Goal: Task Accomplishment & Management: Complete application form

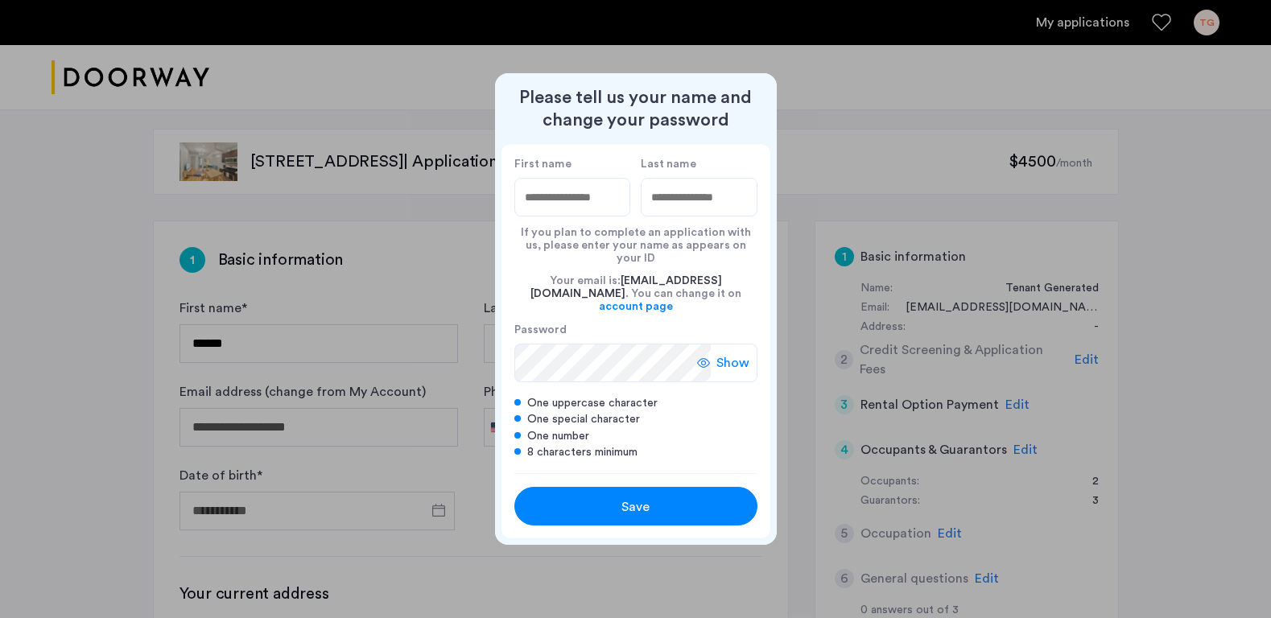
click at [591, 209] on input "First name" at bounding box center [572, 197] width 117 height 39
type input "*****"
click at [699, 208] on input "Last name" at bounding box center [699, 197] width 117 height 39
type input "****"
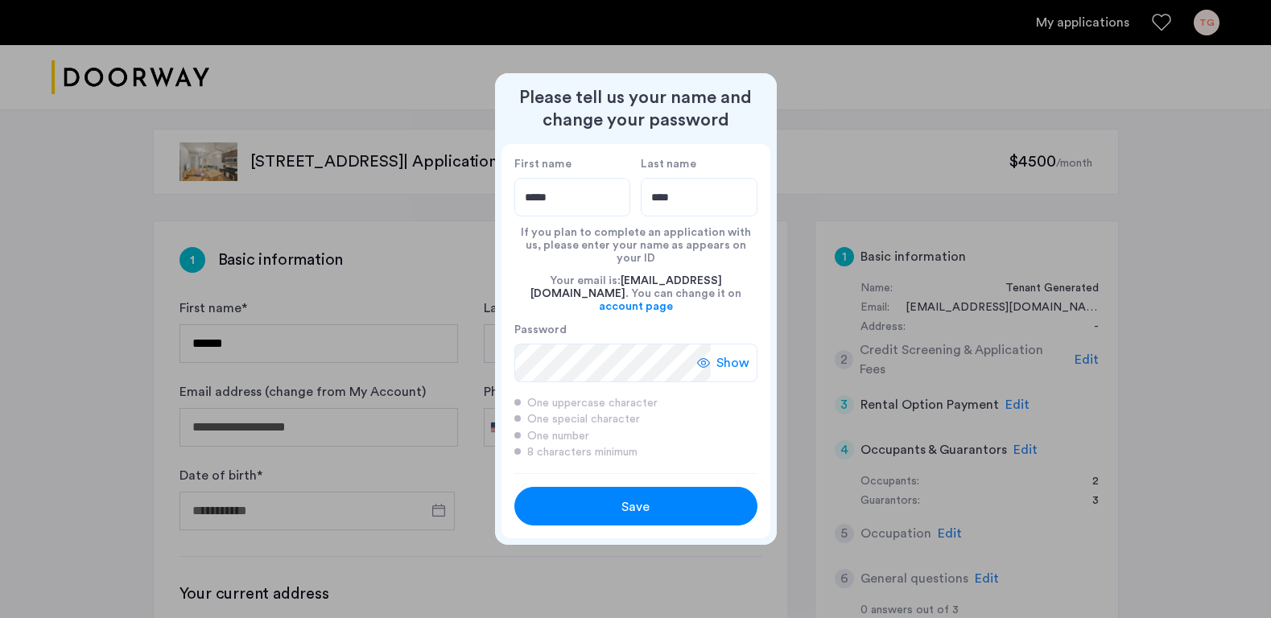
click at [736, 353] on span "Show" at bounding box center [732, 362] width 33 height 19
click at [645, 497] on span "Save" at bounding box center [635, 506] width 28 height 19
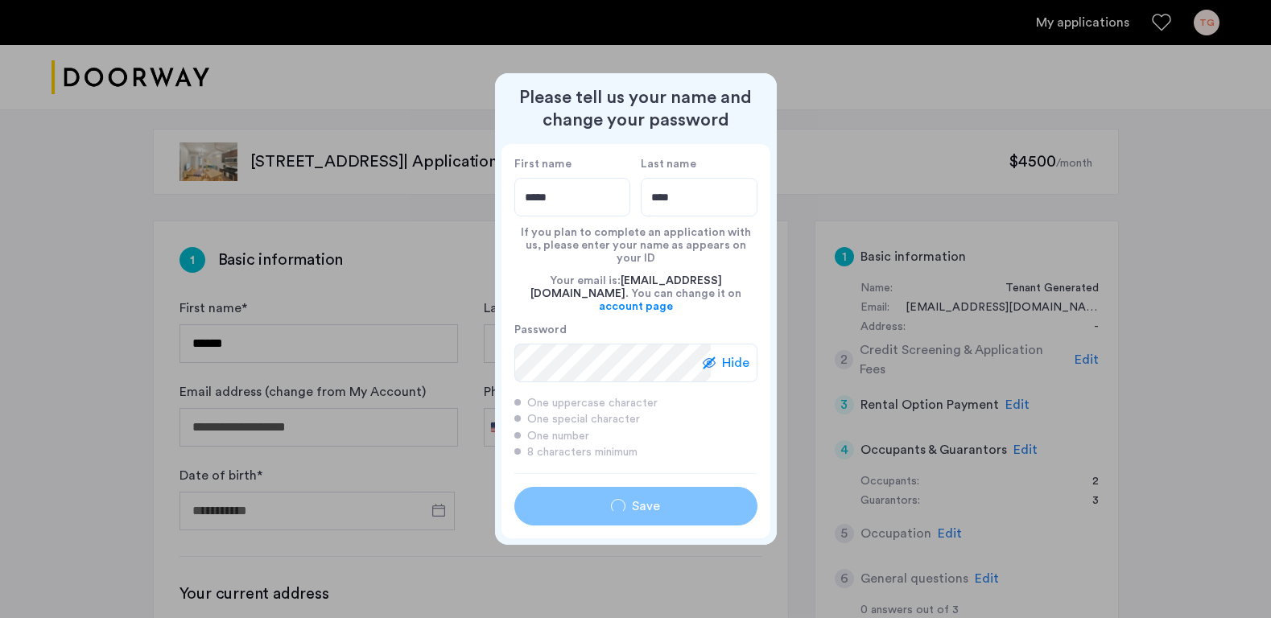
type input "*****"
type input "****"
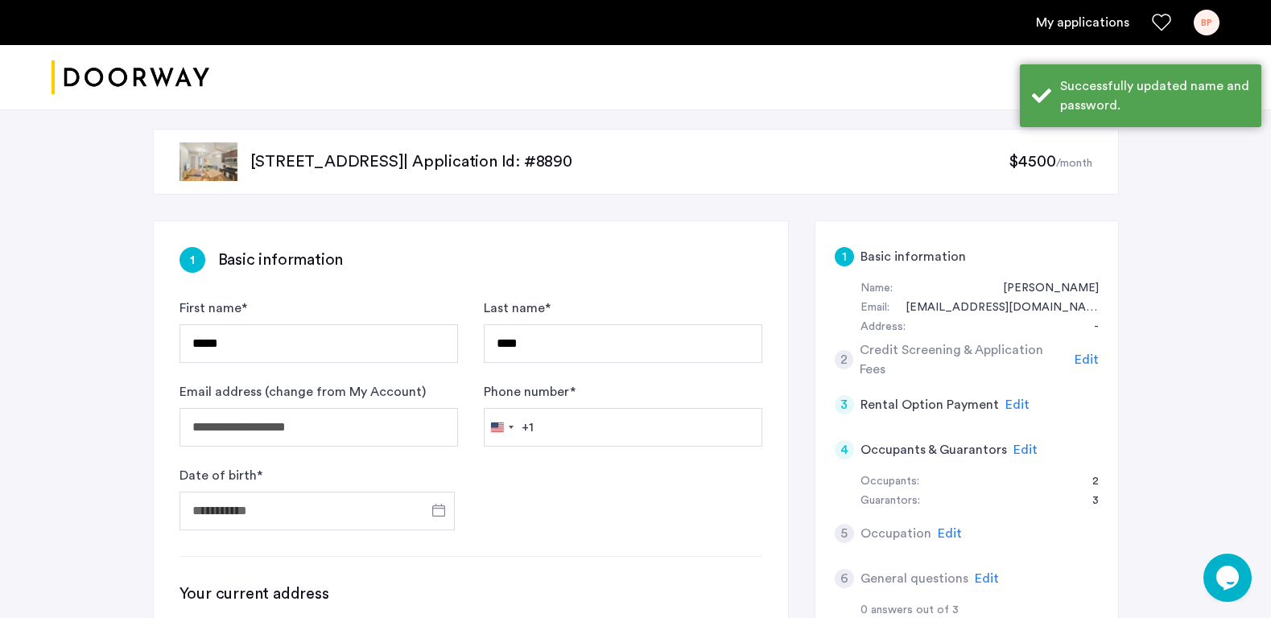
click at [1207, 24] on div "BP" at bounding box center [1206, 23] width 26 height 26
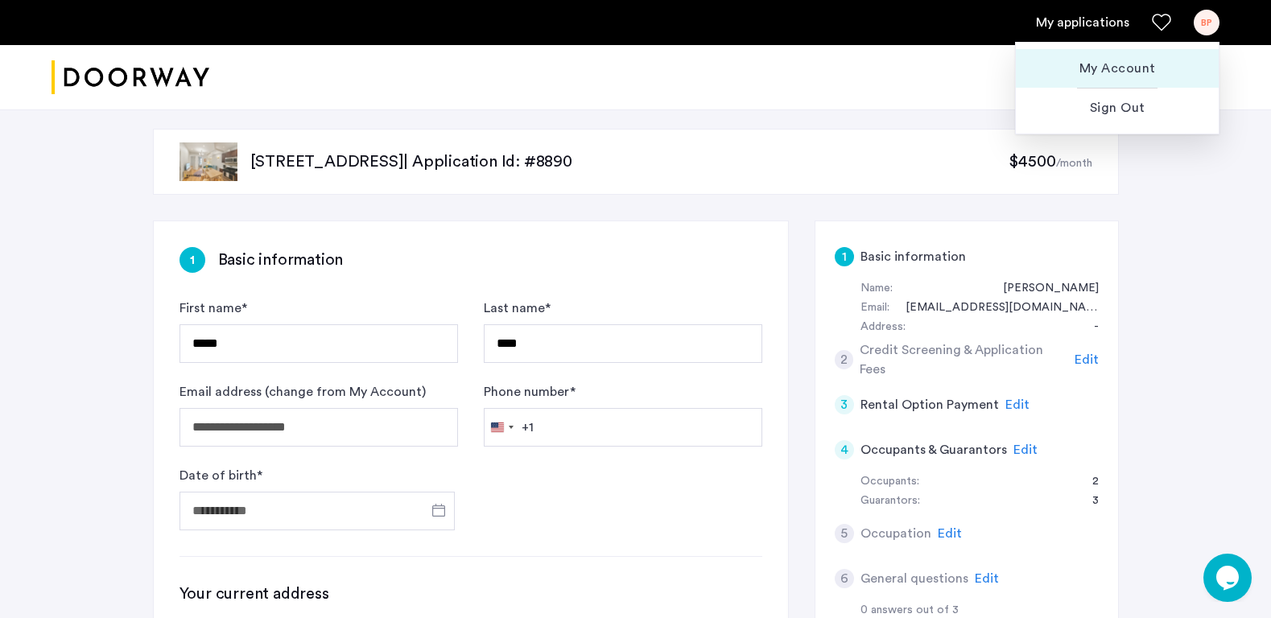
click at [1144, 70] on span "My Account" at bounding box center [1116, 68] width 177 height 19
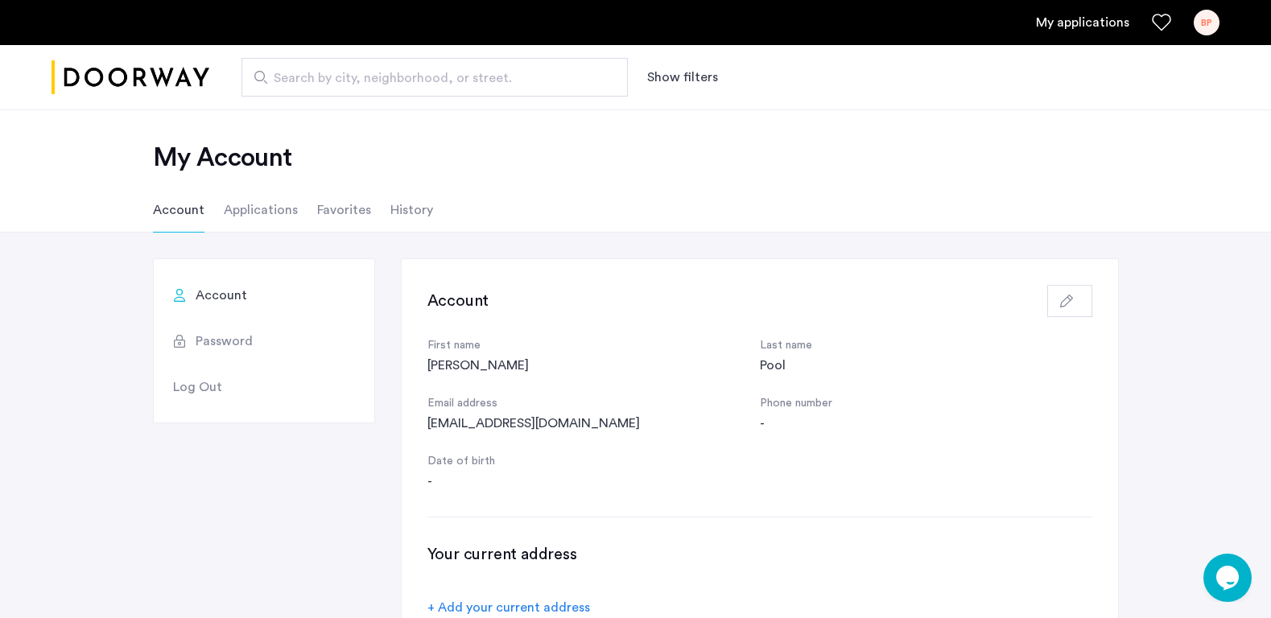
click at [218, 340] on span "Password" at bounding box center [224, 341] width 57 height 19
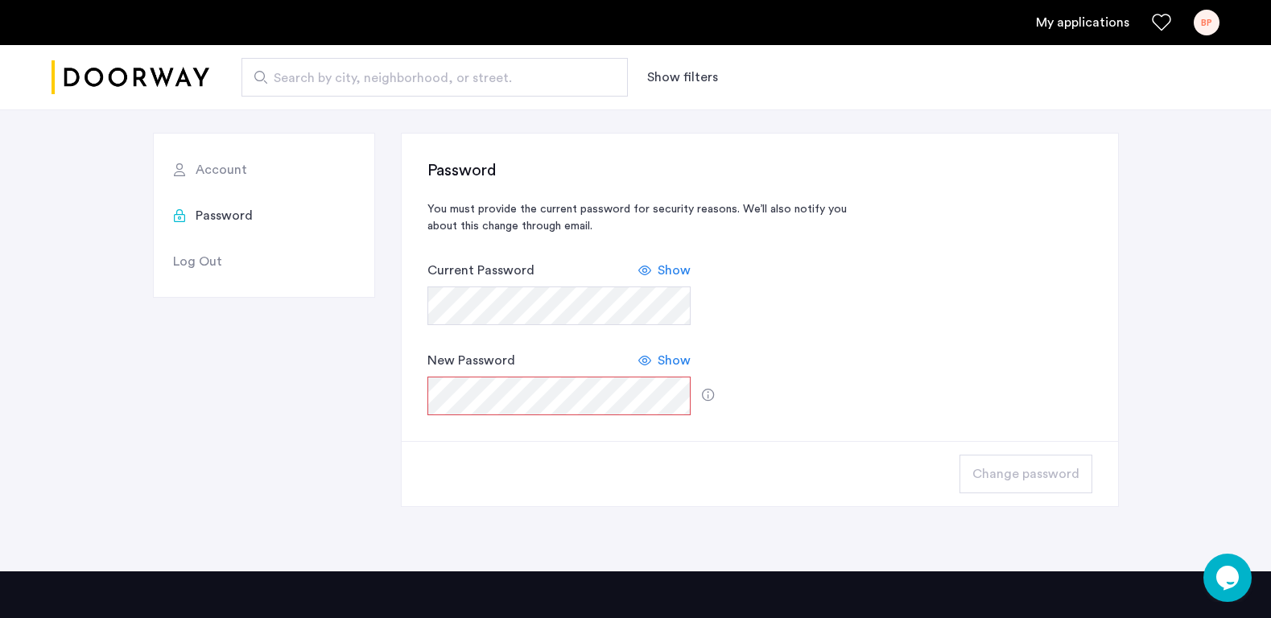
scroll to position [129, 0]
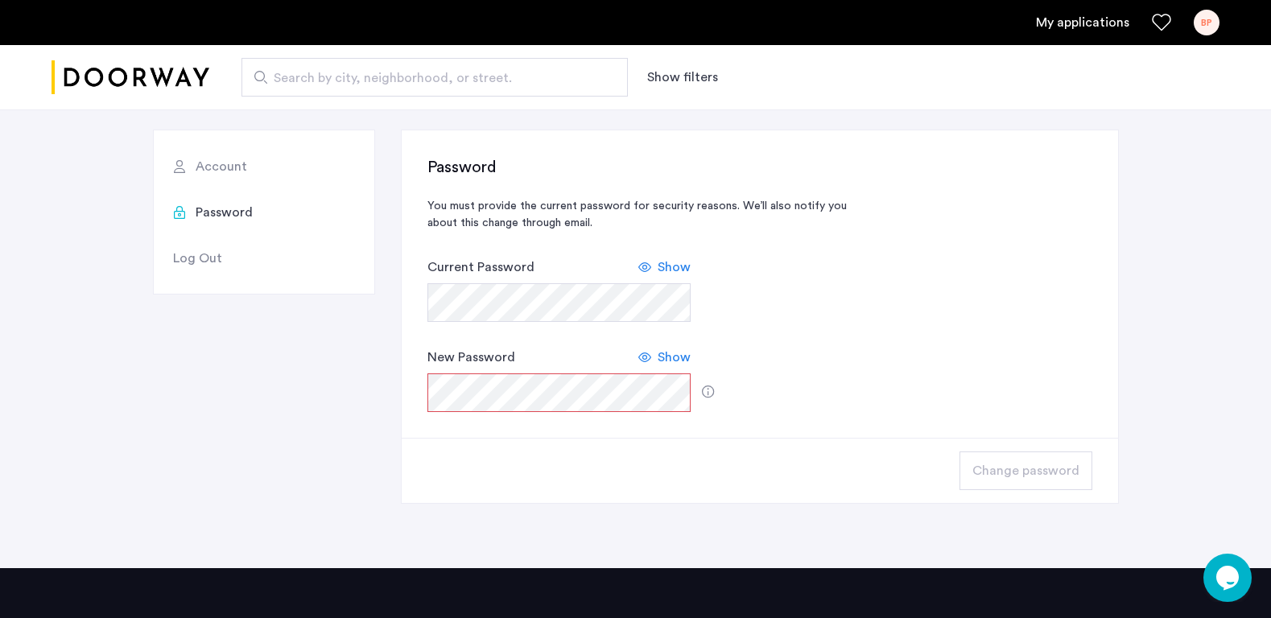
click at [828, 444] on div "Change password" at bounding box center [760, 470] width 716 height 65
click at [613, 467] on div "Change password" at bounding box center [760, 470] width 716 height 65
click at [670, 267] on span "Show" at bounding box center [673, 267] width 33 height 19
click at [669, 356] on span "Show" at bounding box center [673, 357] width 33 height 19
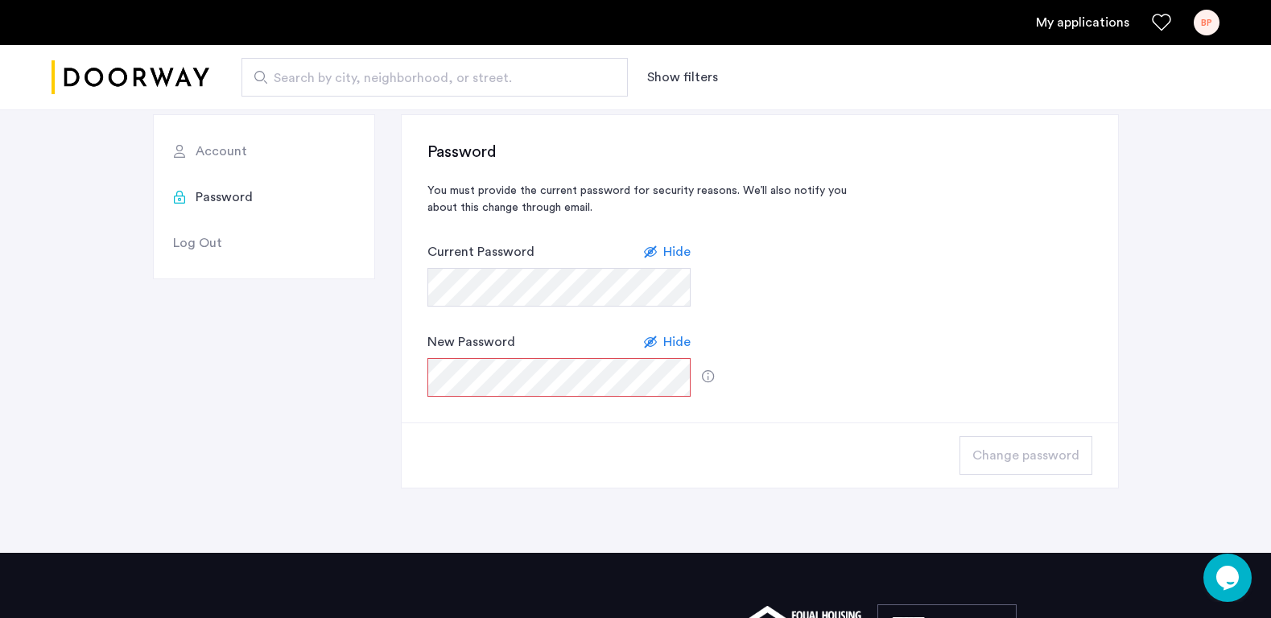
click at [895, 372] on div "Password You must provide the current password for security reasons. We’ll also…" at bounding box center [759, 269] width 665 height 256
click at [921, 348] on div "Password You must provide the current password for security reasons. We’ll also…" at bounding box center [759, 269] width 665 height 256
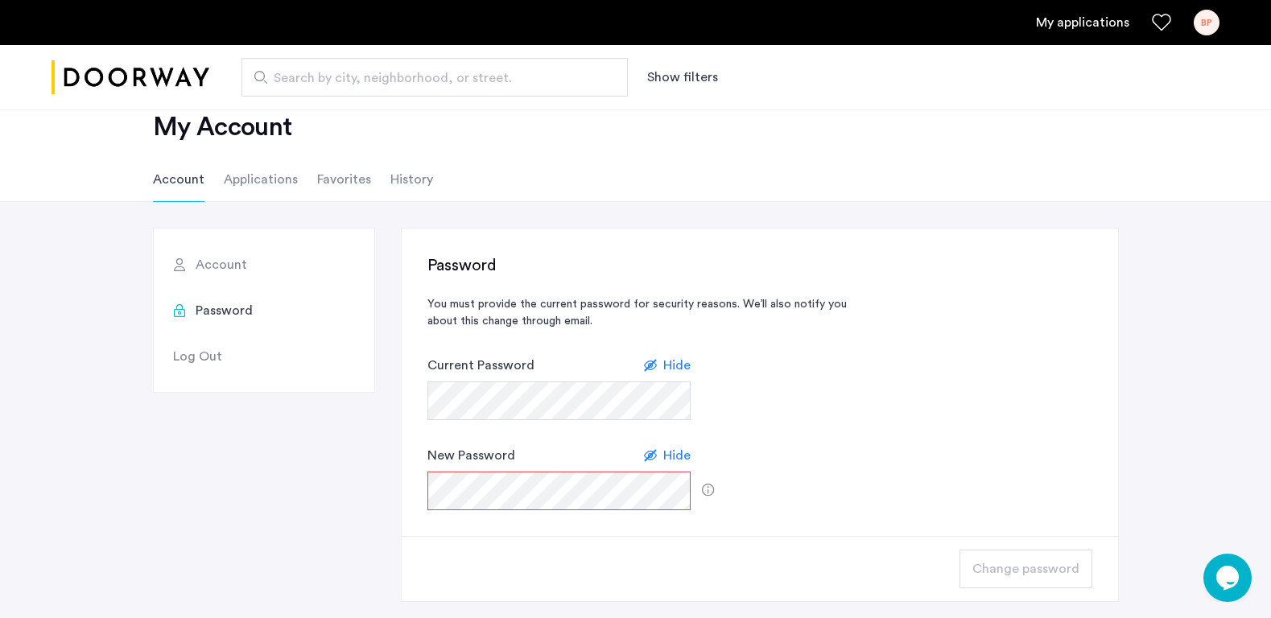
scroll to position [16, 0]
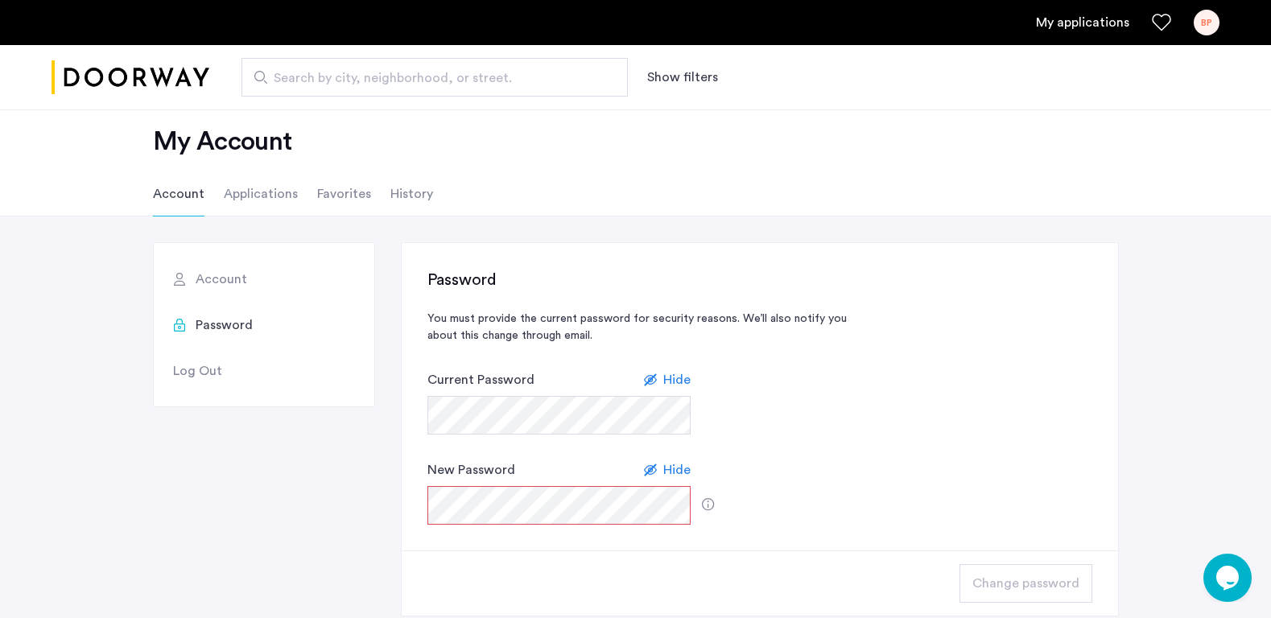
click at [225, 324] on span "Password" at bounding box center [224, 324] width 57 height 19
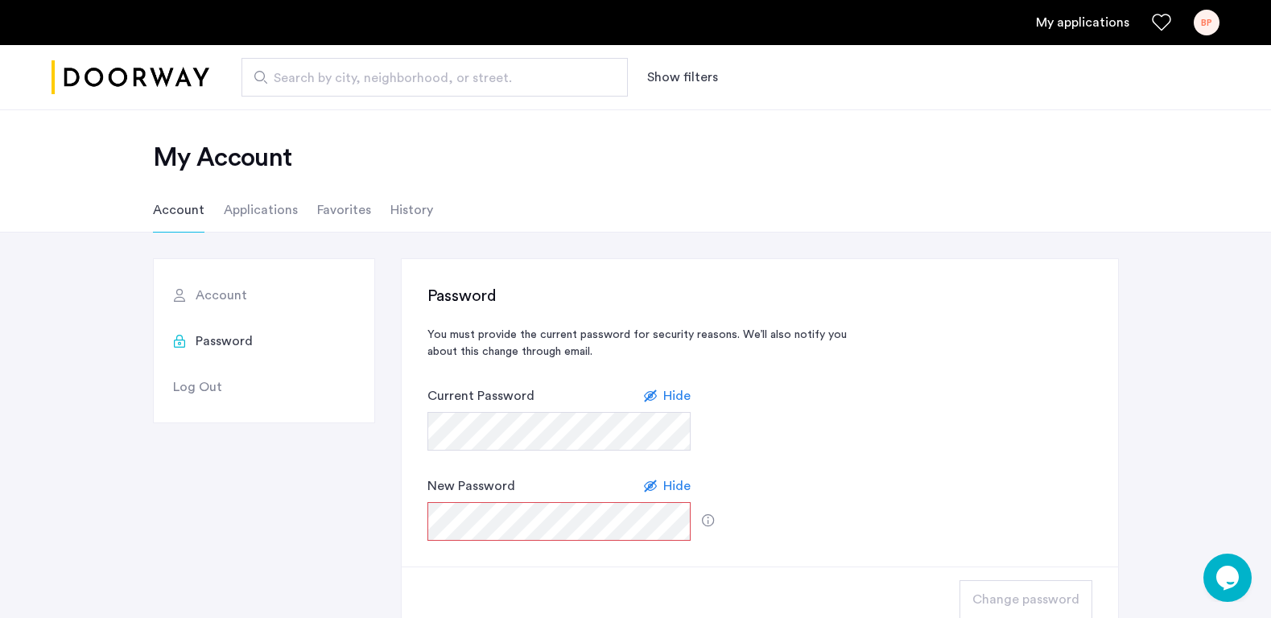
scroll to position [0, 0]
click at [228, 339] on span "Password" at bounding box center [224, 341] width 57 height 19
click at [907, 280] on div "Password You must provide the current password for security reasons. We’ll also…" at bounding box center [760, 412] width 716 height 307
click at [960, 460] on div "Password You must provide the current password for security reasons. We’ll also…" at bounding box center [759, 413] width 665 height 256
click at [670, 73] on button "Show filters" at bounding box center [682, 77] width 71 height 19
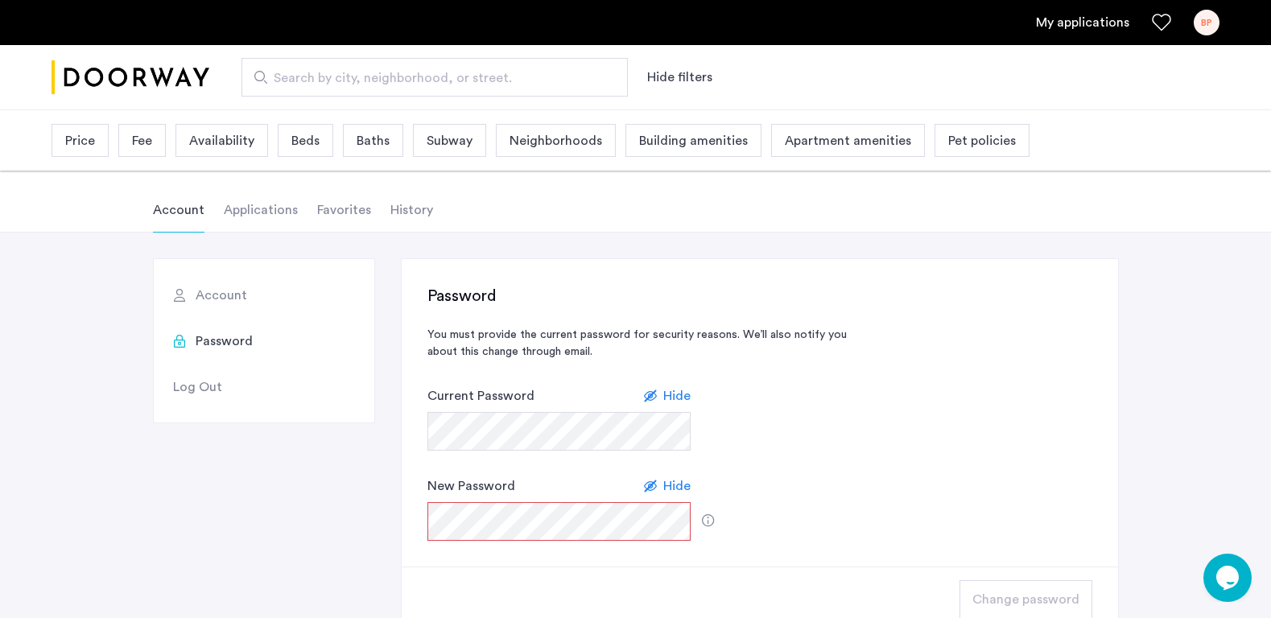
click at [217, 297] on span "Account" at bounding box center [222, 295] width 52 height 19
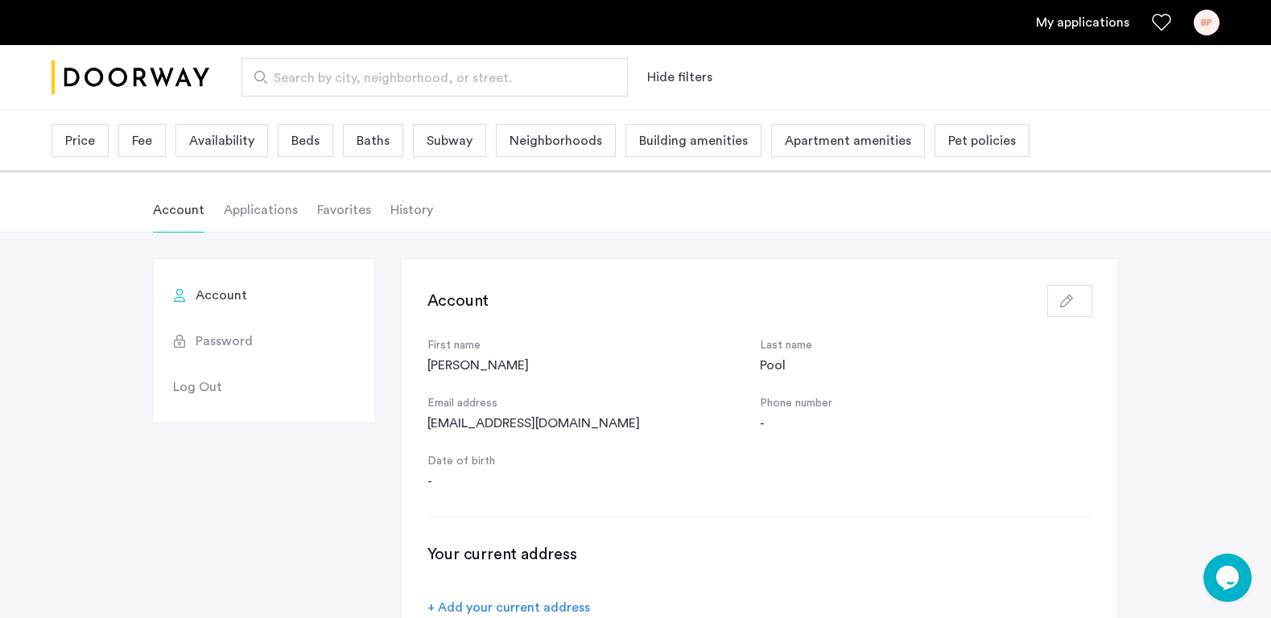
click at [1065, 20] on link "My applications" at bounding box center [1082, 22] width 93 height 19
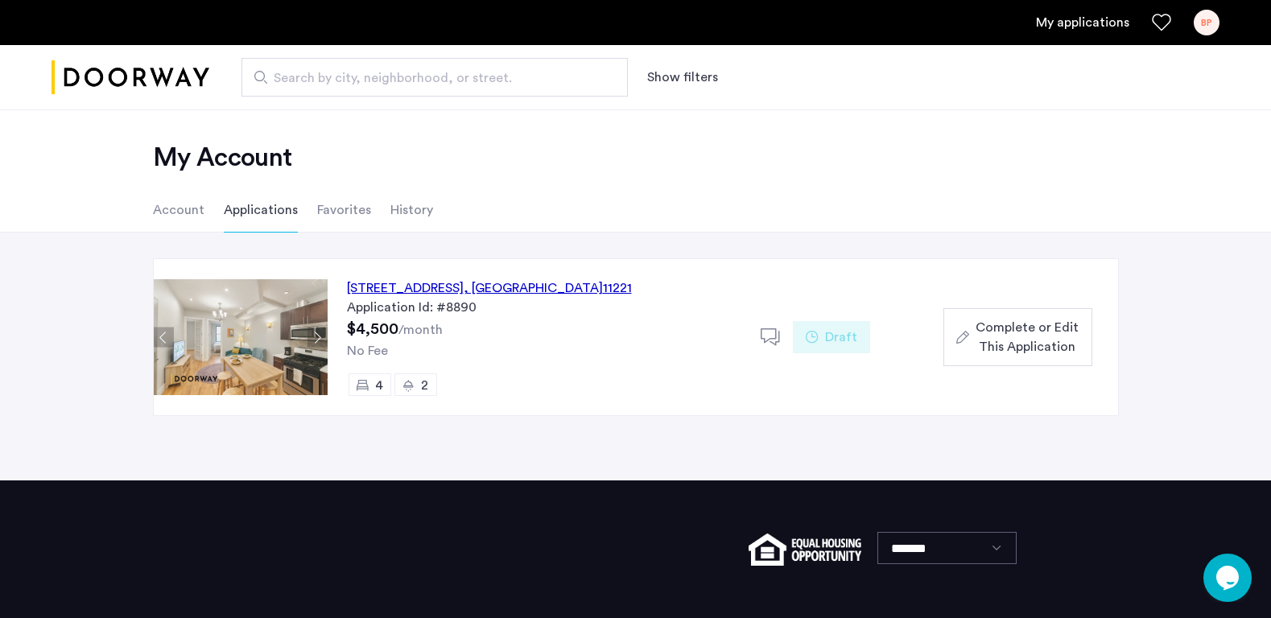
click at [1016, 335] on span "Complete or Edit This Application" at bounding box center [1026, 337] width 103 height 39
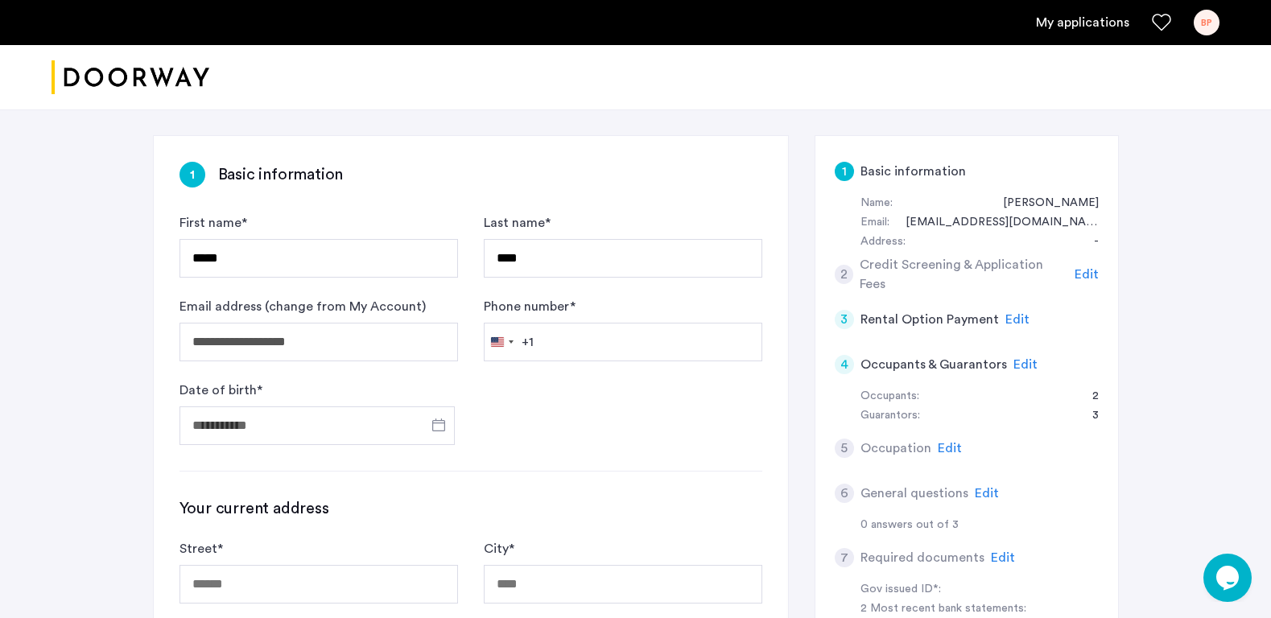
scroll to position [93, 0]
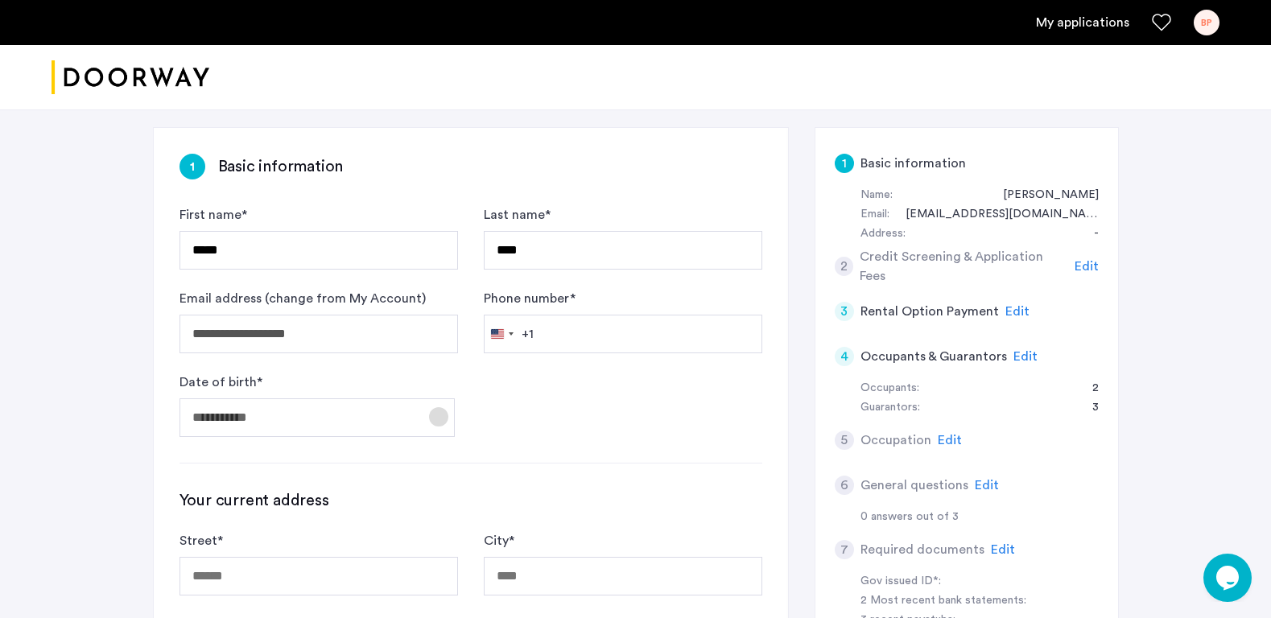
click at [437, 408] on span "Open calendar" at bounding box center [438, 417] width 39 height 39
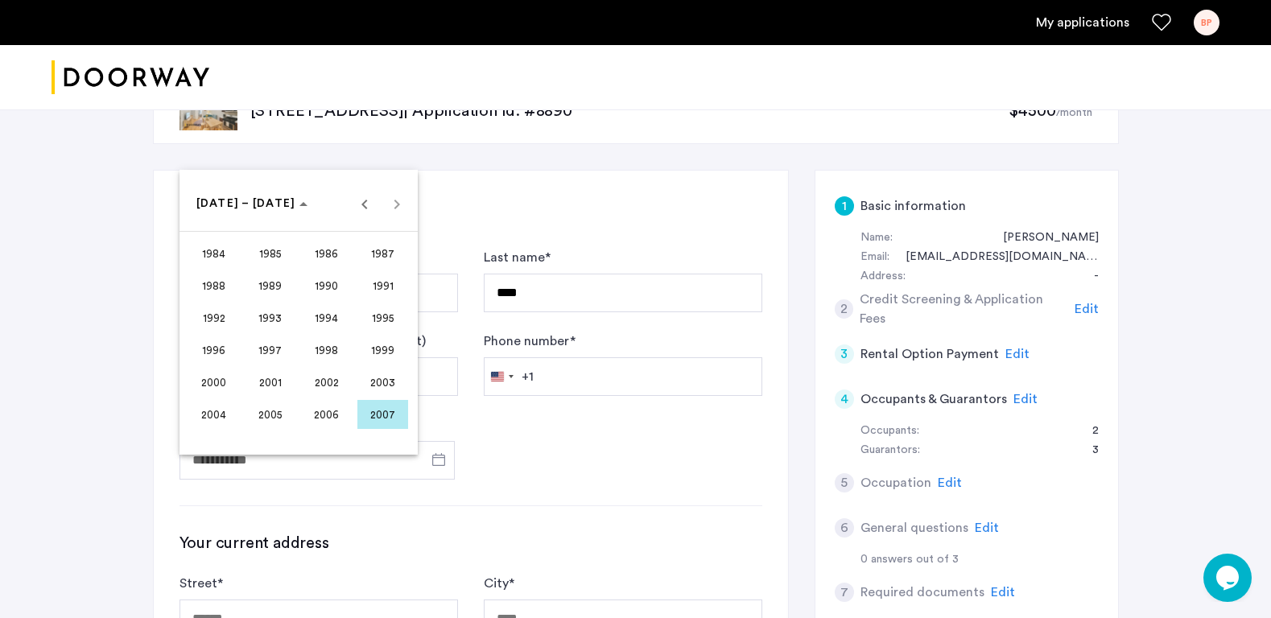
scroll to position [27, 0]
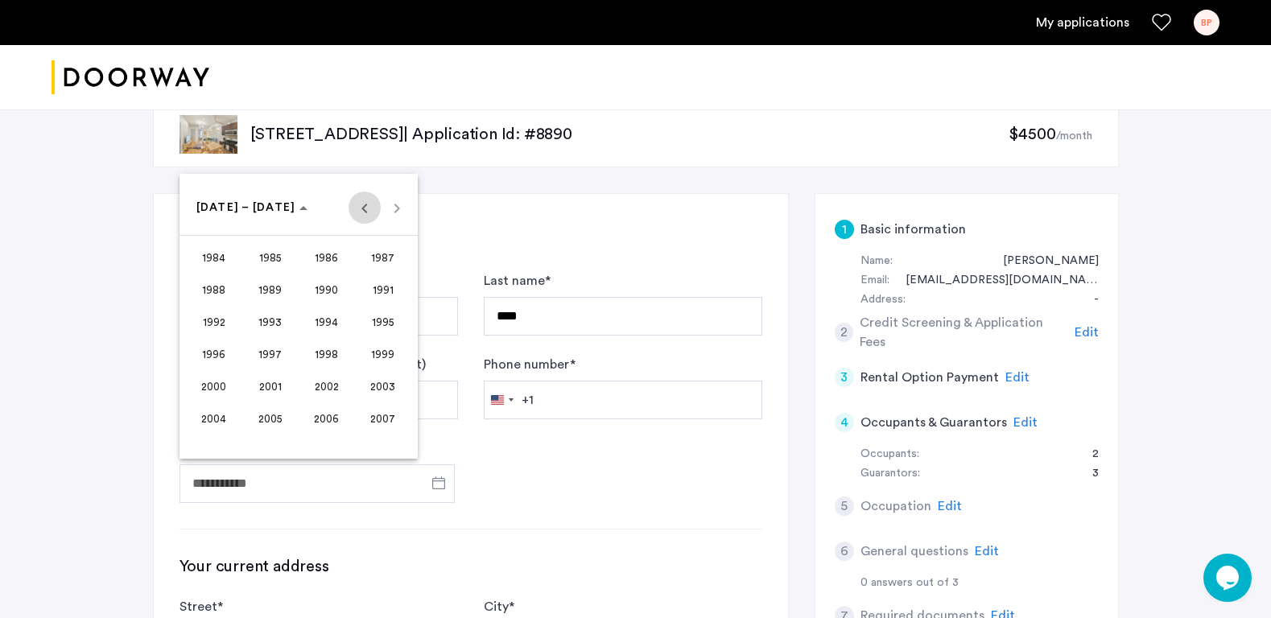
click at [366, 211] on span "Previous 24 years" at bounding box center [364, 208] width 32 height 32
click at [212, 414] on span "1956" at bounding box center [213, 418] width 51 height 29
click at [216, 352] on span "SEP" at bounding box center [213, 354] width 51 height 29
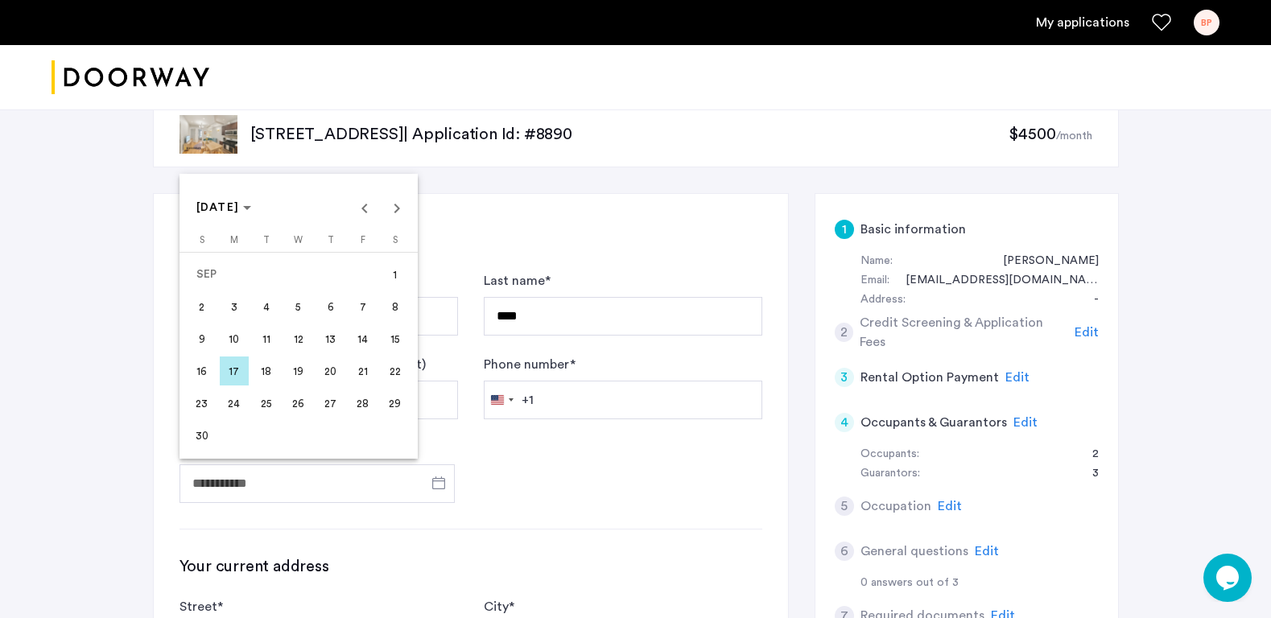
click at [289, 302] on span "5" at bounding box center [298, 306] width 29 height 29
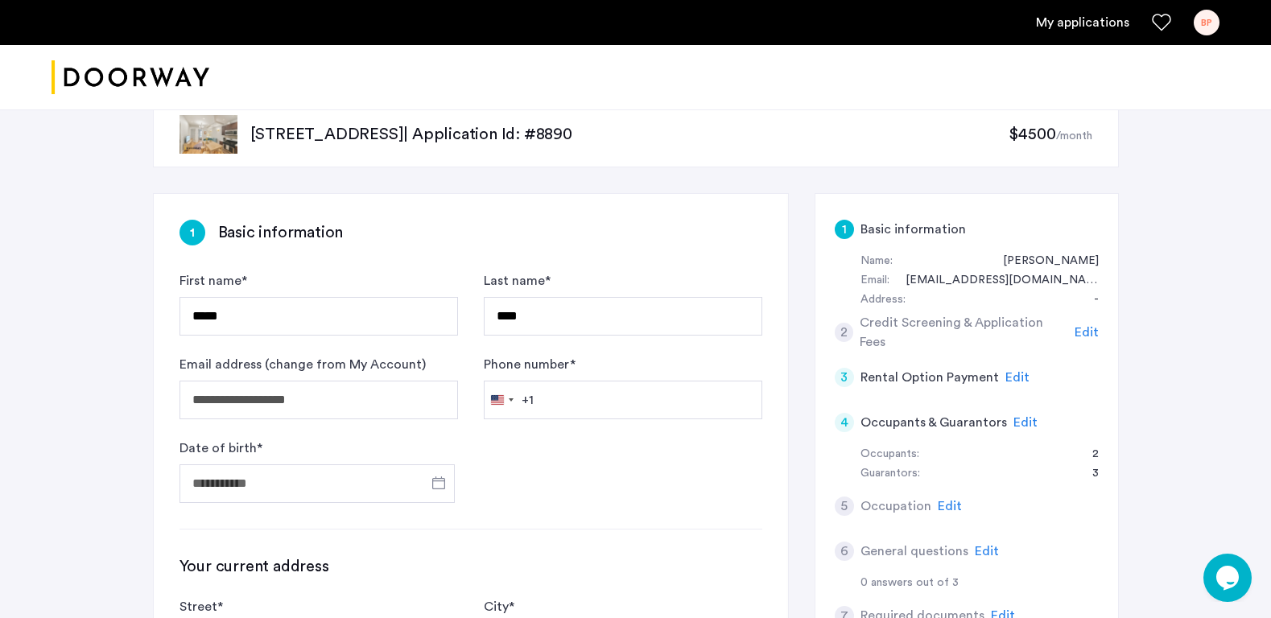
type input "**********"
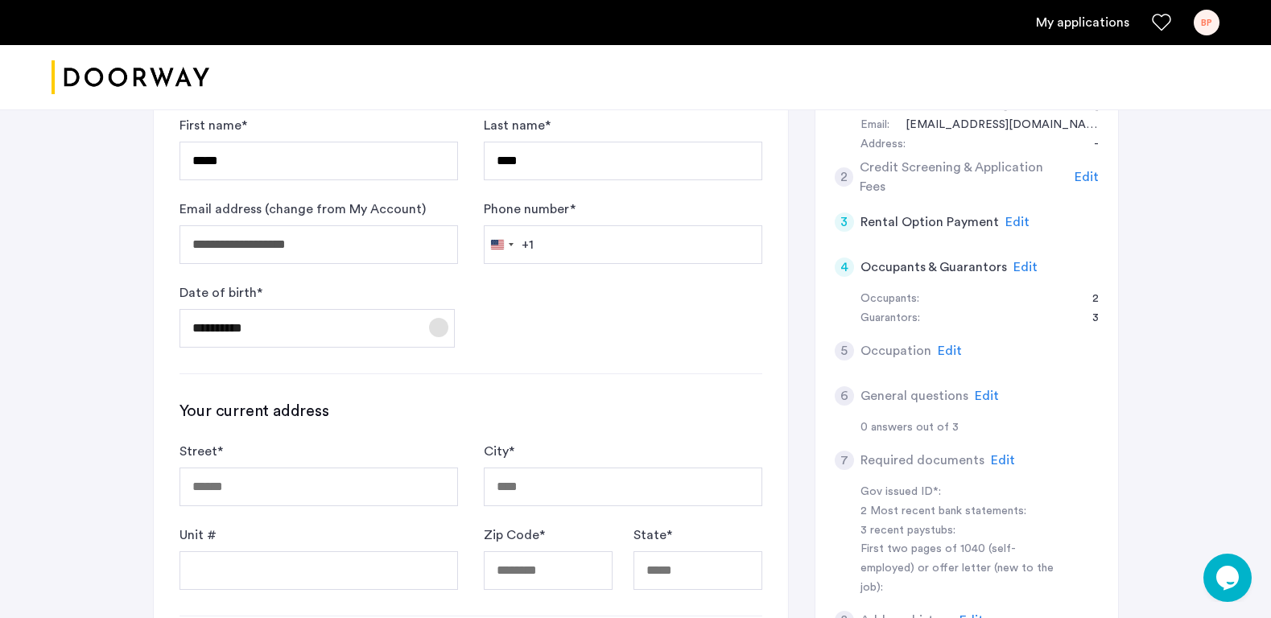
scroll to position [204, 0]
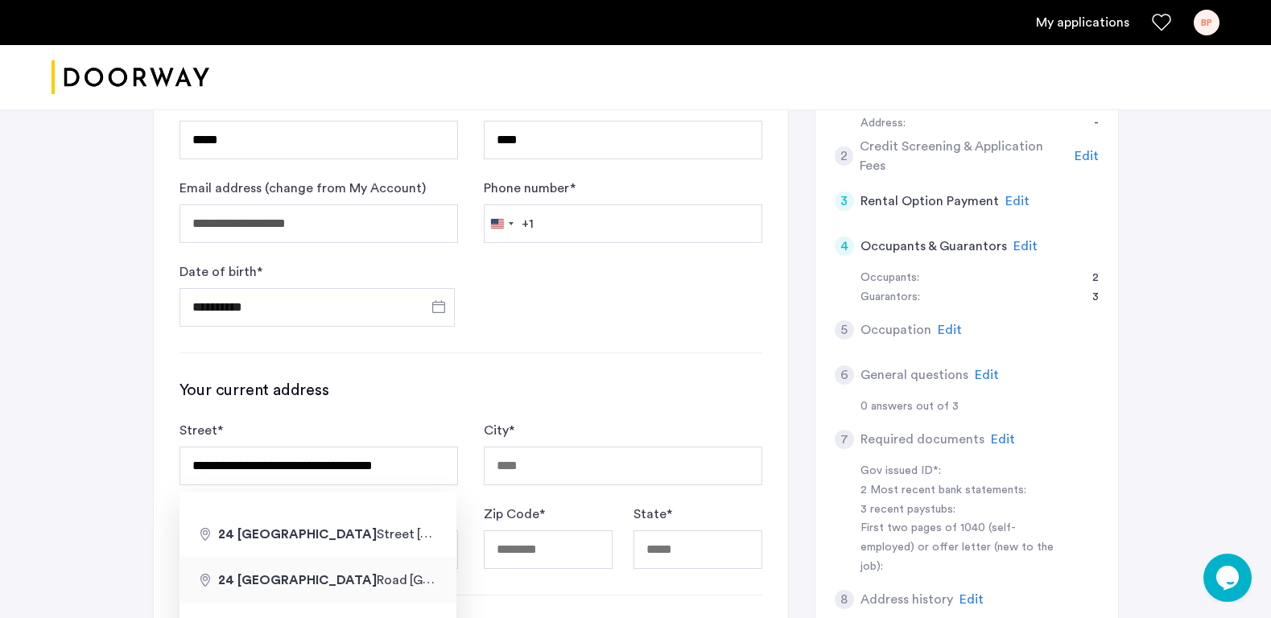
type input "**********"
type input "*********"
type input "*****"
type input "**"
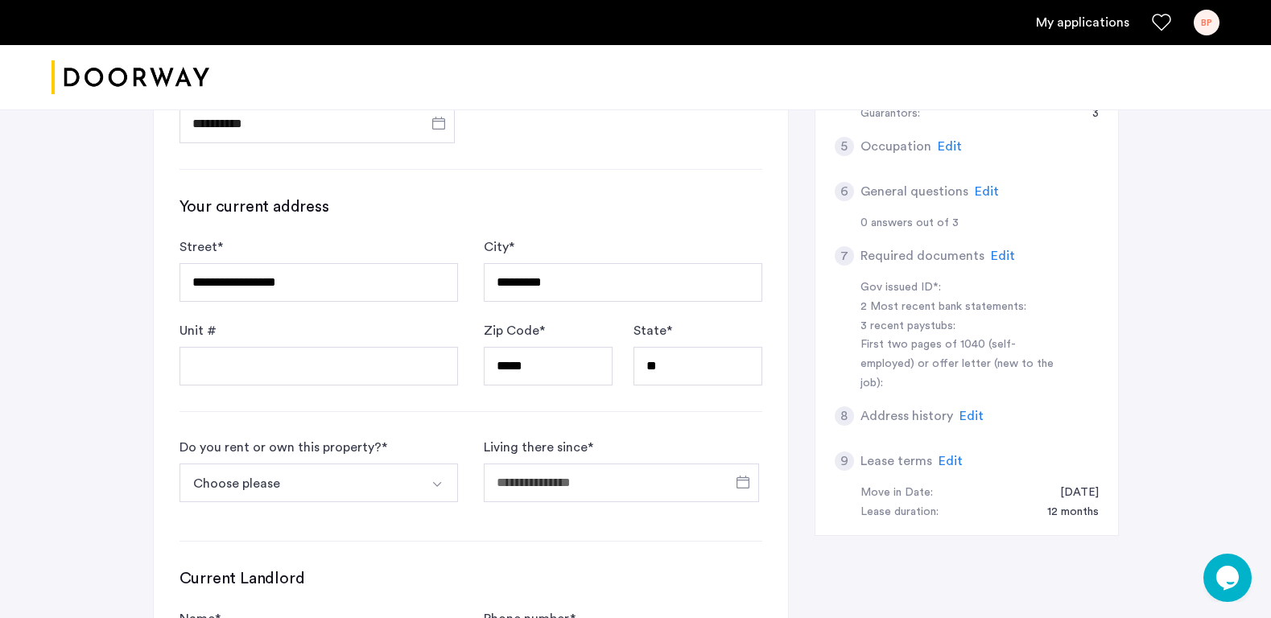
scroll to position [400, 0]
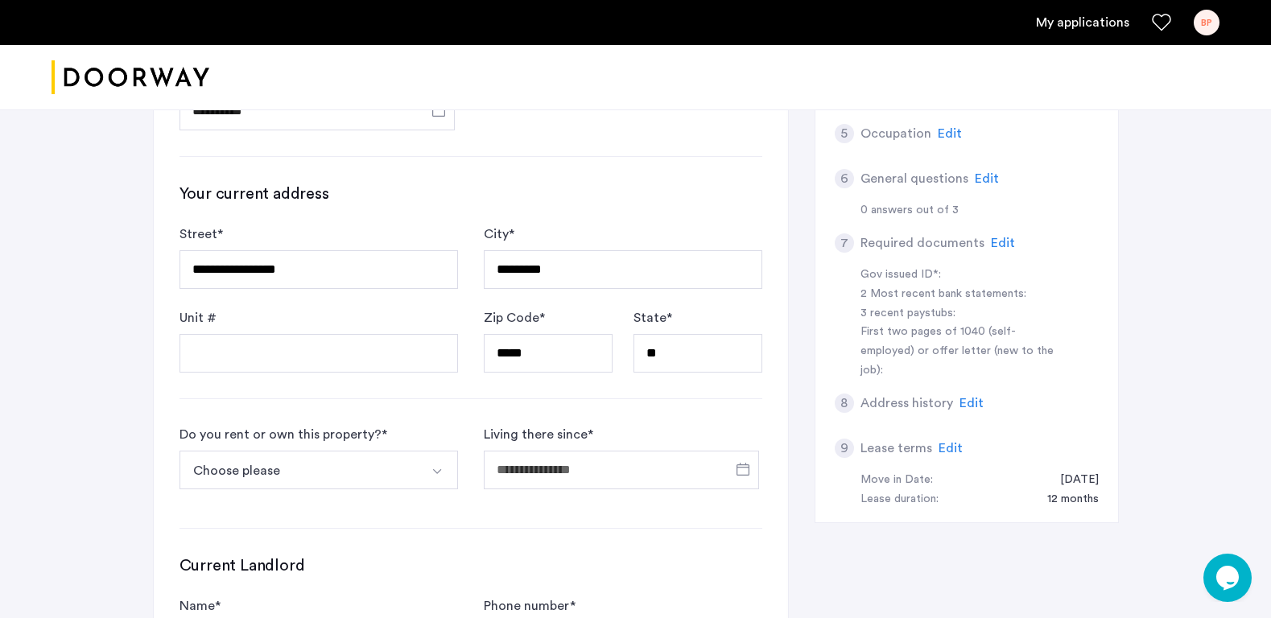
click at [396, 473] on button "Choose please" at bounding box center [299, 470] width 241 height 39
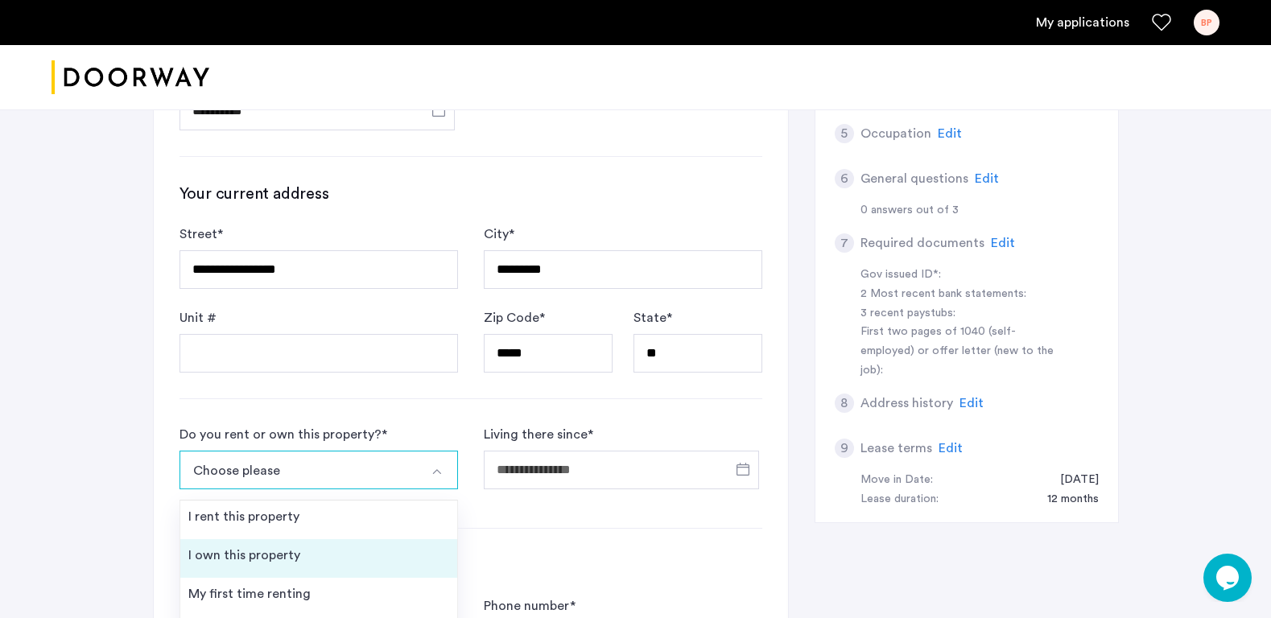
click at [312, 546] on li "I own this property" at bounding box center [318, 558] width 277 height 39
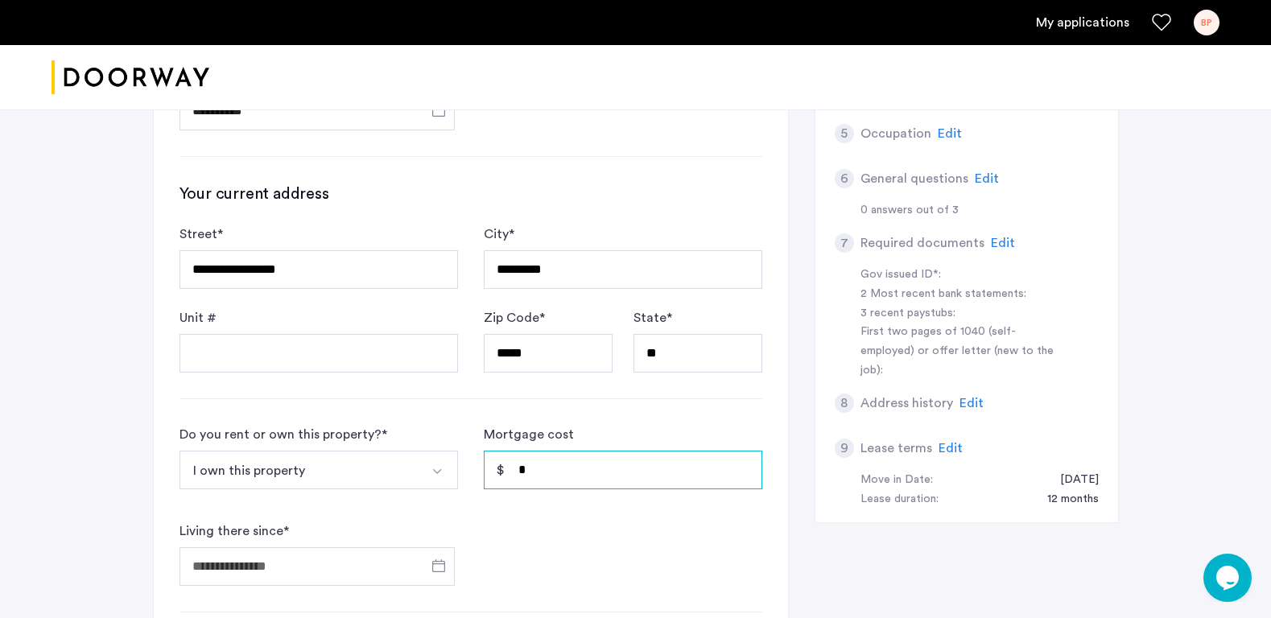
drag, startPoint x: 583, startPoint y: 476, endPoint x: 491, endPoint y: 464, distance: 92.4
click at [491, 464] on input "*" at bounding box center [623, 470] width 278 height 39
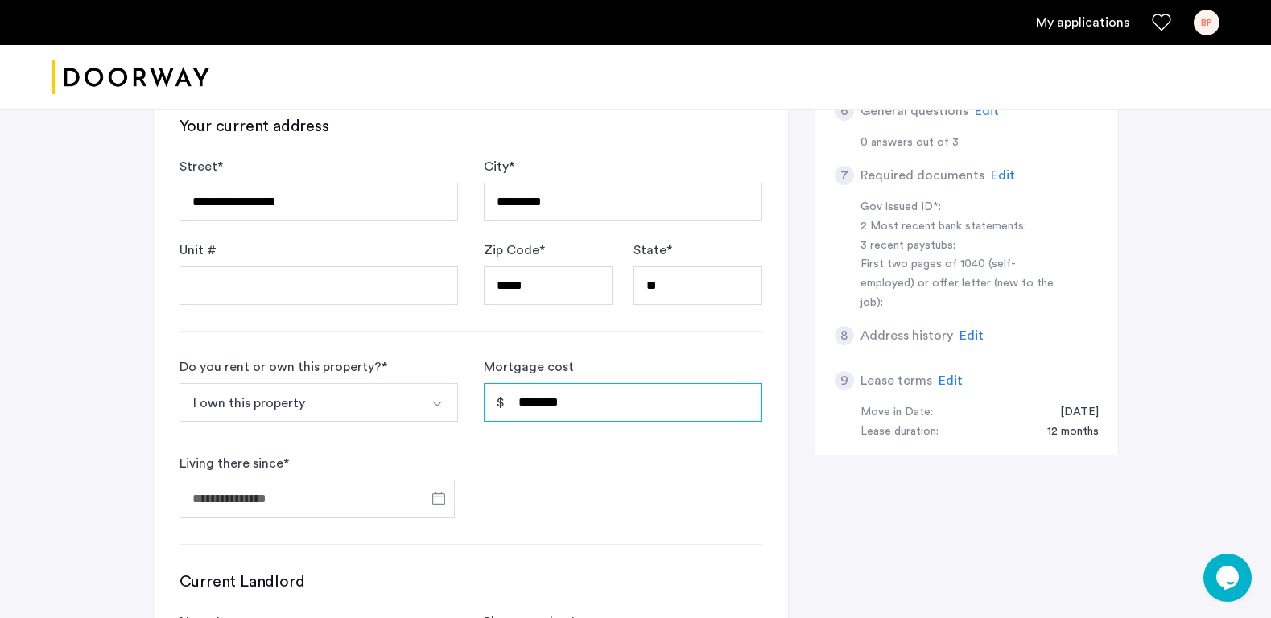
scroll to position [476, 0]
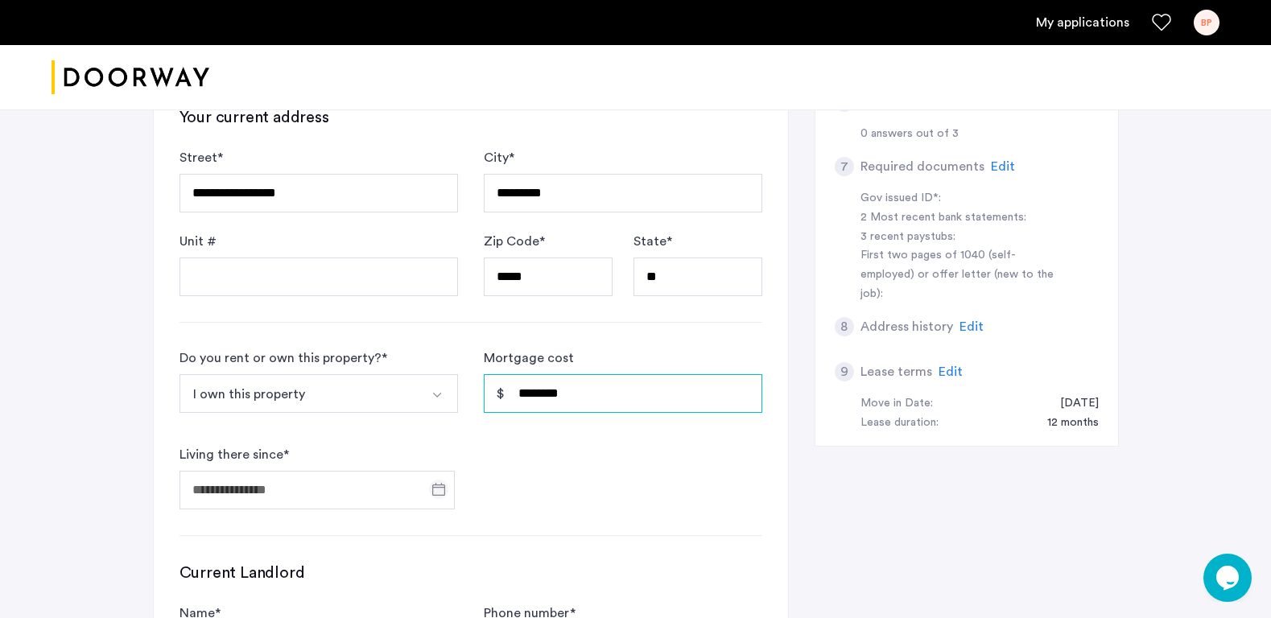
type input "********"
click at [443, 492] on span "Open calendar" at bounding box center [438, 489] width 39 height 39
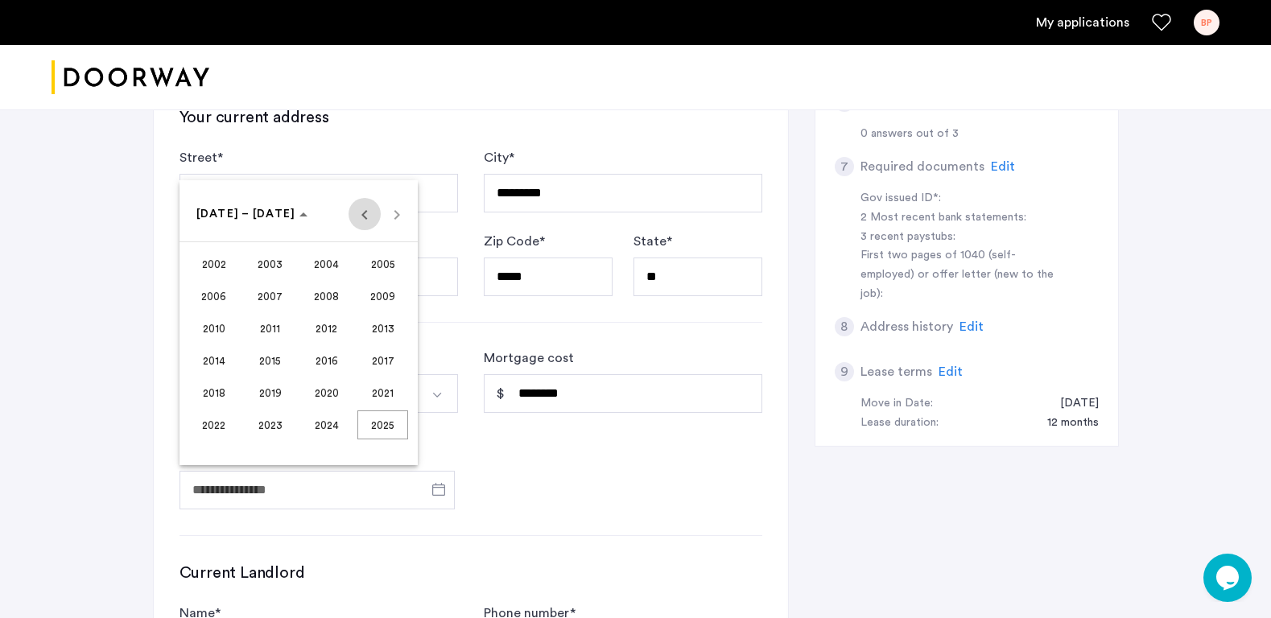
click at [370, 212] on span "Previous 24 years" at bounding box center [364, 214] width 32 height 32
click at [216, 422] on span "1998" at bounding box center [213, 424] width 51 height 29
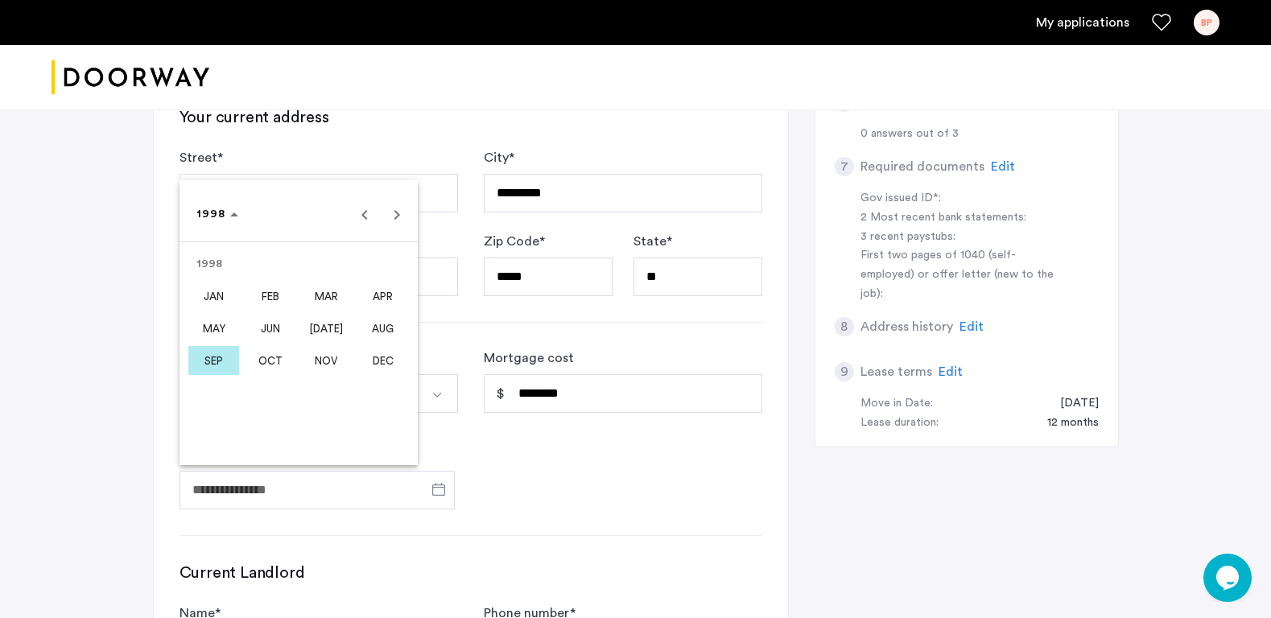
click at [380, 319] on span "AUG" at bounding box center [382, 328] width 51 height 29
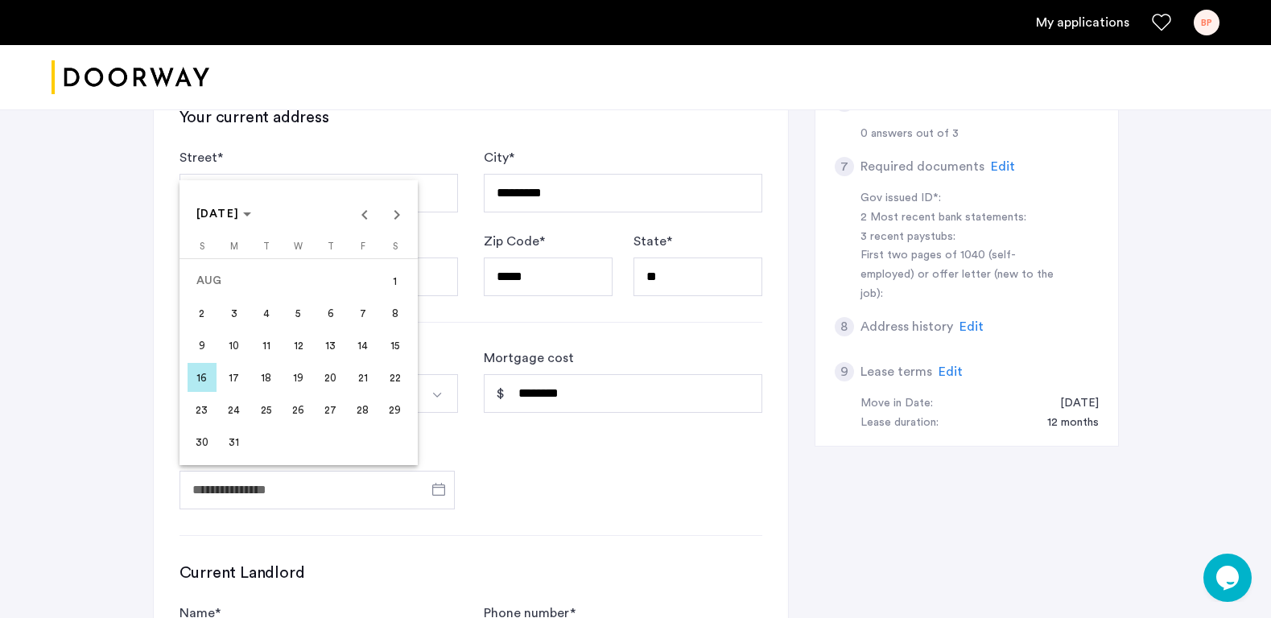
click at [398, 276] on span "1" at bounding box center [395, 280] width 29 height 29
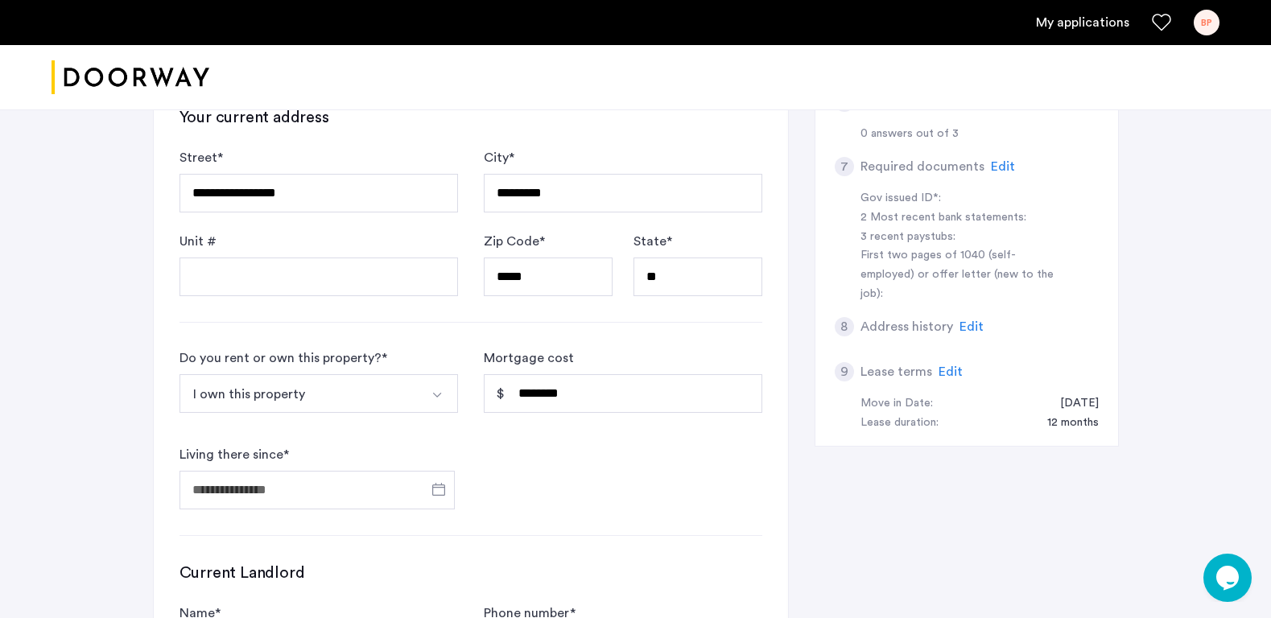
type input "**********"
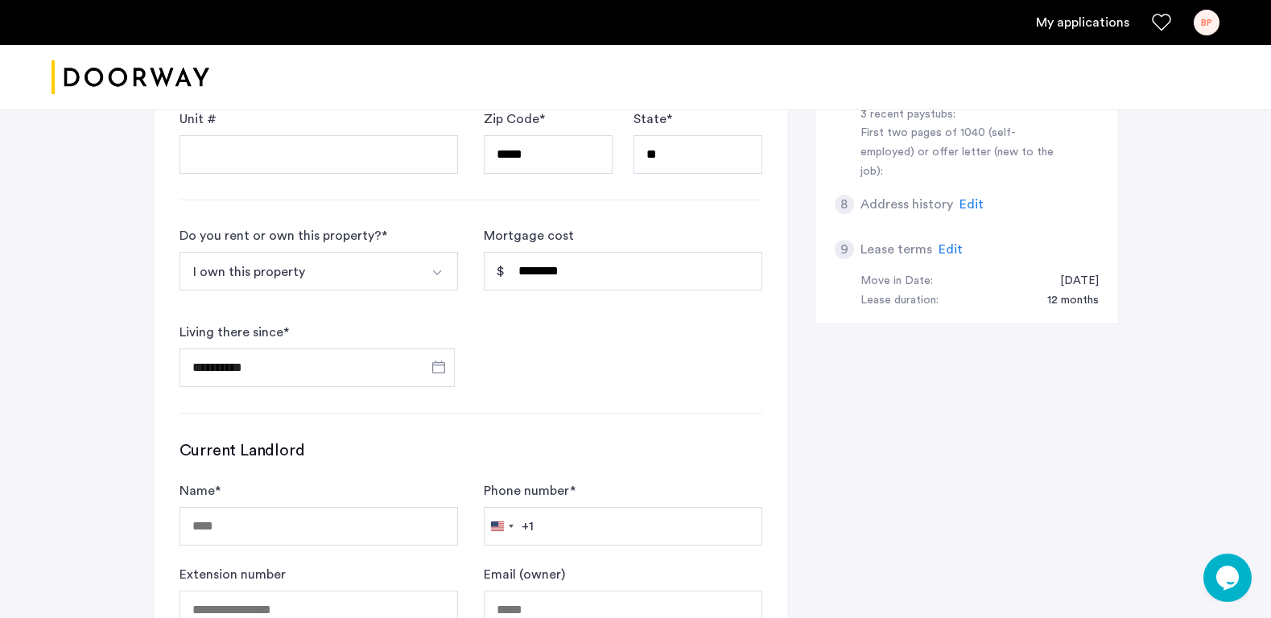
click at [655, 420] on div "**********" at bounding box center [471, 152] width 634 height 1058
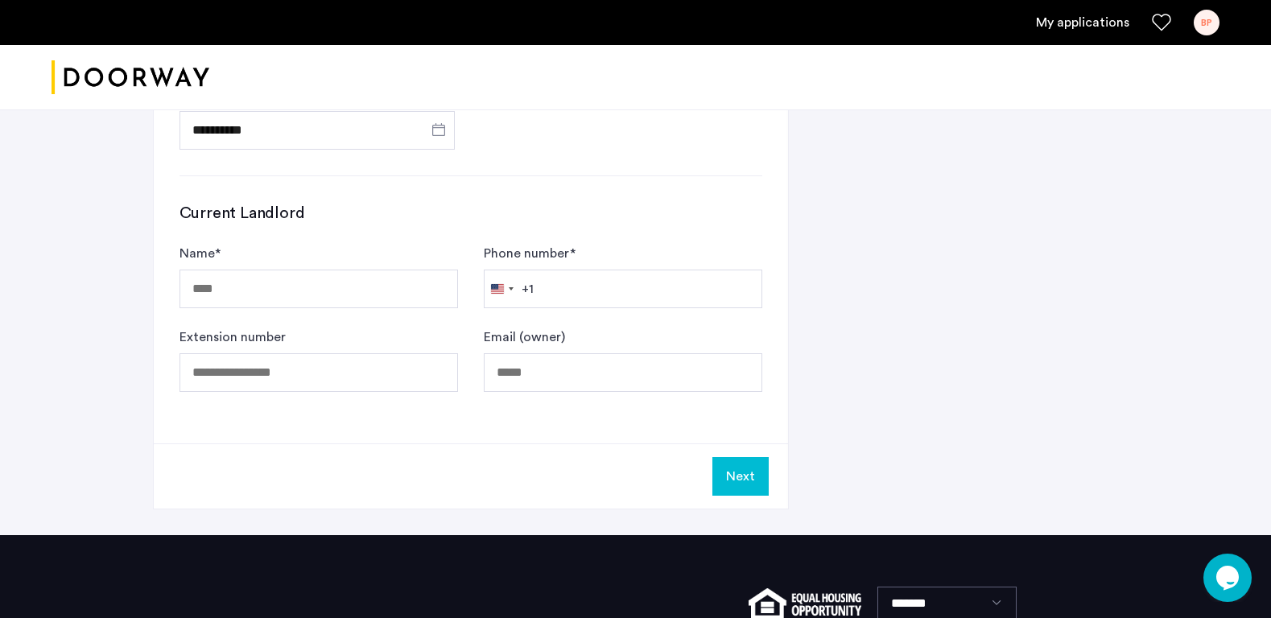
scroll to position [839, 0]
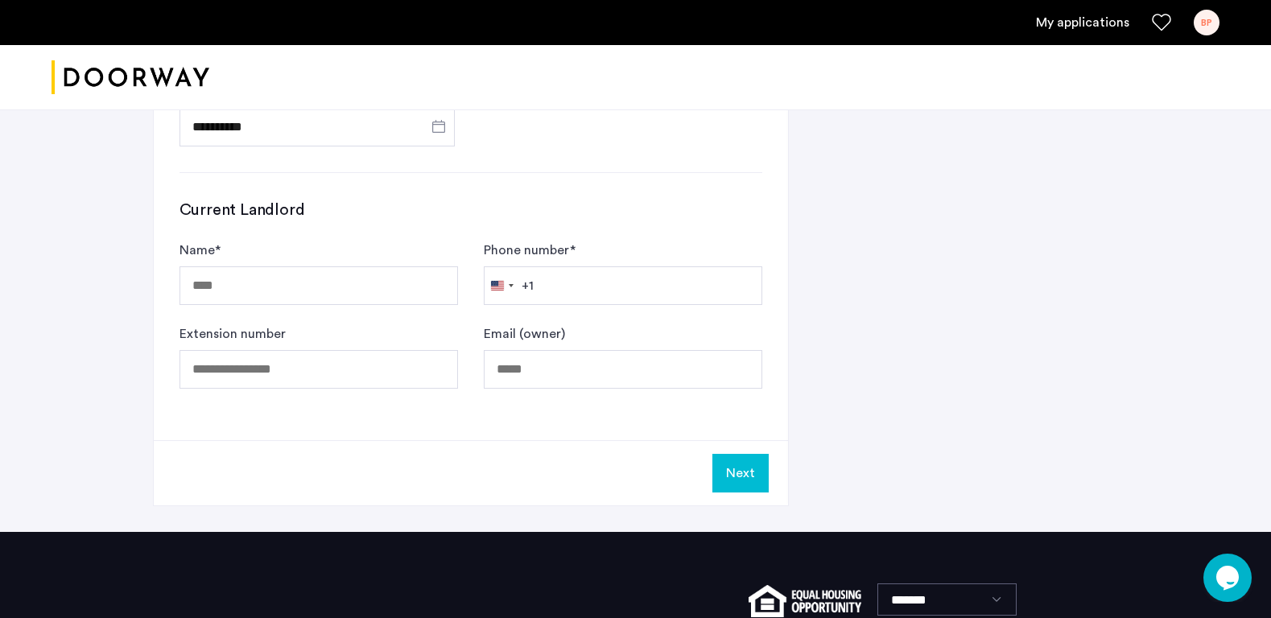
click at [736, 466] on button "Next" at bounding box center [740, 473] width 56 height 39
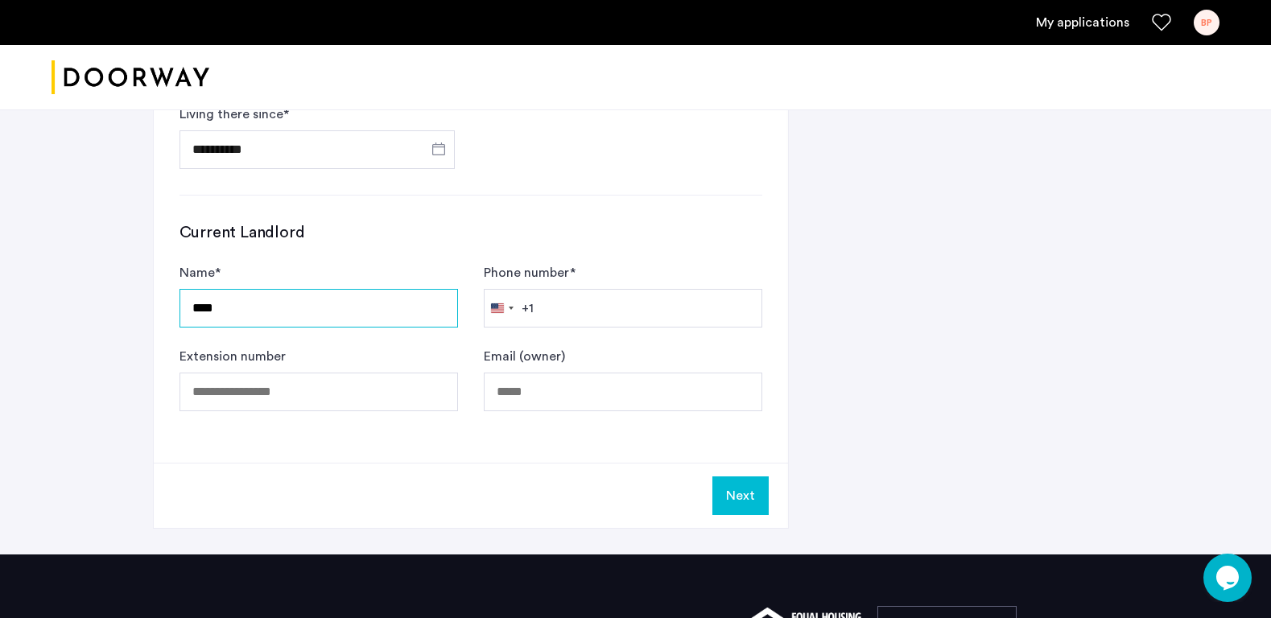
type input "****"
click at [750, 495] on button "Next" at bounding box center [740, 495] width 56 height 39
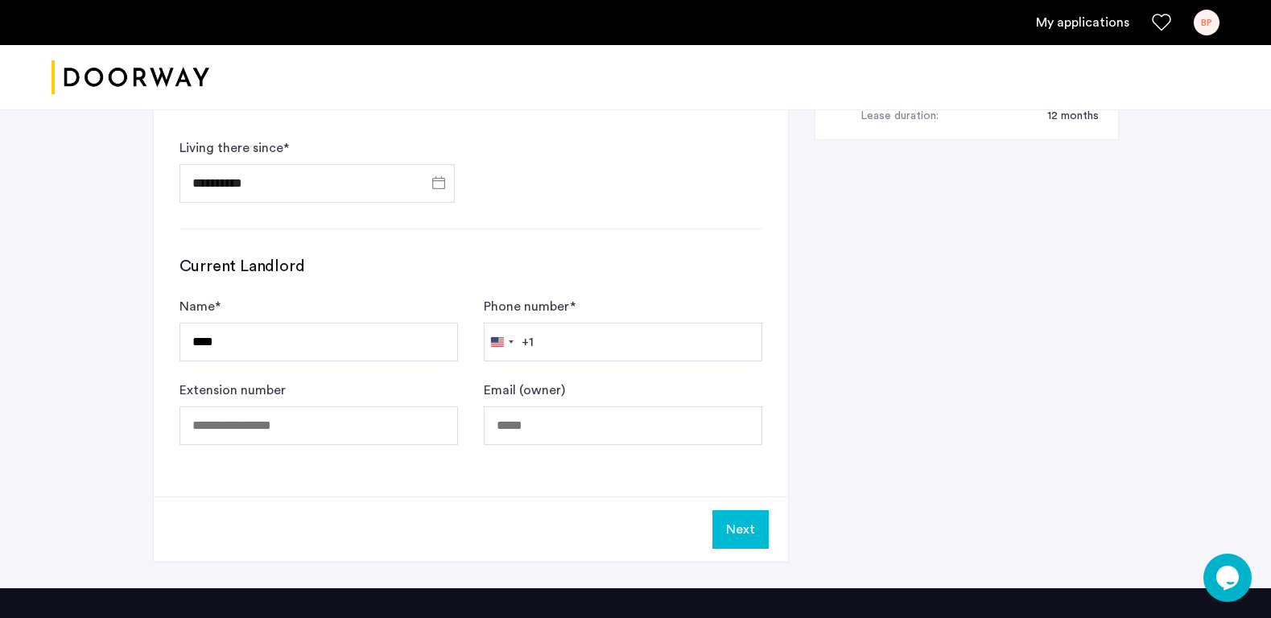
scroll to position [793, 0]
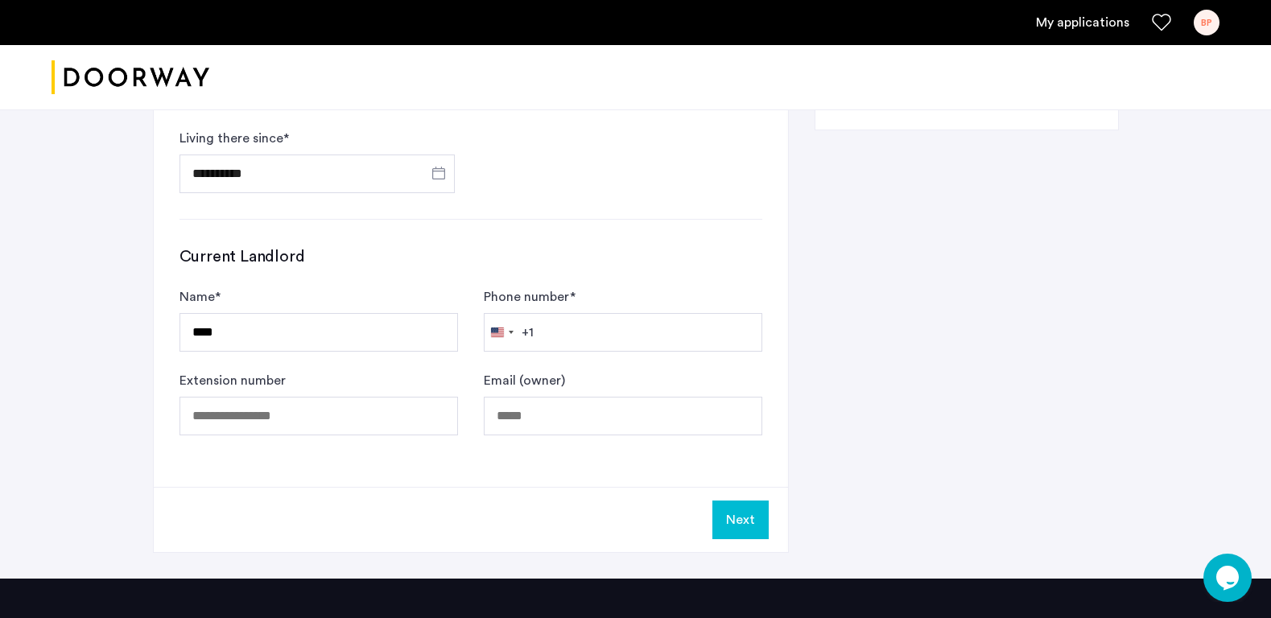
type input "**********"
click at [745, 515] on button "Next" at bounding box center [740, 520] width 56 height 39
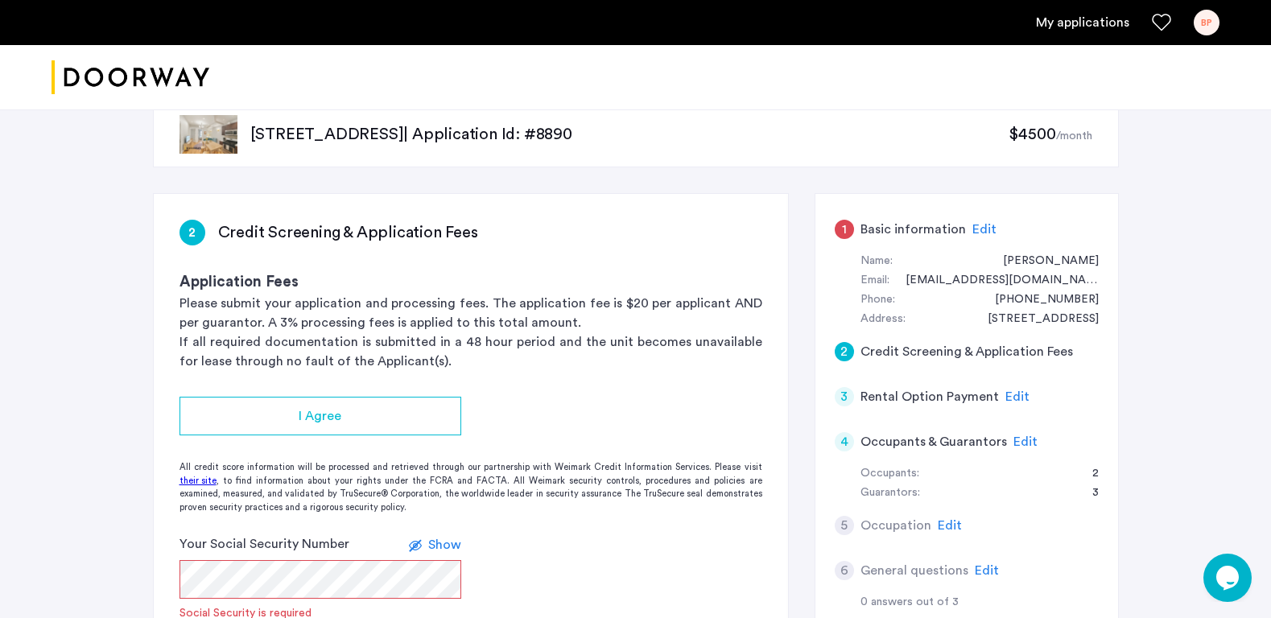
scroll to position [25, 0]
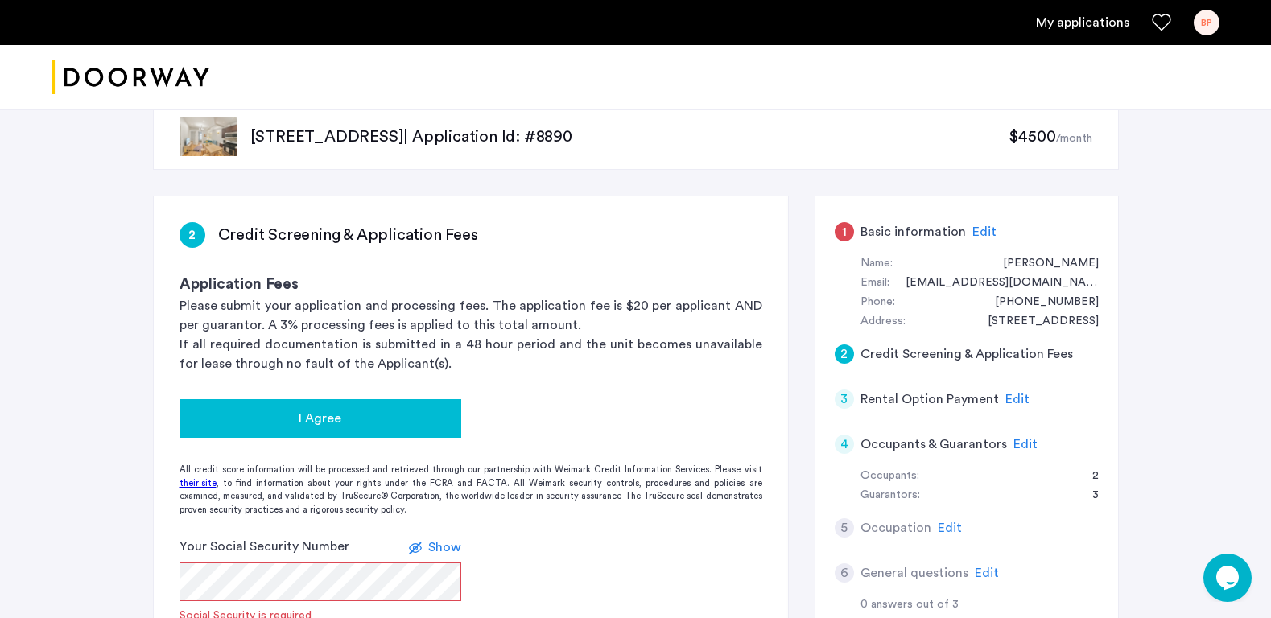
click at [343, 420] on div "I Agree" at bounding box center [320, 418] width 256 height 19
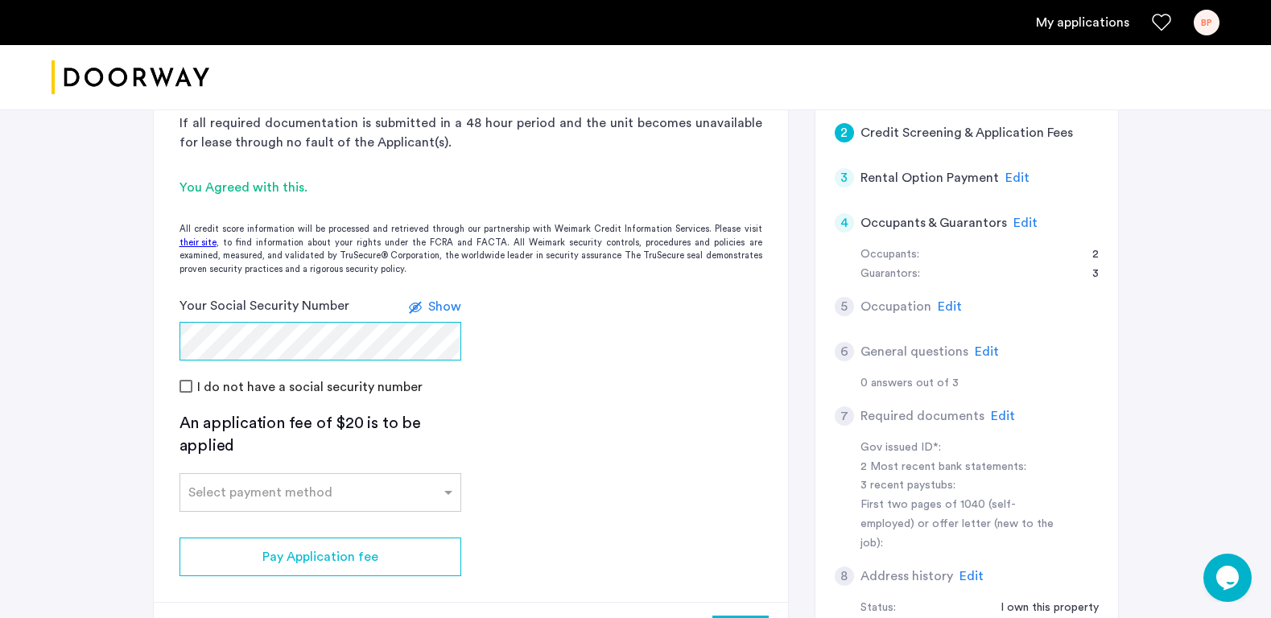
scroll to position [258, 0]
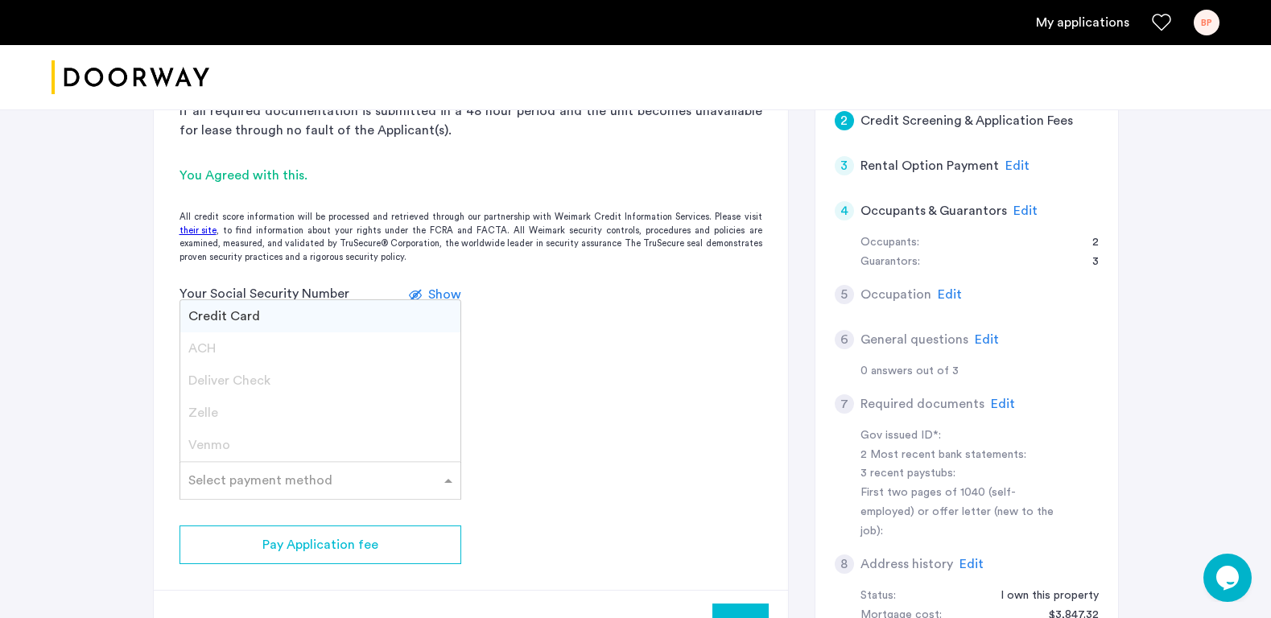
click at [369, 480] on input "text" at bounding box center [304, 477] width 232 height 11
click at [204, 344] on span "ACH" at bounding box center [201, 348] width 27 height 13
click at [557, 415] on app-credit-screening "2 Credit Screening & Application Fees Application Fees Please submit your appli…" at bounding box center [471, 309] width 634 height 692
click at [303, 480] on input "text" at bounding box center [304, 477] width 232 height 11
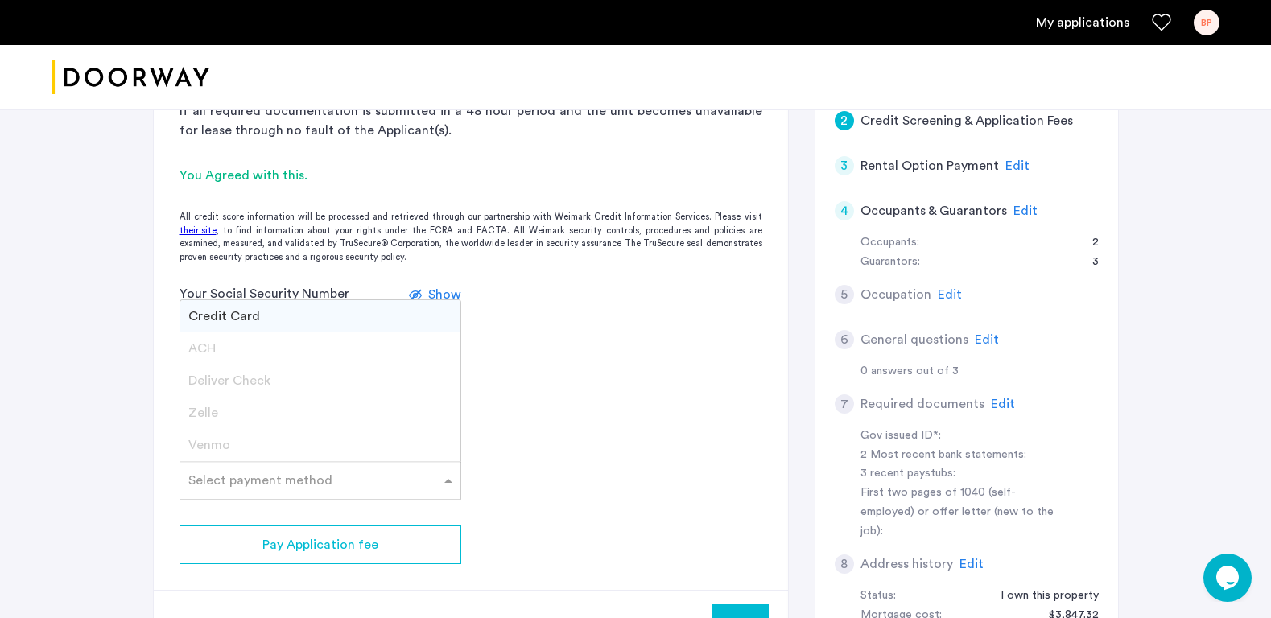
click at [579, 427] on app-credit-screening "2 Credit Screening & Application Fees Application Fees Please submit your appli…" at bounding box center [471, 309] width 634 height 692
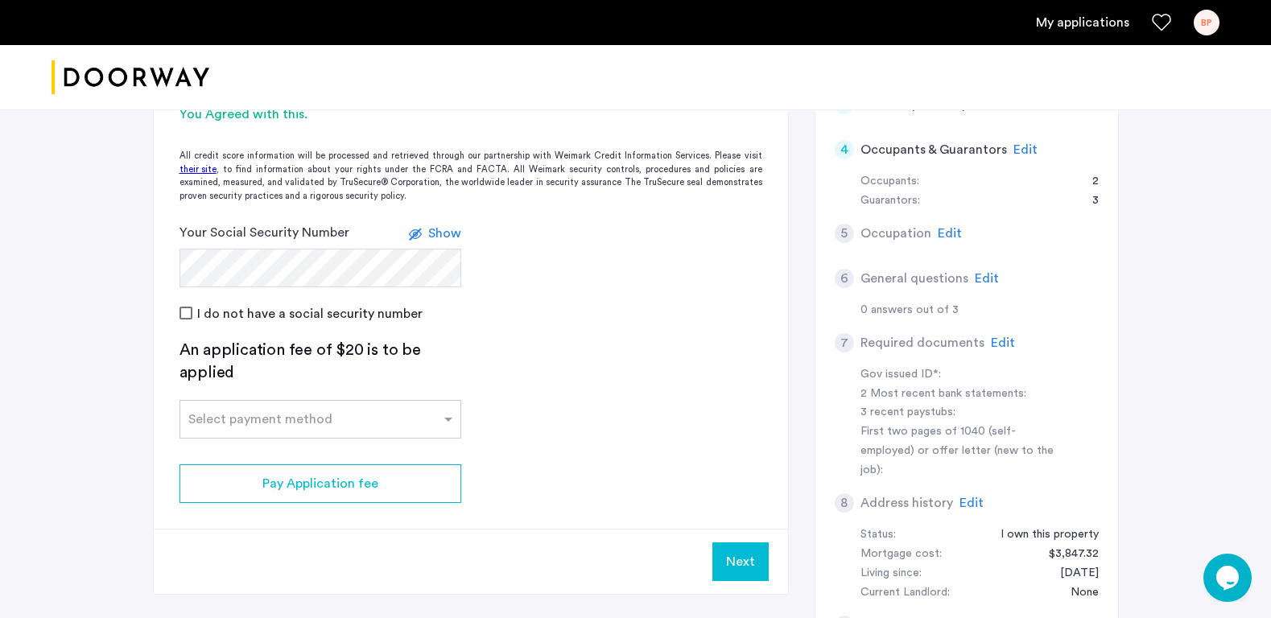
scroll to position [339, 0]
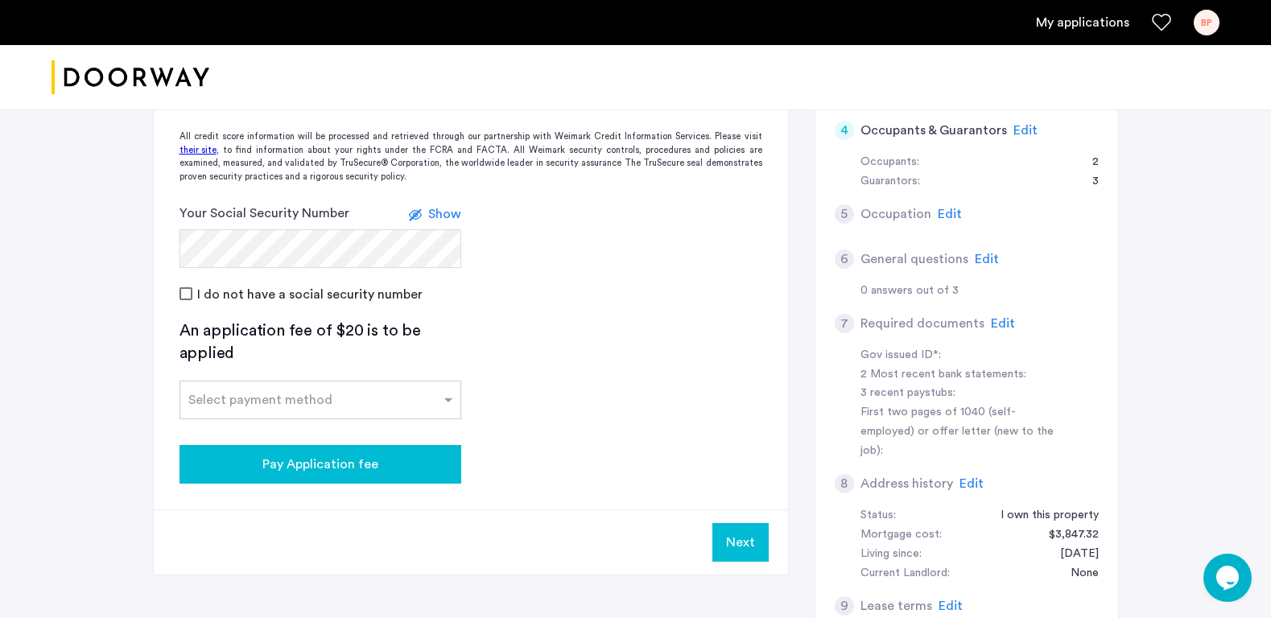
click at [329, 463] on span "Pay Application fee" at bounding box center [320, 464] width 116 height 19
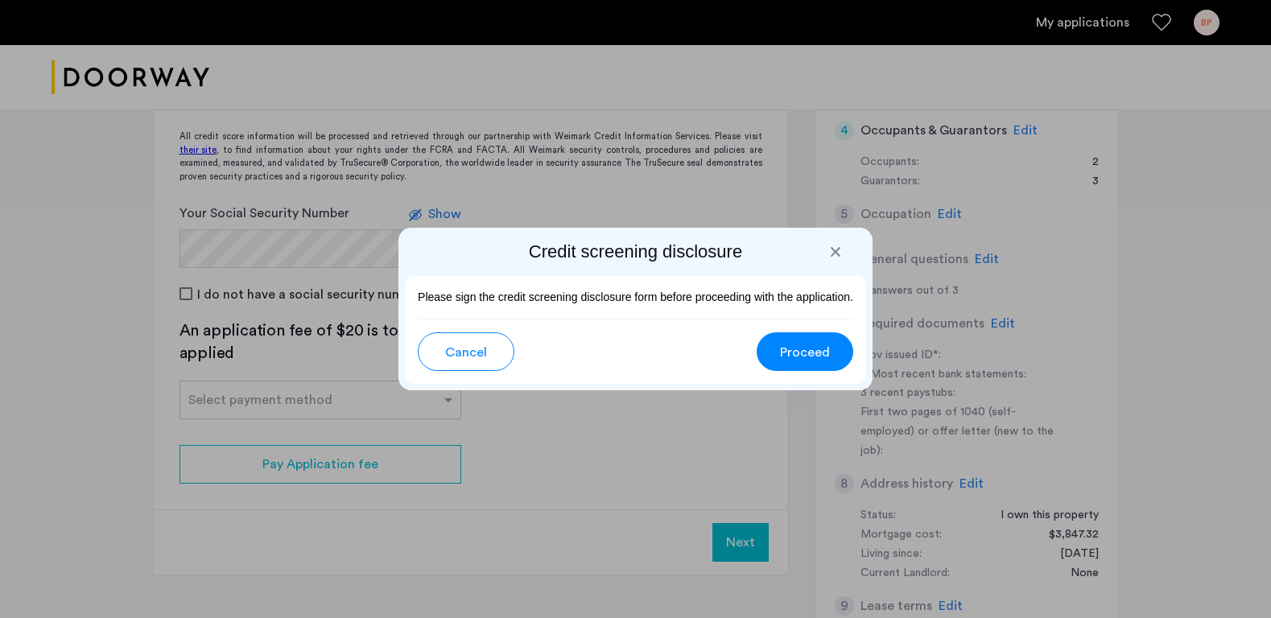
click at [803, 347] on span "Proceed" at bounding box center [805, 352] width 50 height 19
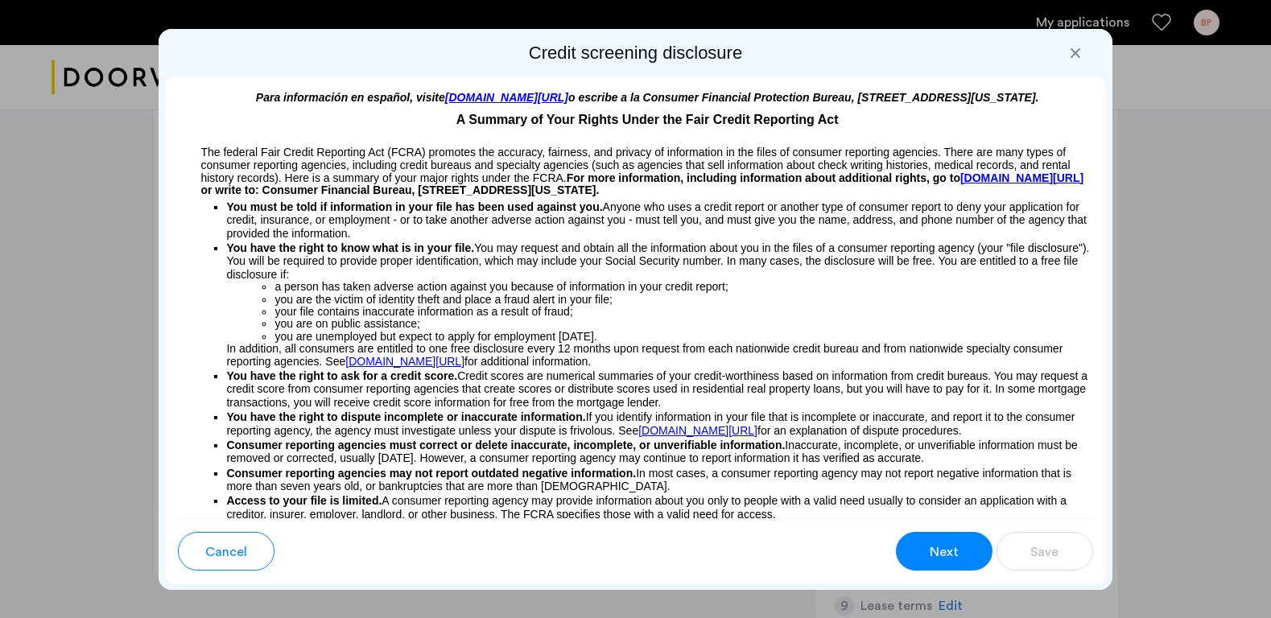
click at [954, 547] on span "Next" at bounding box center [943, 551] width 29 height 19
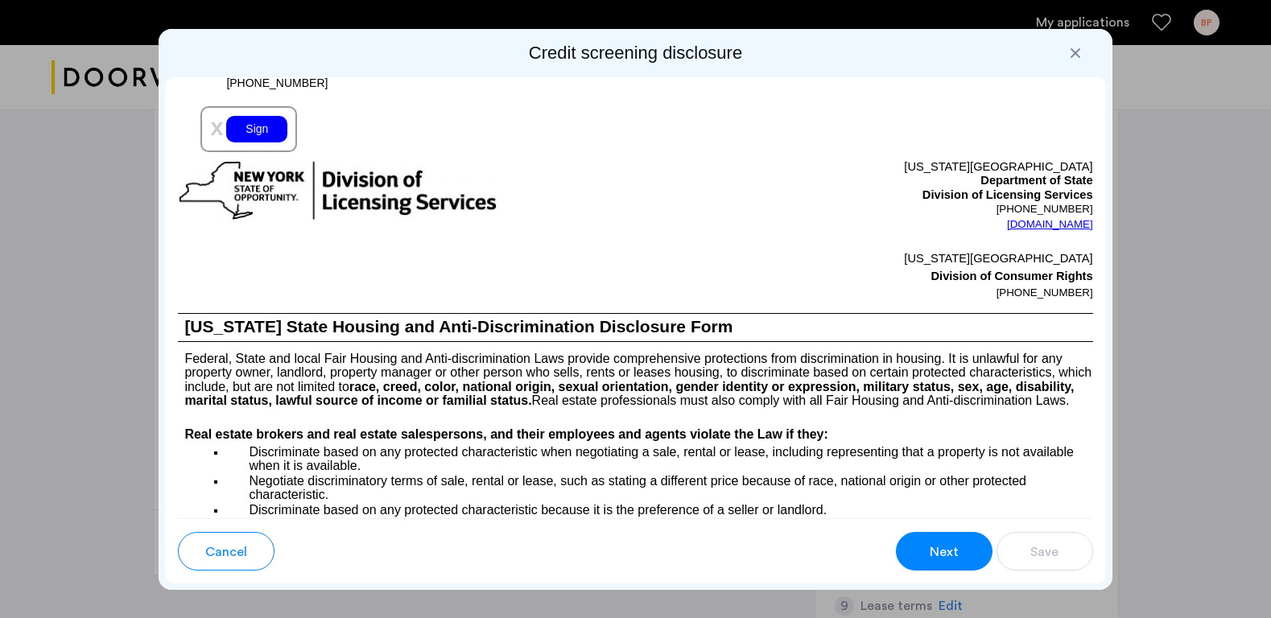
scroll to position [1872, 0]
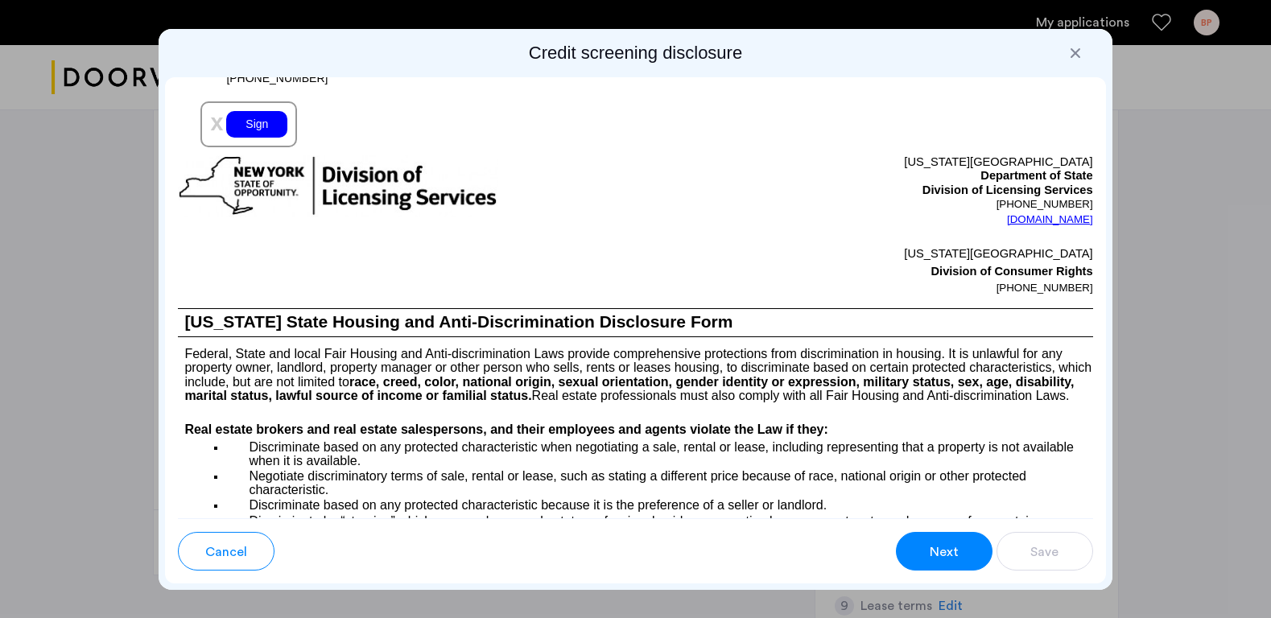
click at [252, 138] on div "Sign" at bounding box center [256, 124] width 61 height 27
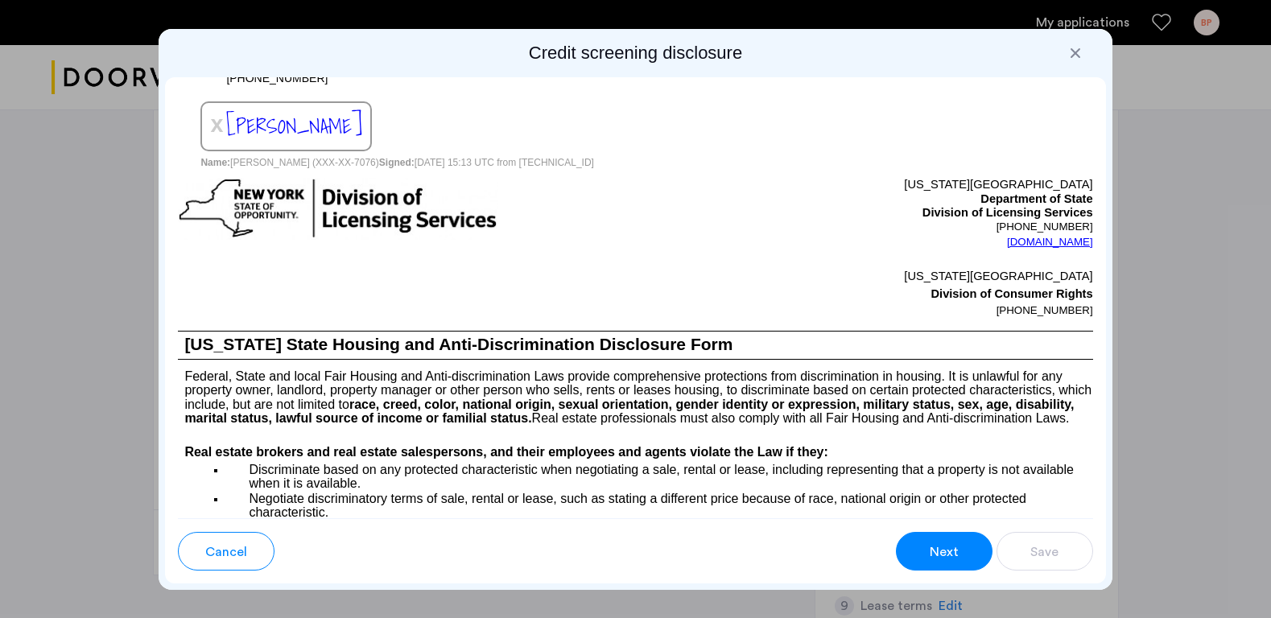
click at [956, 550] on span "Next" at bounding box center [943, 551] width 29 height 19
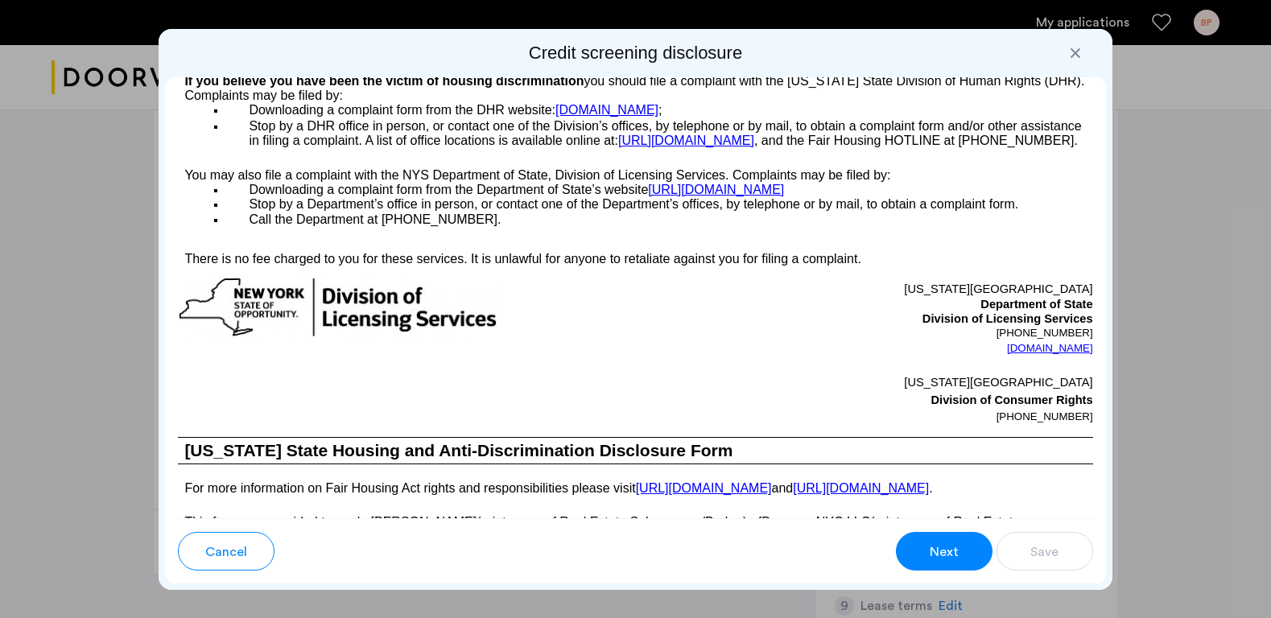
click at [937, 560] on span "Next" at bounding box center [943, 551] width 29 height 19
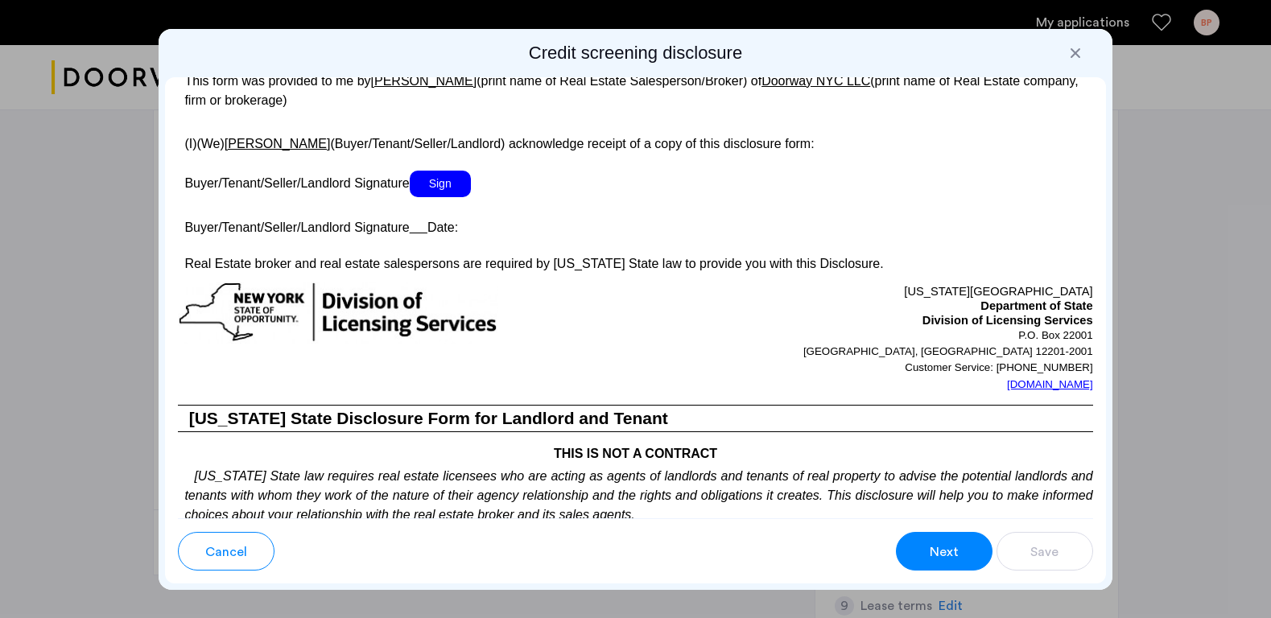
click at [449, 197] on span "Sign" at bounding box center [440, 184] width 61 height 27
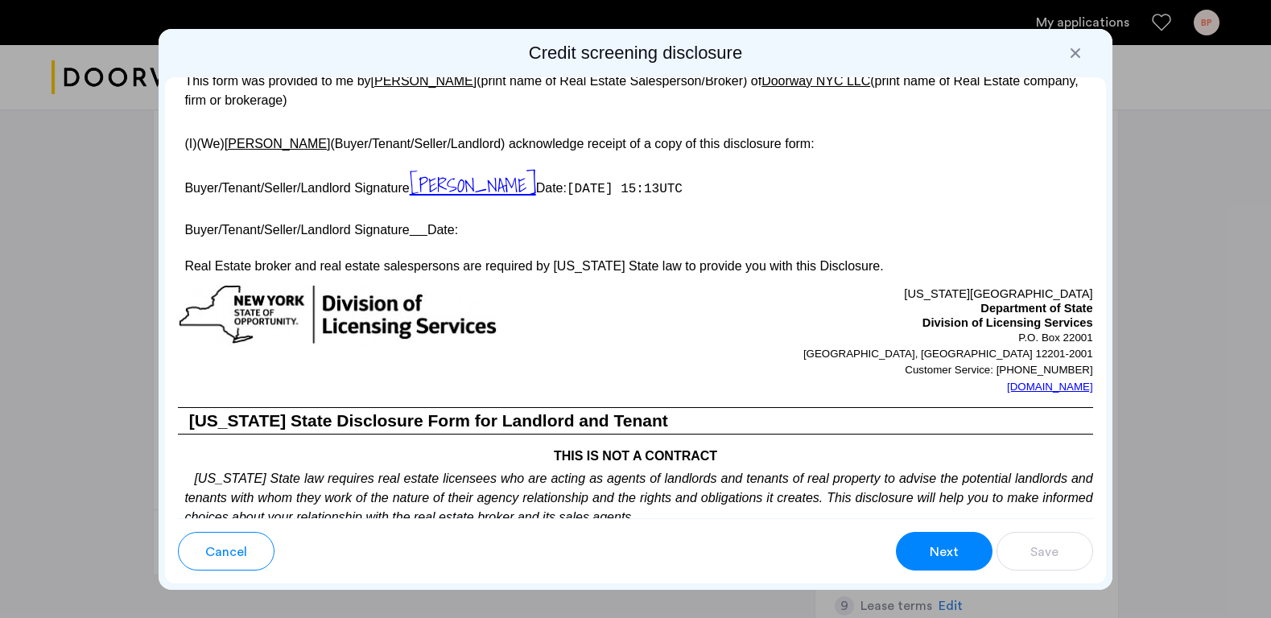
click at [422, 237] on u at bounding box center [419, 230] width 18 height 14
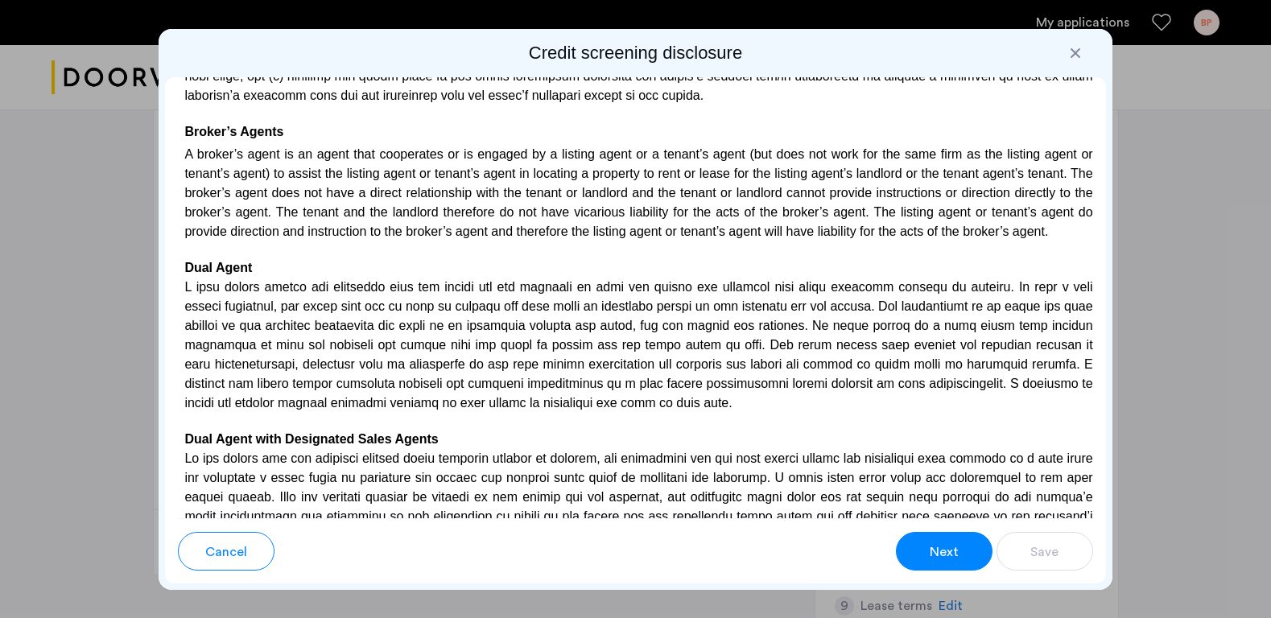
click at [939, 543] on span "Next" at bounding box center [943, 551] width 29 height 19
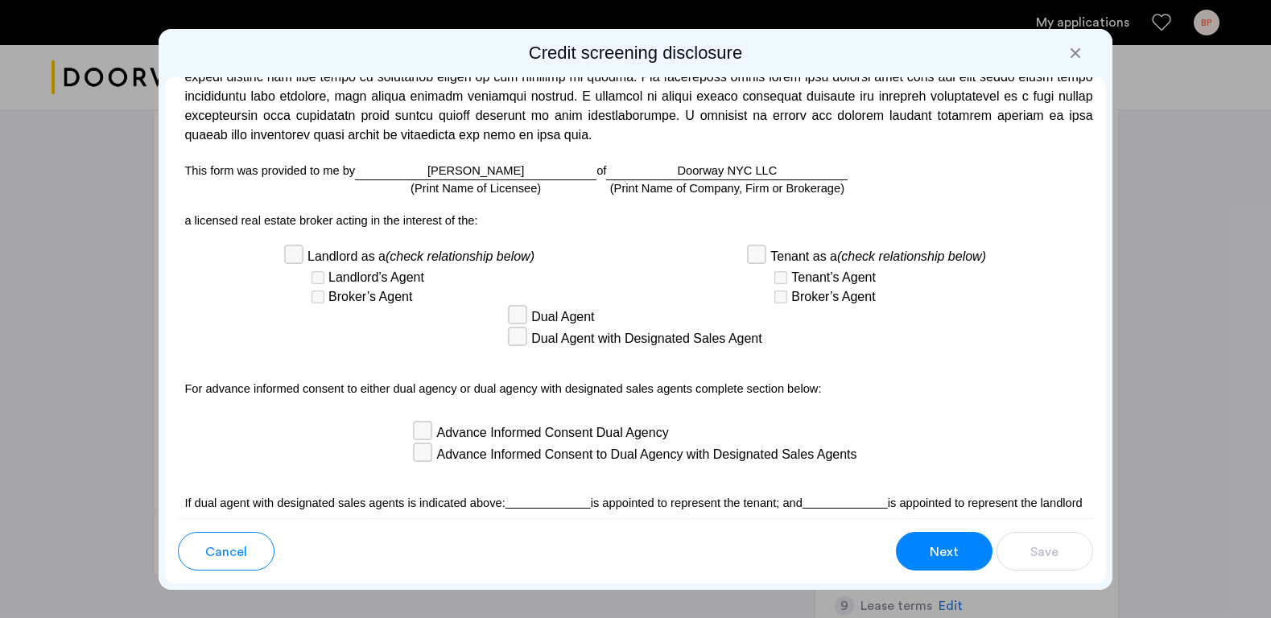
scroll to position [4274, 0]
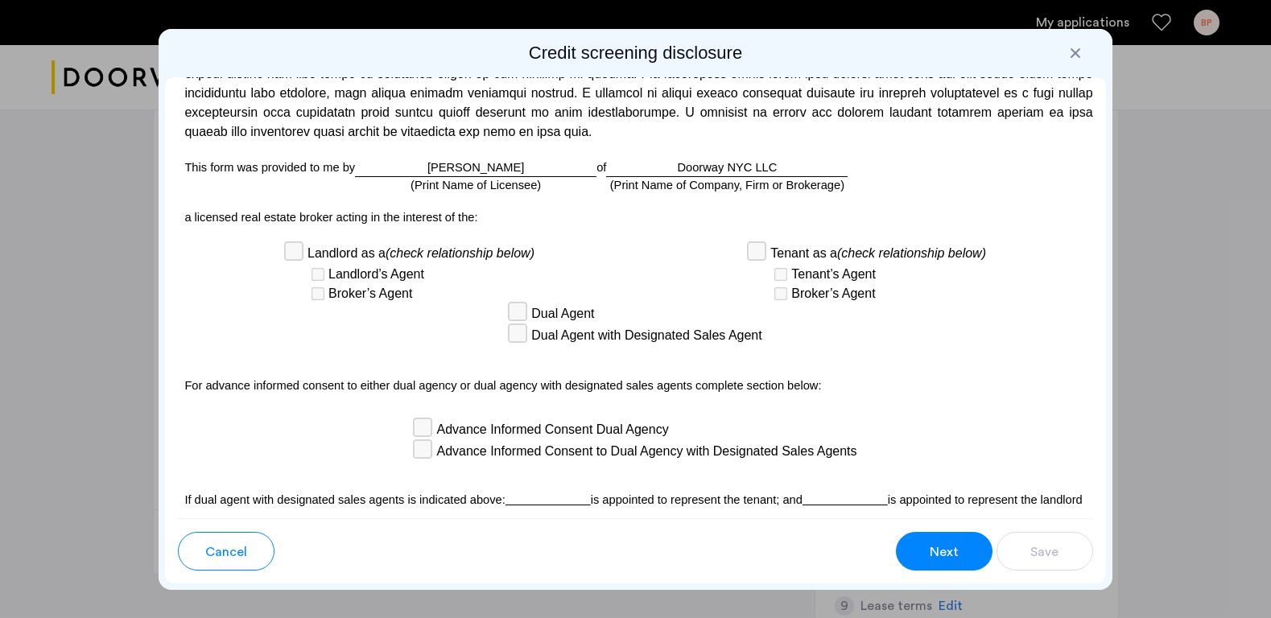
click at [935, 542] on span "Next" at bounding box center [943, 551] width 29 height 19
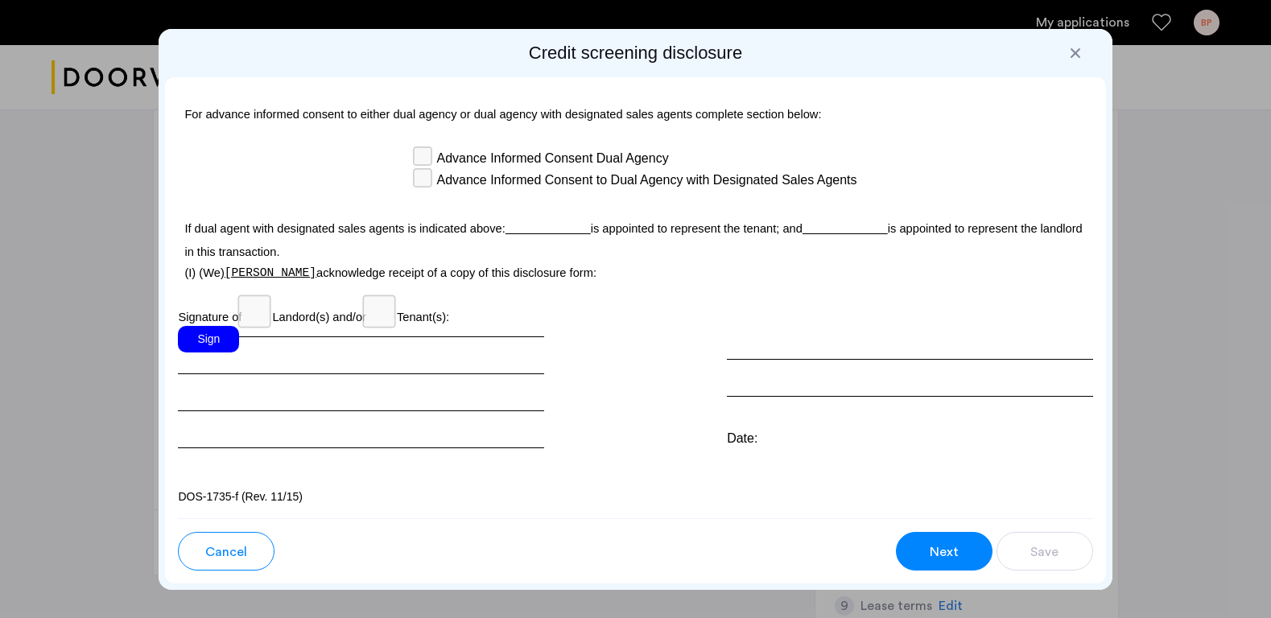
scroll to position [4595, 0]
click at [211, 352] on div "Sign" at bounding box center [208, 339] width 61 height 27
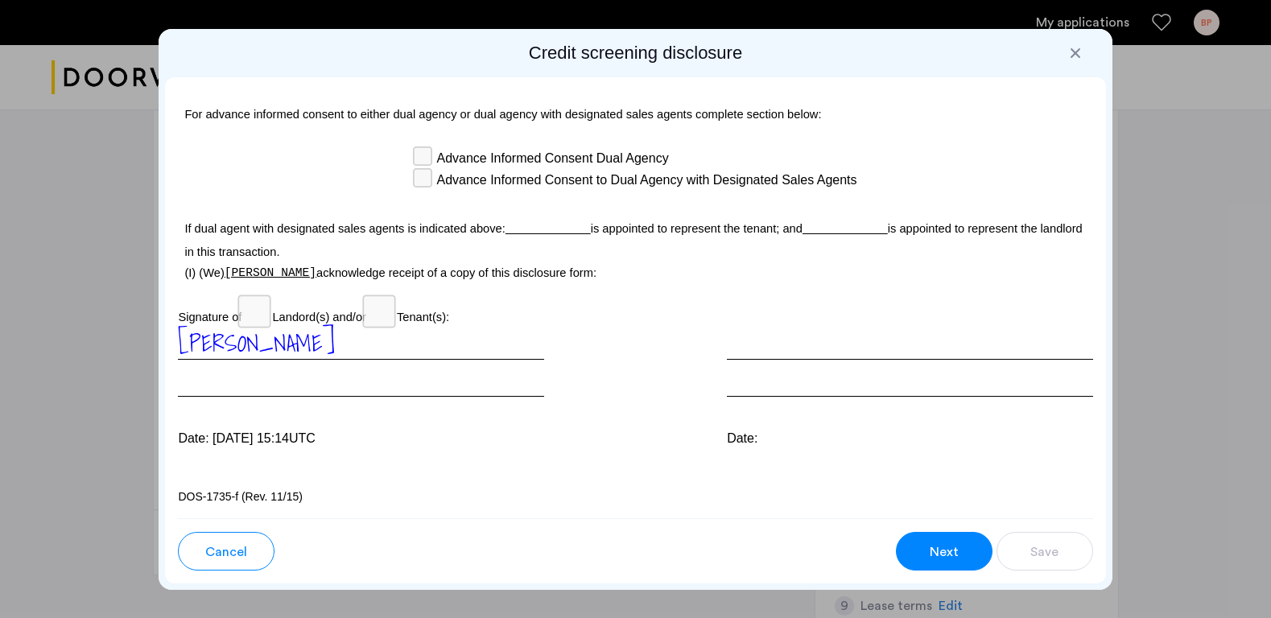
scroll to position [4627, 0]
click at [933, 546] on span "Next" at bounding box center [943, 551] width 29 height 19
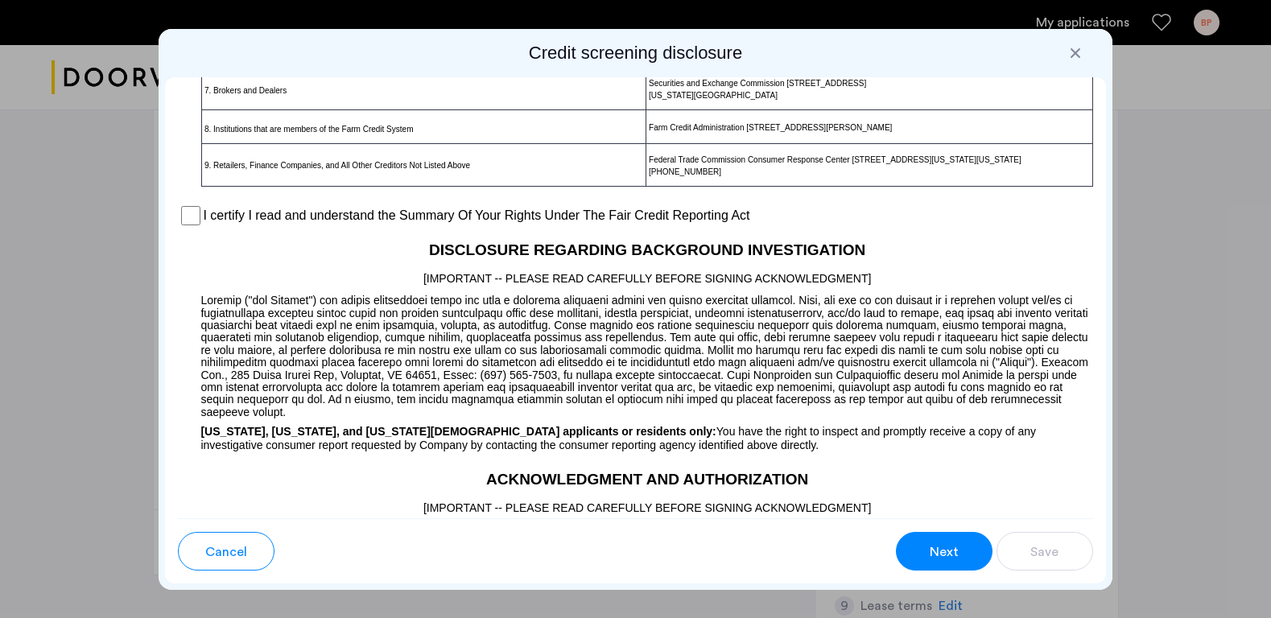
scroll to position [1284, 0]
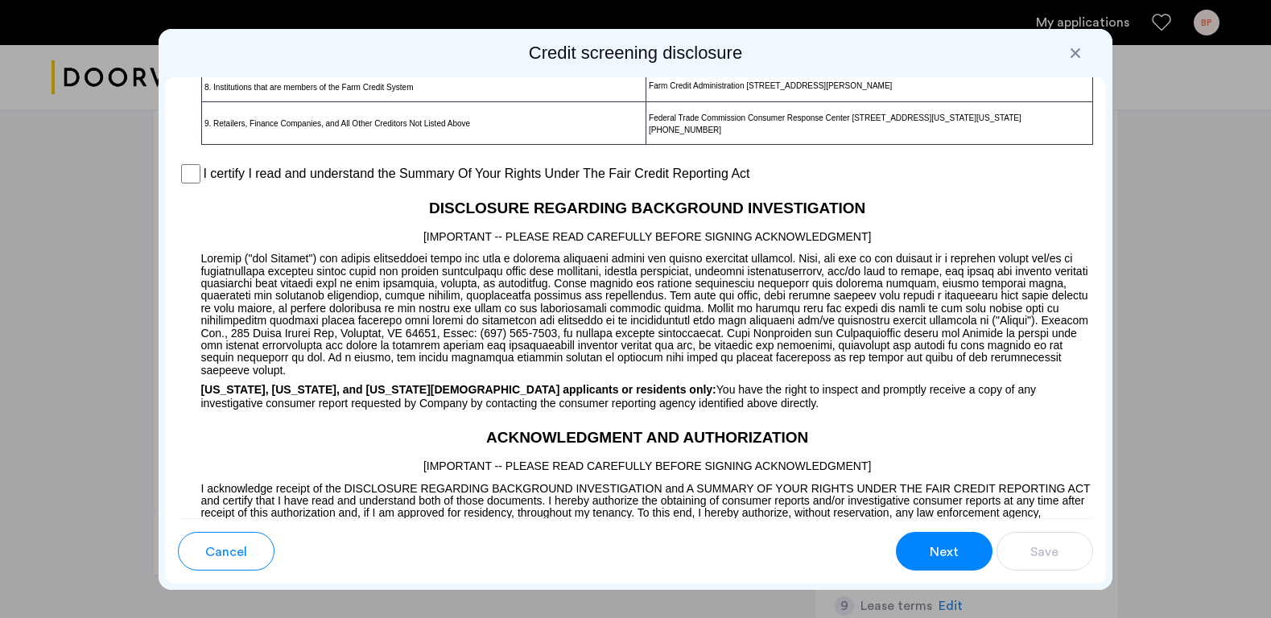
click at [937, 550] on span "Next" at bounding box center [943, 551] width 29 height 19
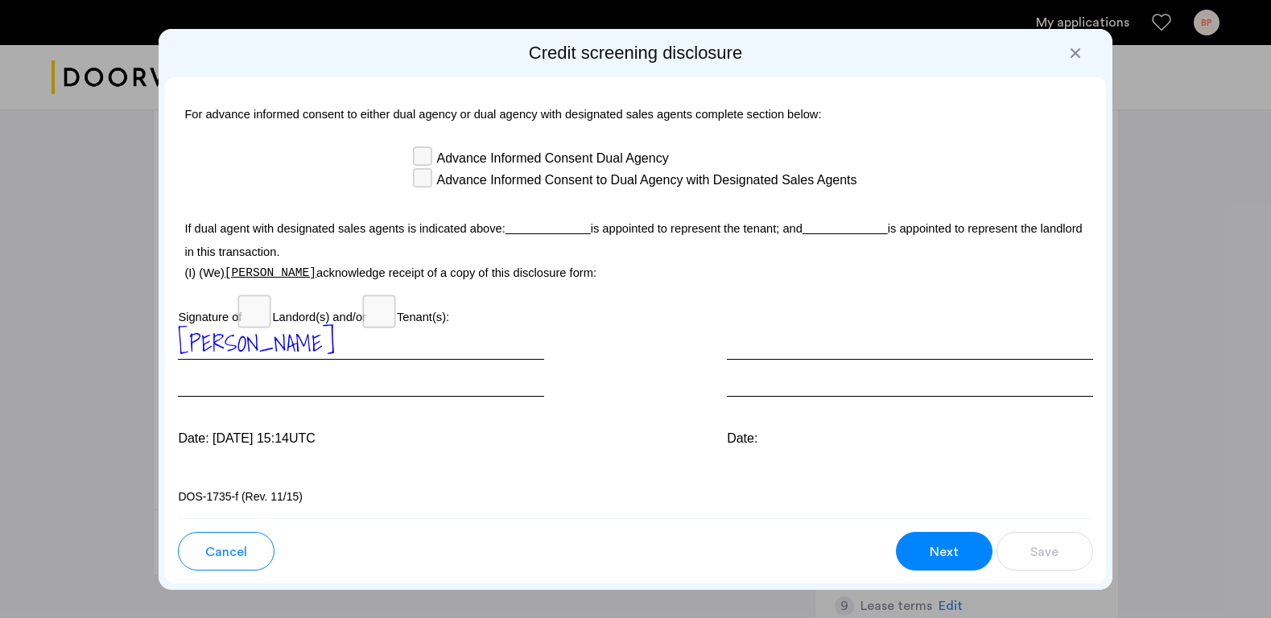
scroll to position [0, 0]
click at [933, 547] on span "Next" at bounding box center [943, 551] width 29 height 19
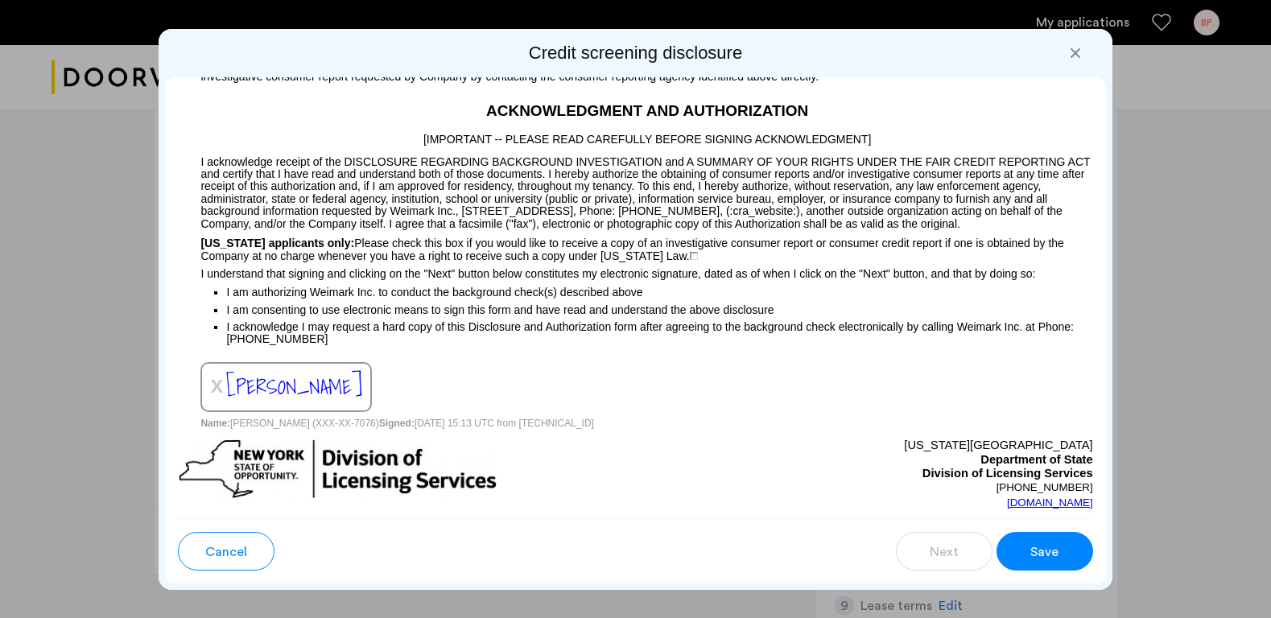
scroll to position [1761, 0]
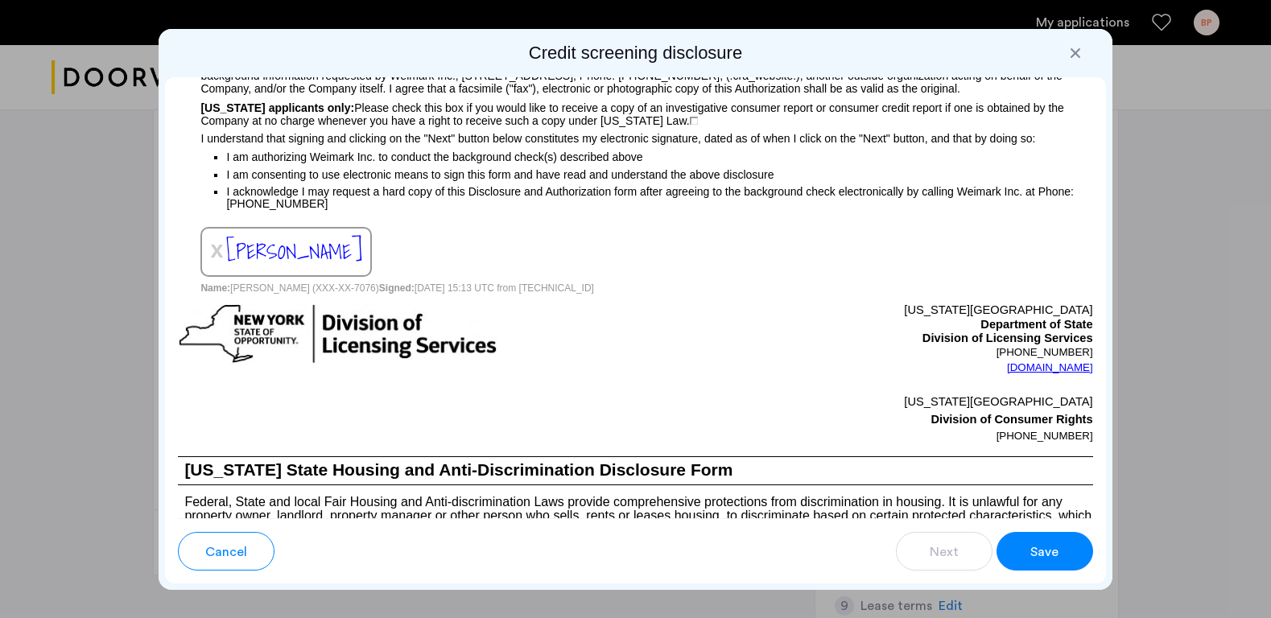
click at [1037, 551] on span "Save" at bounding box center [1044, 551] width 28 height 19
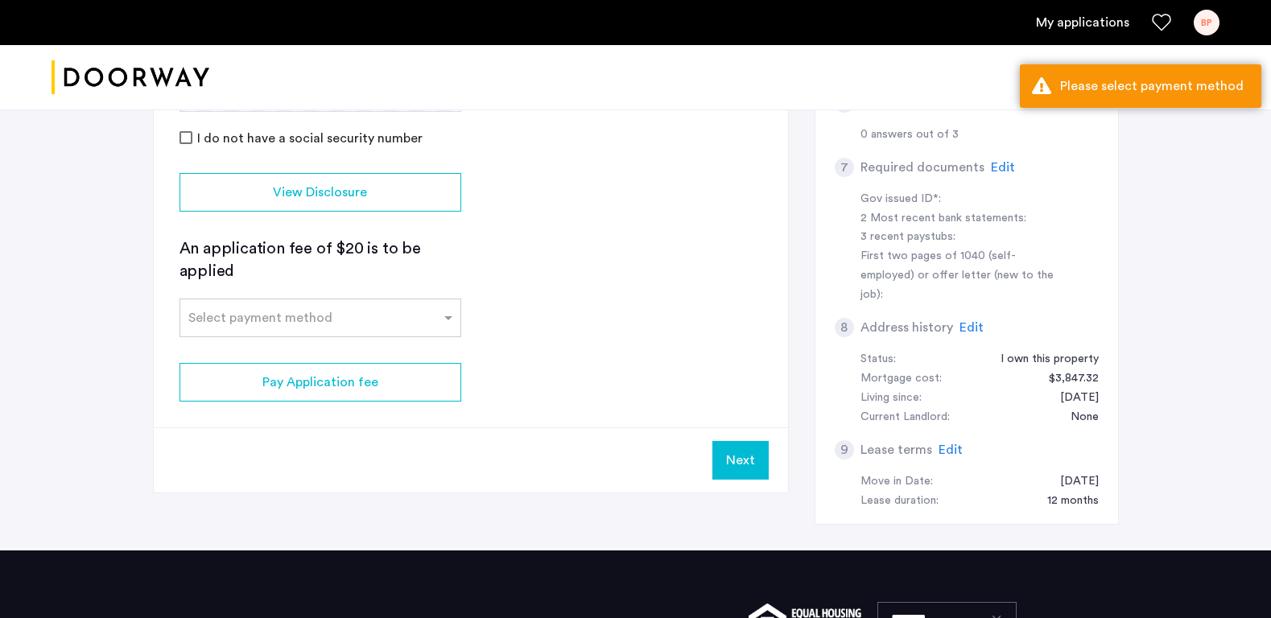
scroll to position [496, 0]
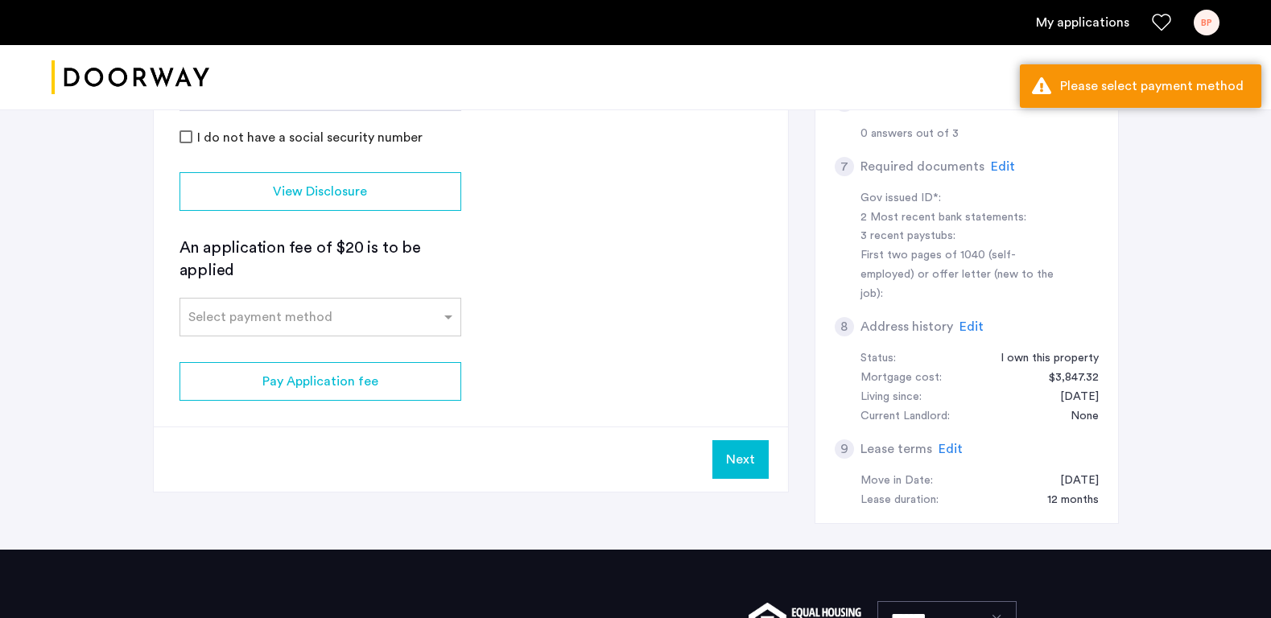
click at [746, 452] on button "Next" at bounding box center [740, 459] width 56 height 39
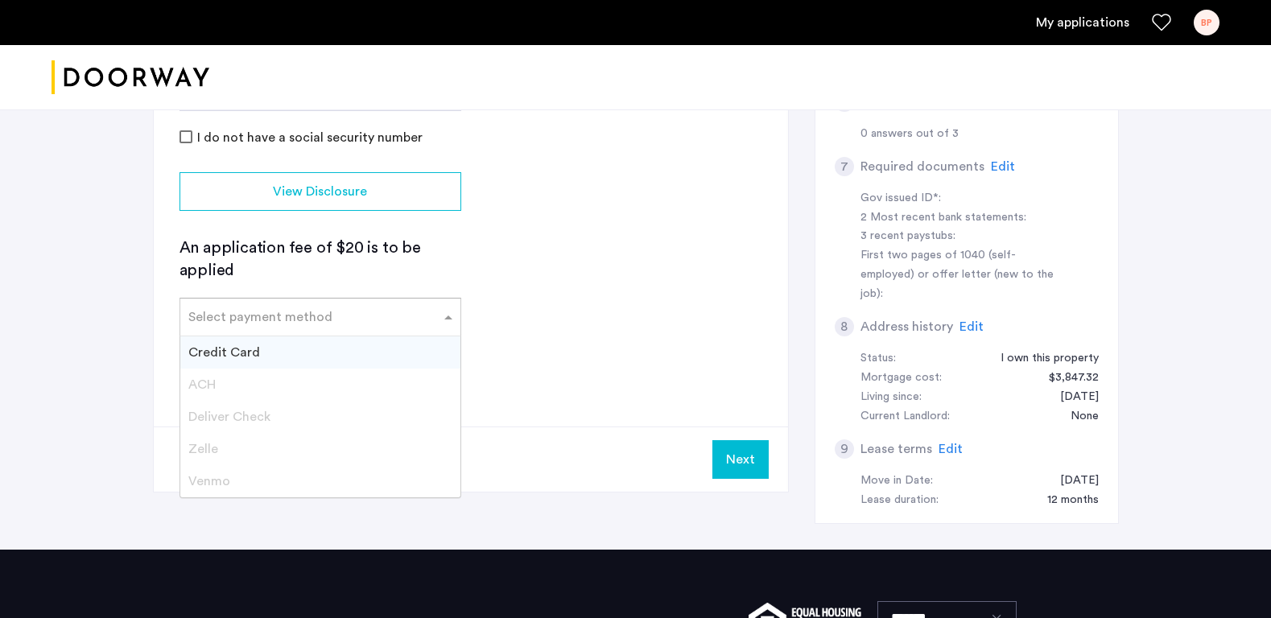
click at [338, 318] on div at bounding box center [320, 312] width 280 height 19
click at [597, 332] on app-credit-screening "2 Credit Screening & Application Fees Application Fees Please submit your appli…" at bounding box center [471, 109] width 634 height 766
click at [282, 311] on input "text" at bounding box center [304, 313] width 232 height 11
click at [251, 342] on div "Credit Card" at bounding box center [320, 352] width 280 height 32
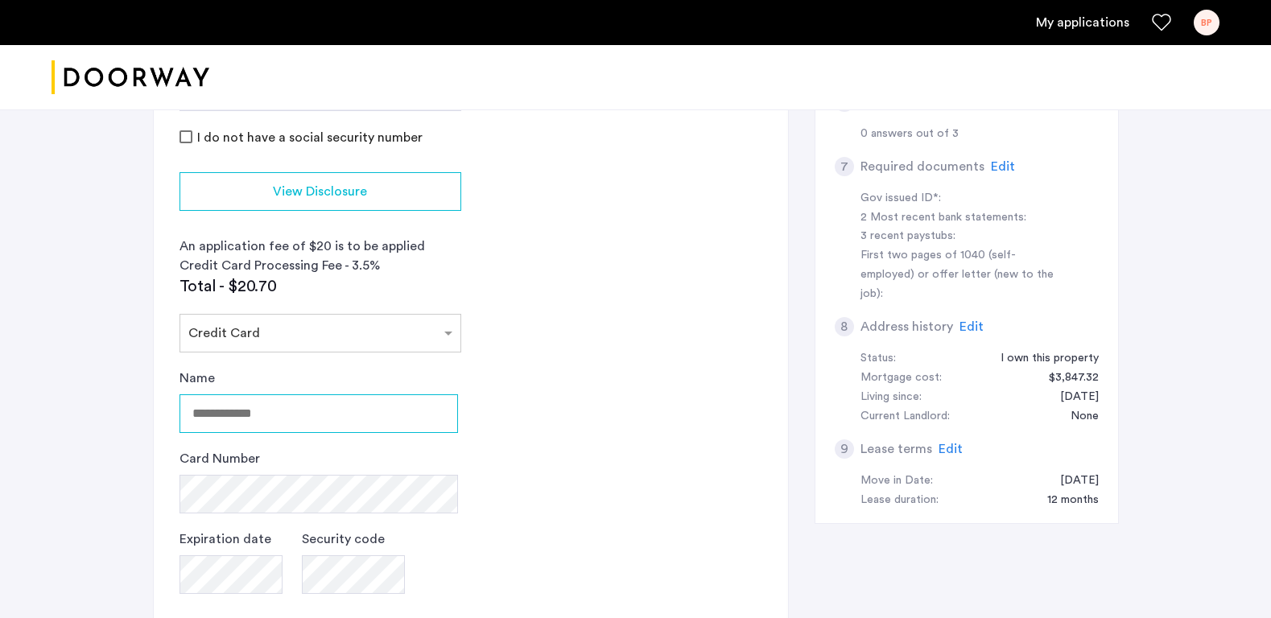
click at [262, 415] on input "Name" at bounding box center [318, 413] width 278 height 39
type input "**********"
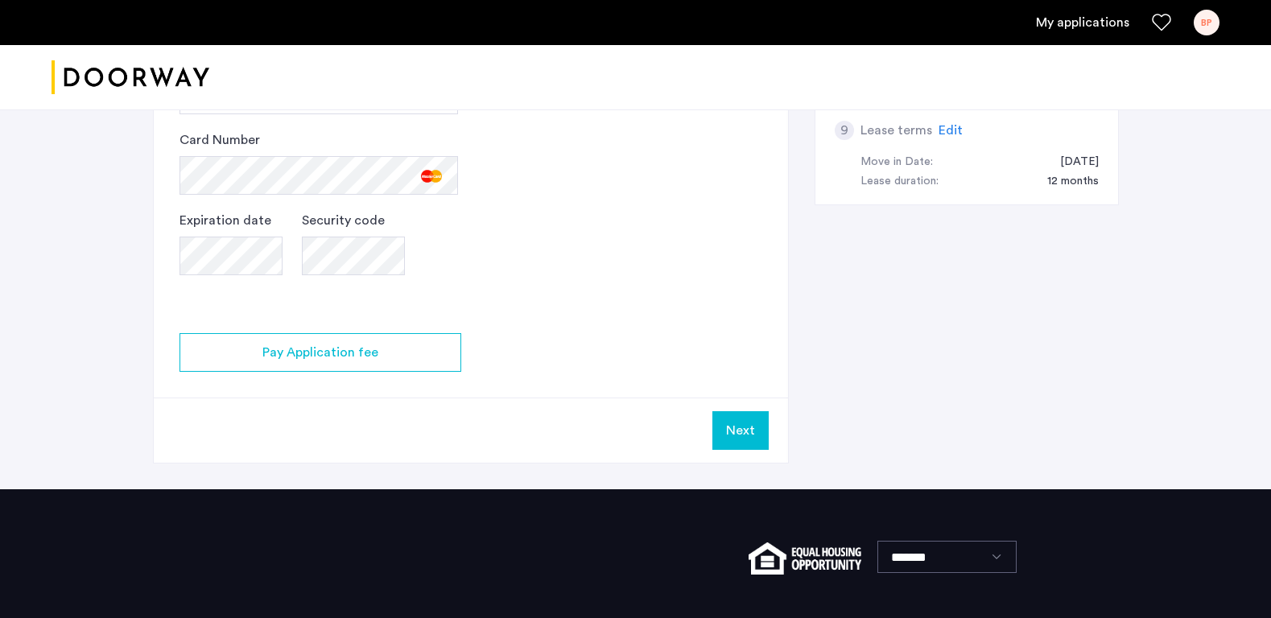
click at [734, 418] on button "Next" at bounding box center [740, 430] width 56 height 39
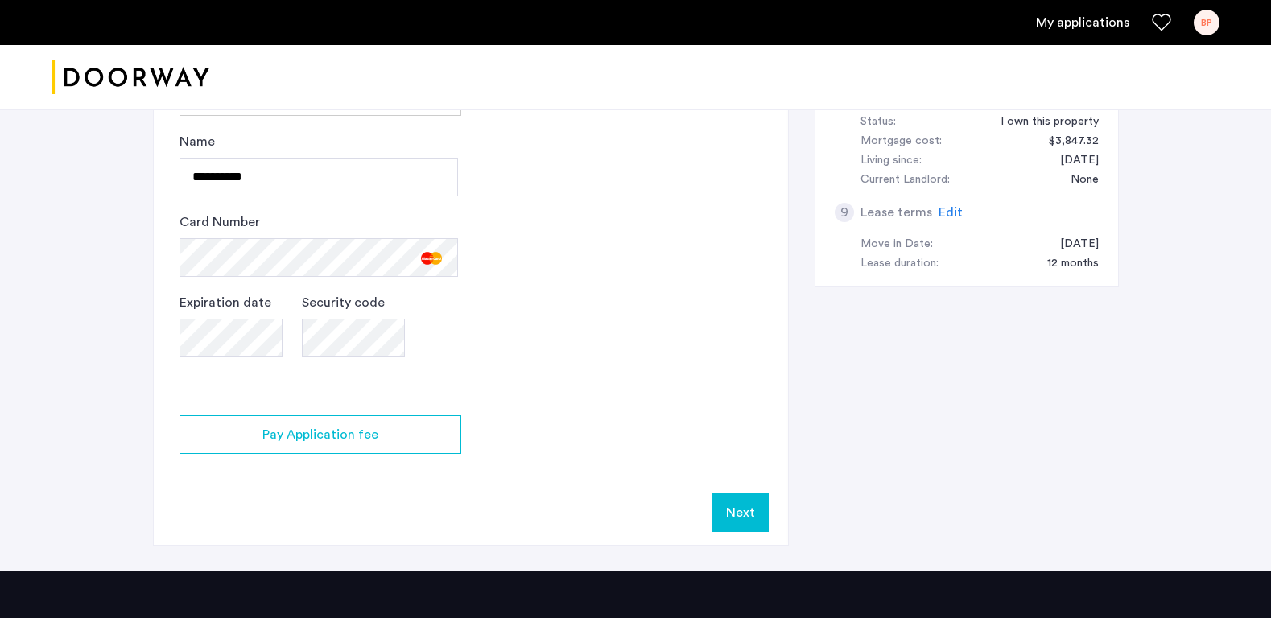
scroll to position [756, 0]
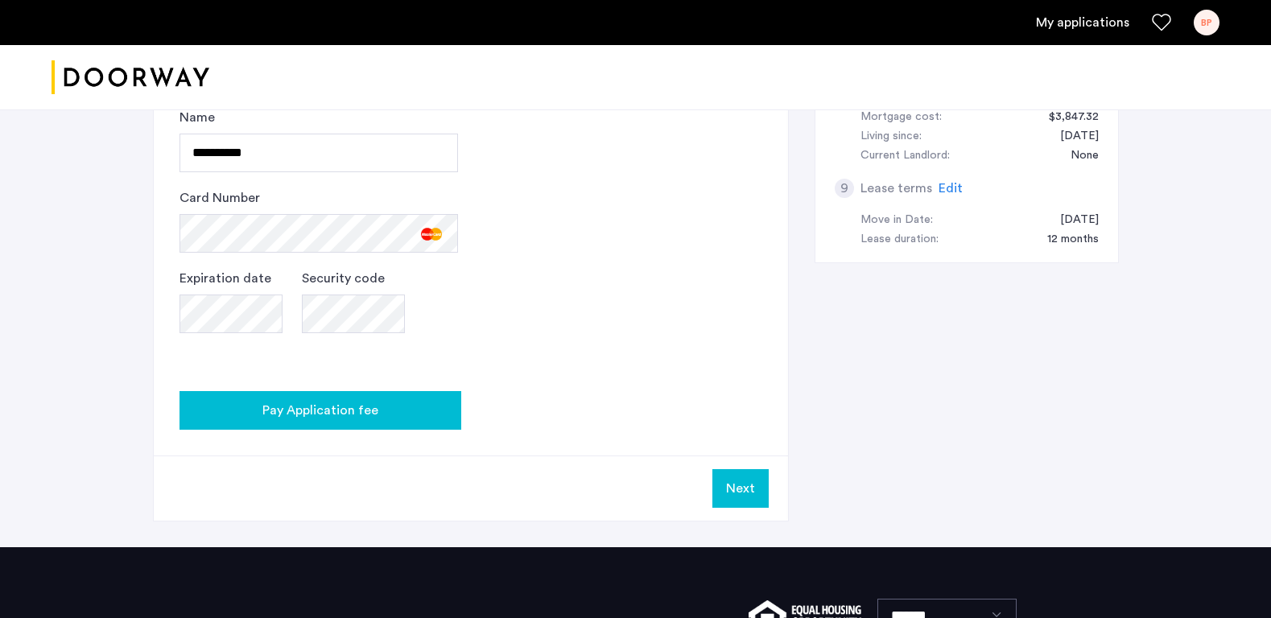
click at [348, 401] on span "Pay Application fee" at bounding box center [320, 410] width 116 height 19
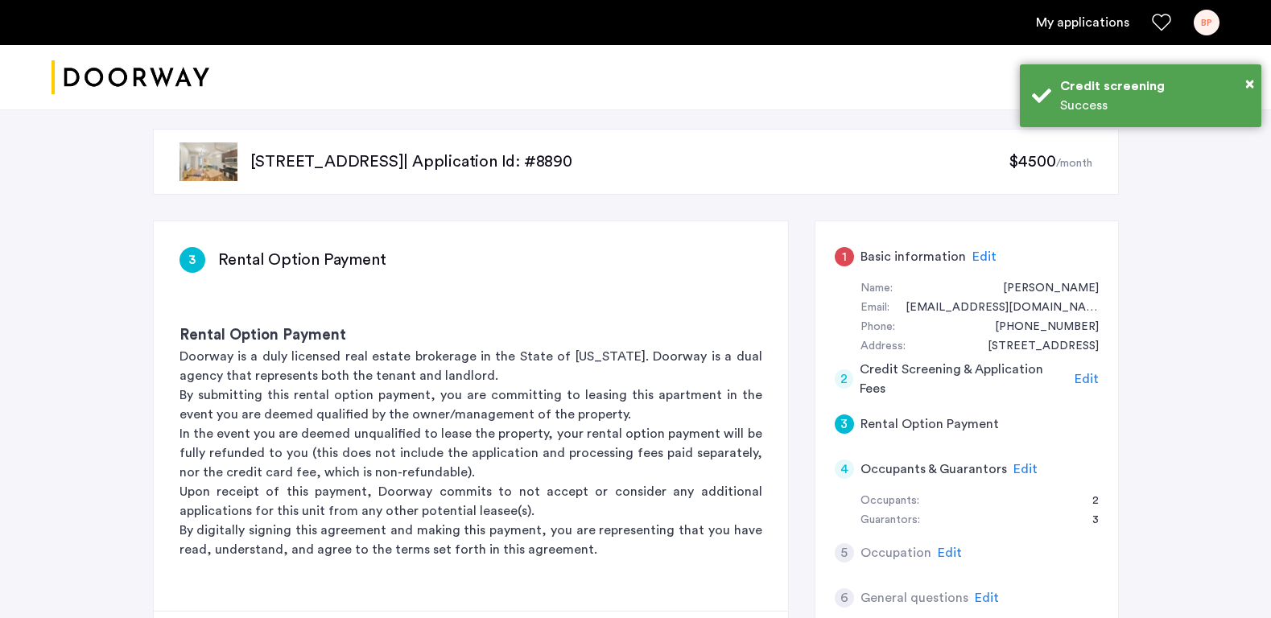
scroll to position [0, 0]
click at [1247, 80] on span "×" at bounding box center [1249, 84] width 9 height 16
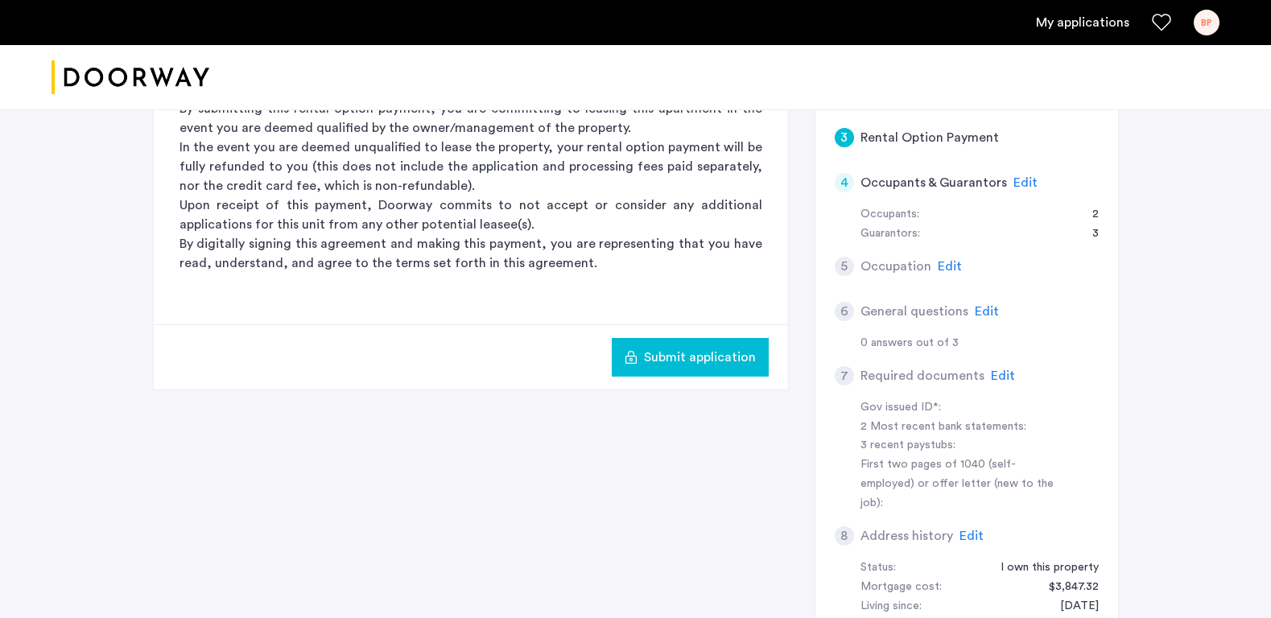
scroll to position [323, 0]
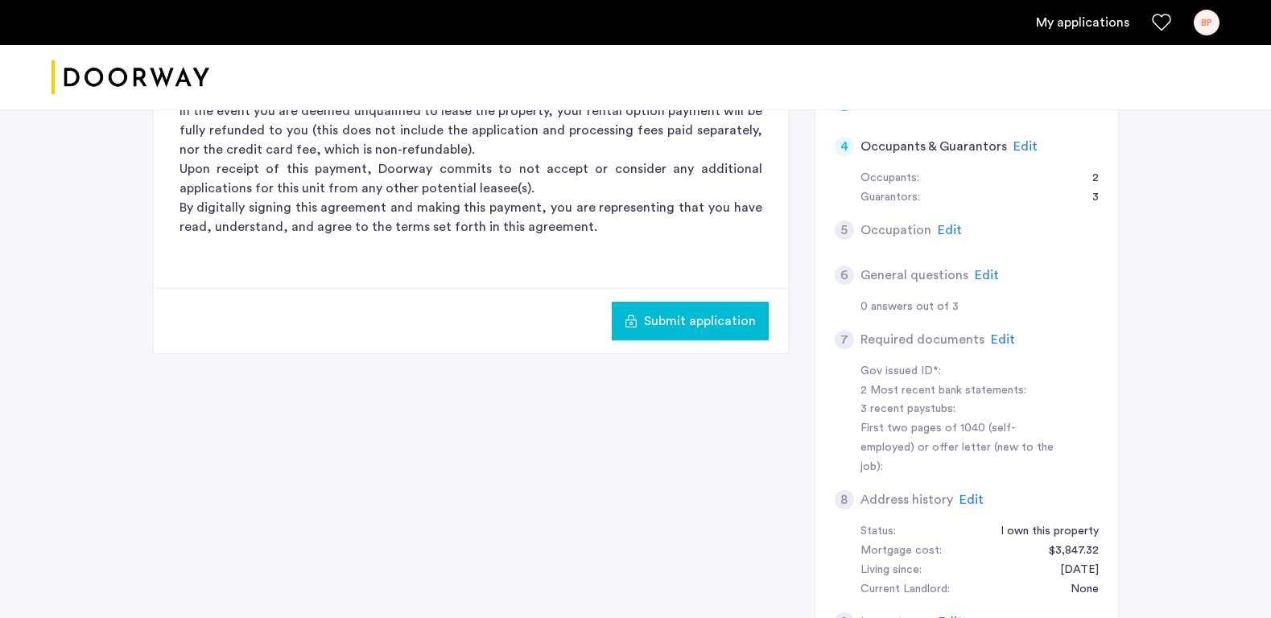
click at [686, 316] on span "Submit application" at bounding box center [700, 320] width 112 height 19
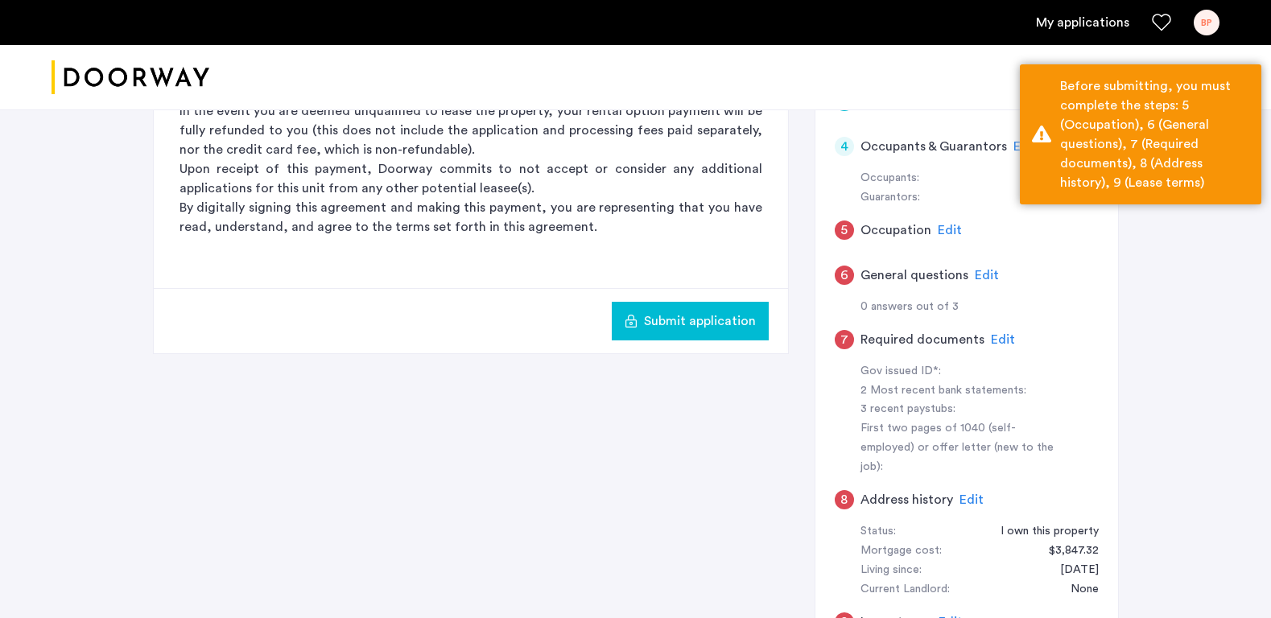
click at [1019, 228] on div "5 Occupation Edit" at bounding box center [967, 230] width 264 height 45
click at [716, 226] on p "By digitally signing this agreement and making this payment, you are representi…" at bounding box center [470, 217] width 583 height 39
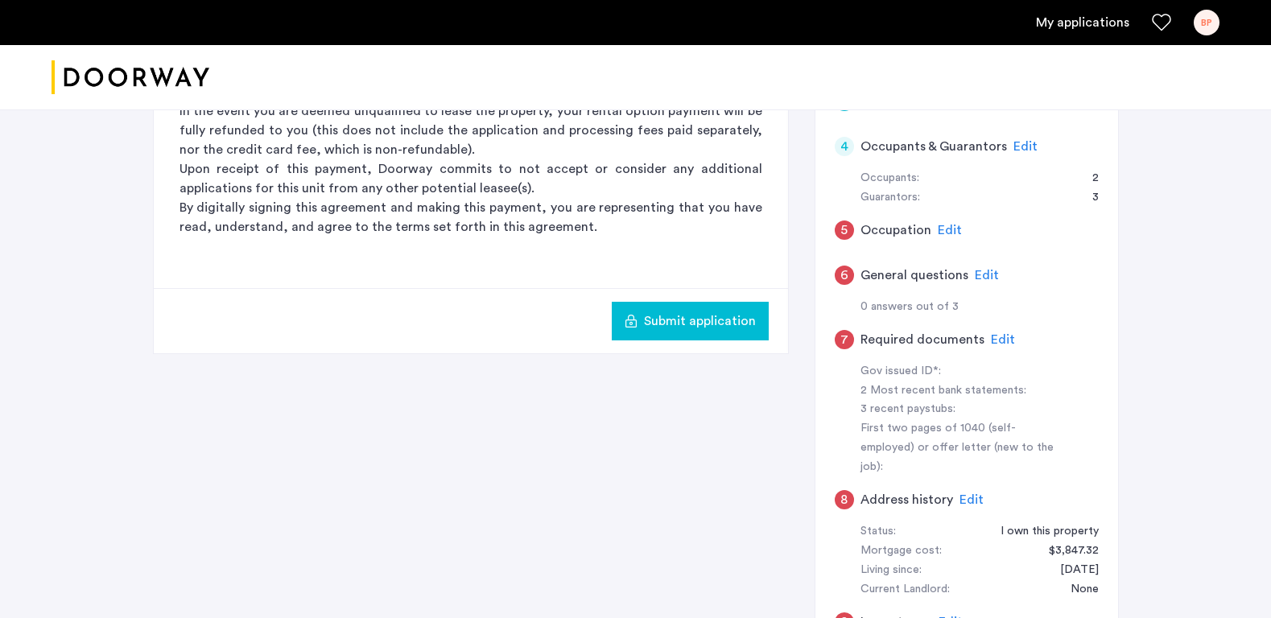
click at [946, 224] on span "Edit" at bounding box center [950, 230] width 24 height 13
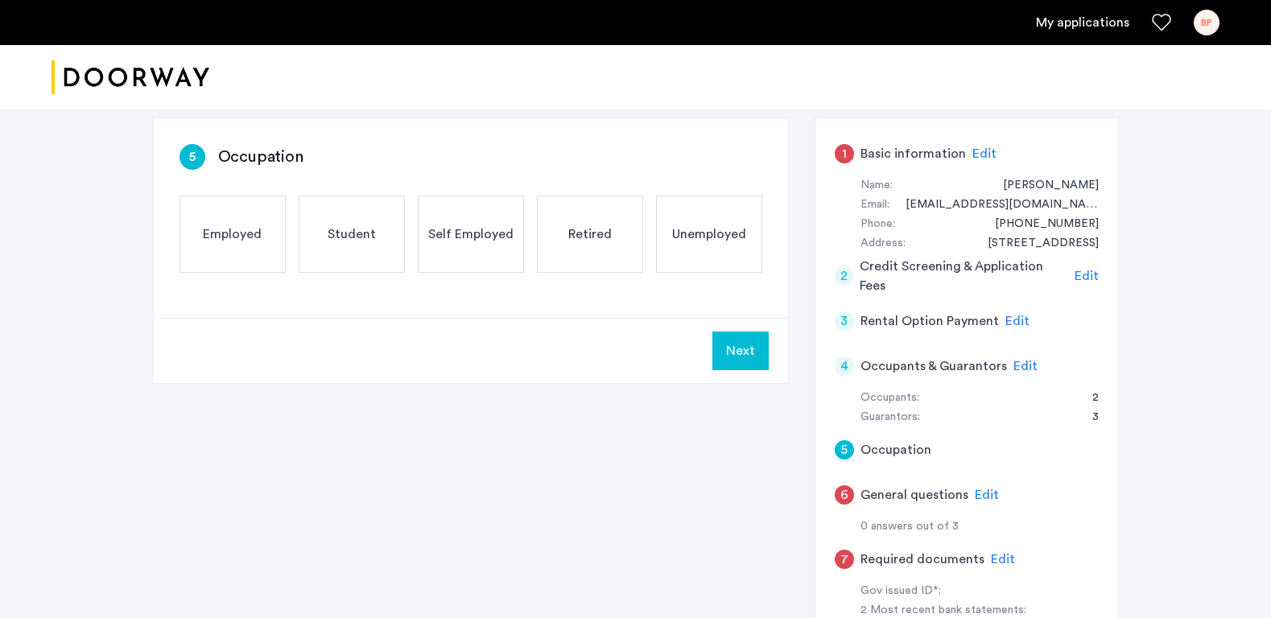
scroll to position [91, 0]
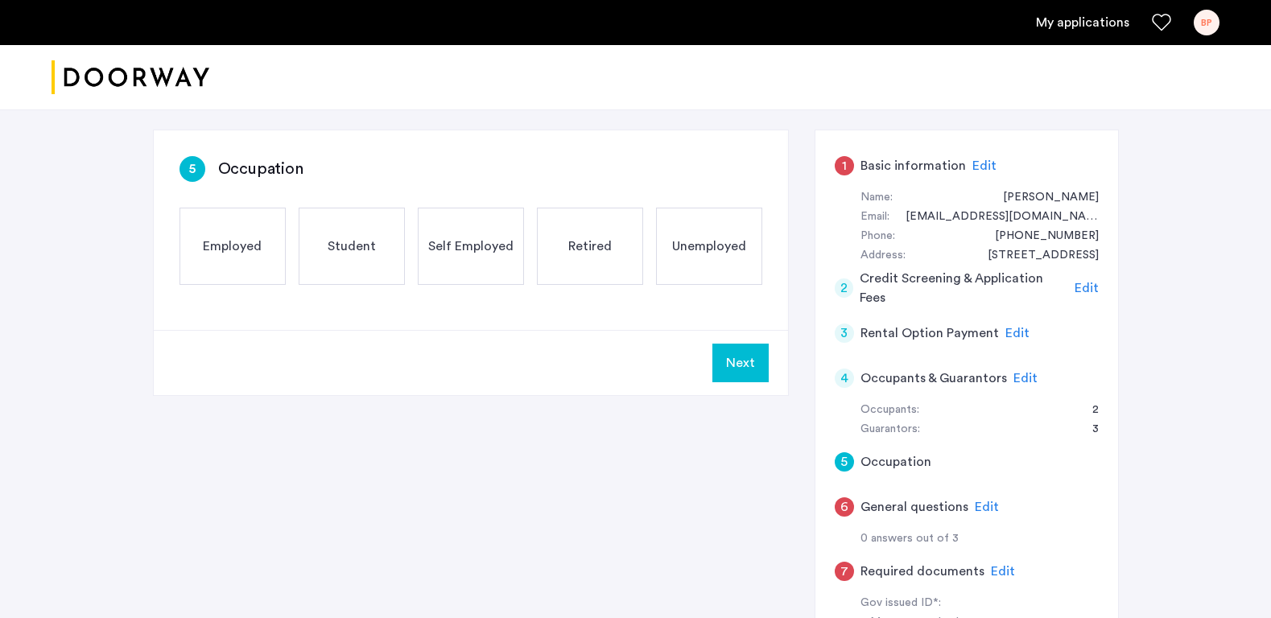
click at [599, 243] on span "Retired" at bounding box center [589, 246] width 43 height 19
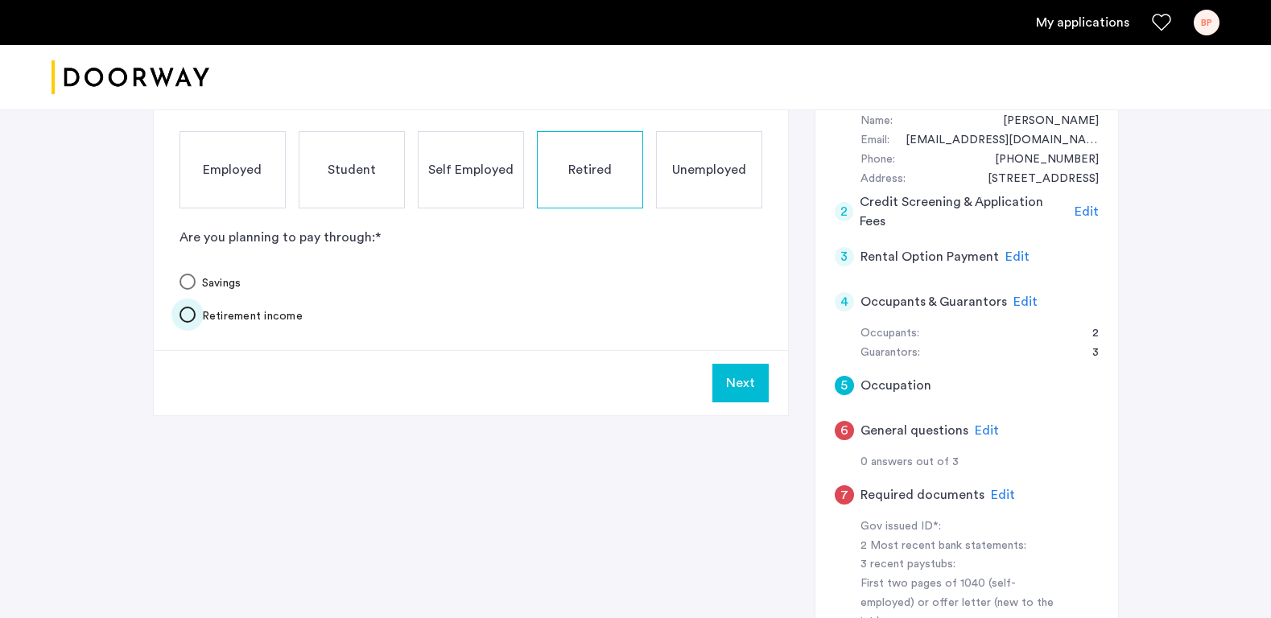
scroll to position [197, 0]
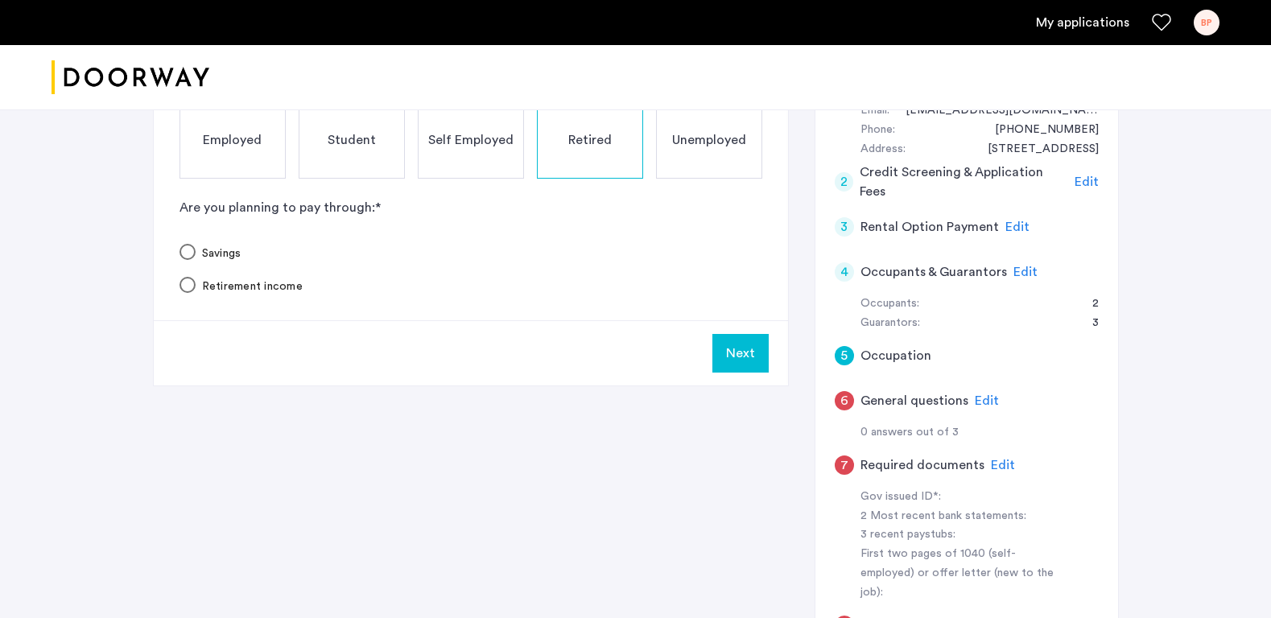
click at [743, 359] on button "Next" at bounding box center [740, 353] width 56 height 39
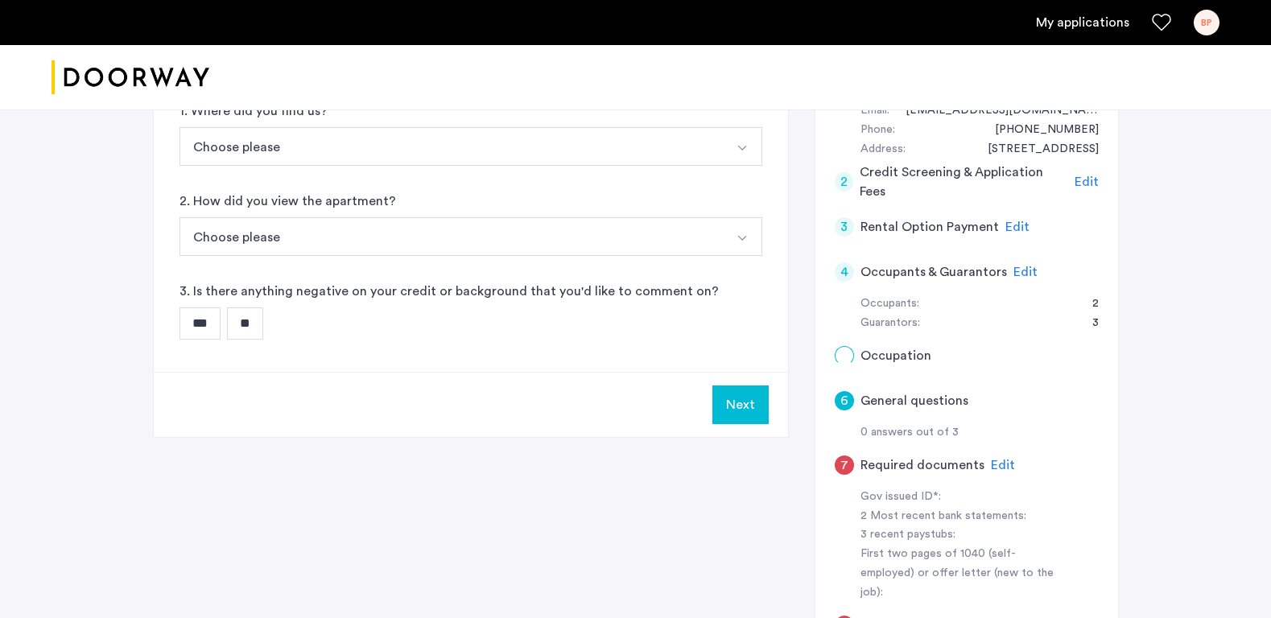
scroll to position [0, 0]
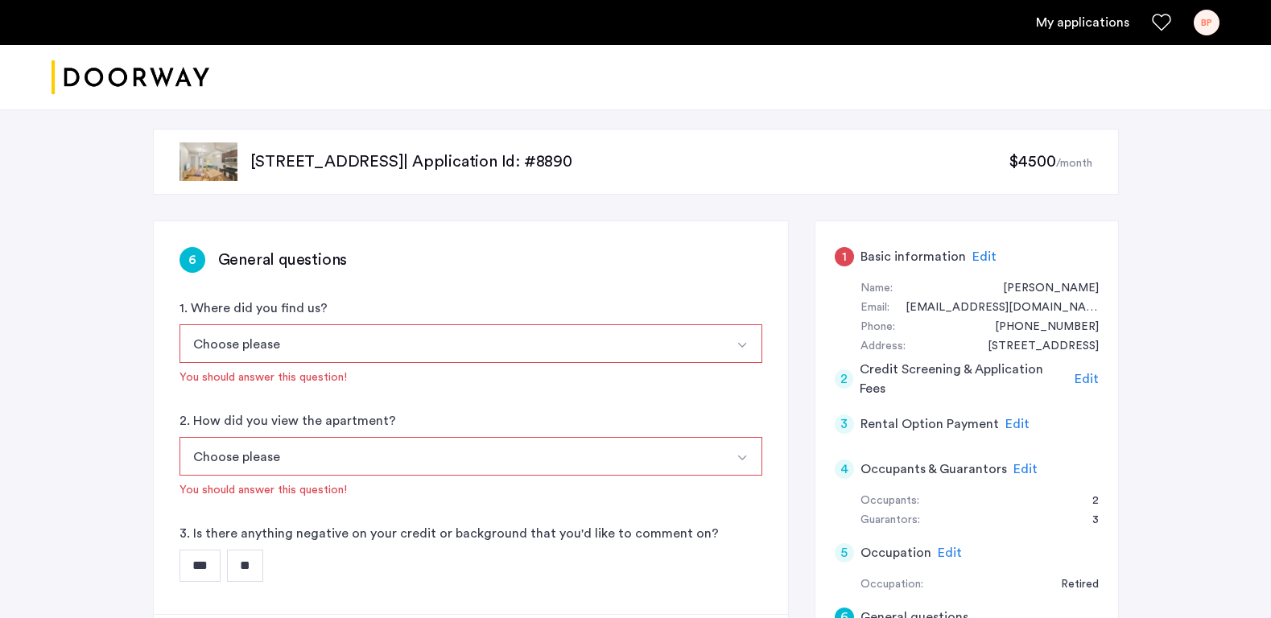
click at [290, 340] on button "Choose please" at bounding box center [451, 343] width 545 height 39
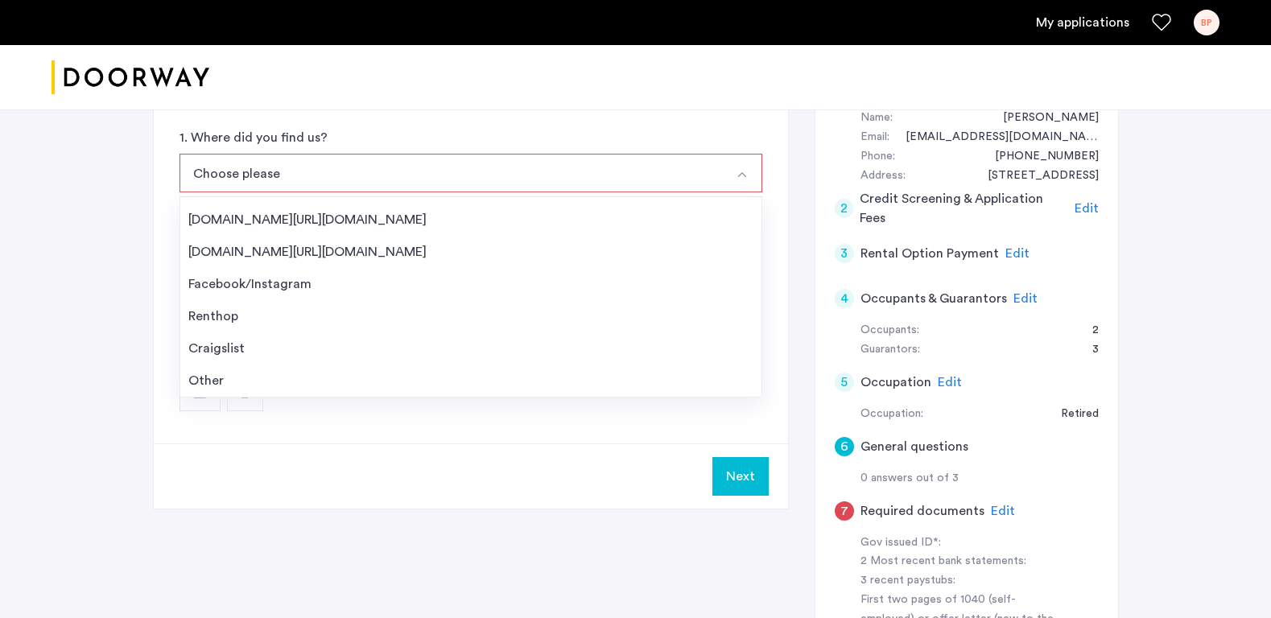
scroll to position [211, 0]
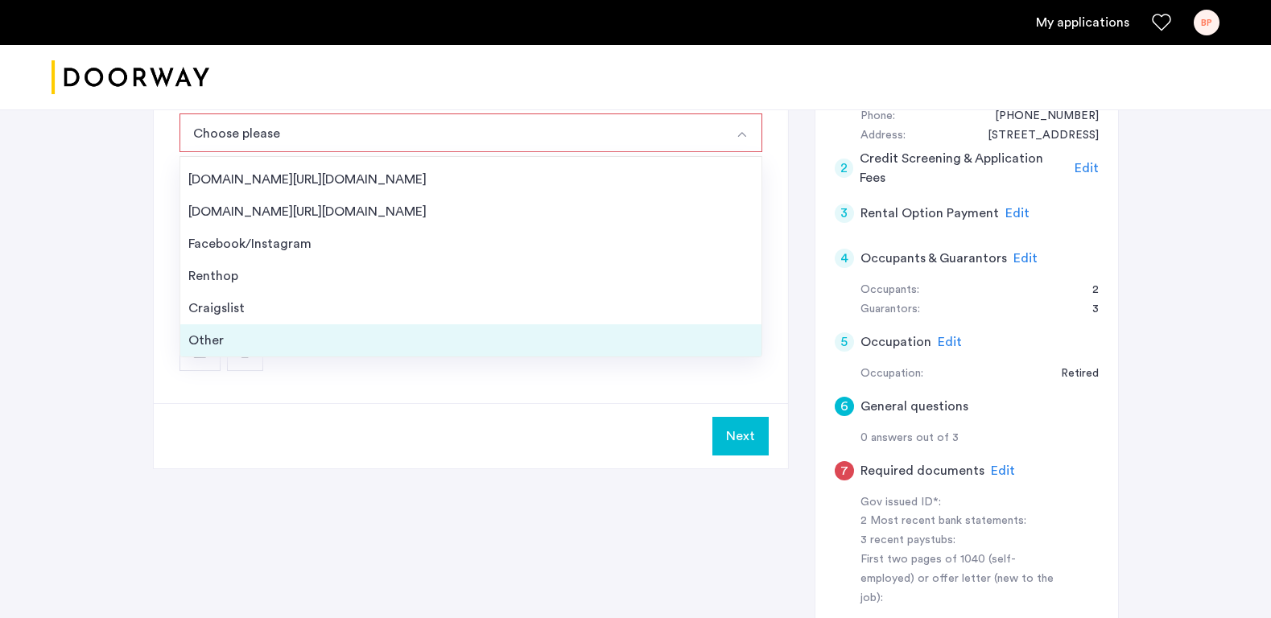
click at [196, 342] on div "Other" at bounding box center [470, 340] width 565 height 19
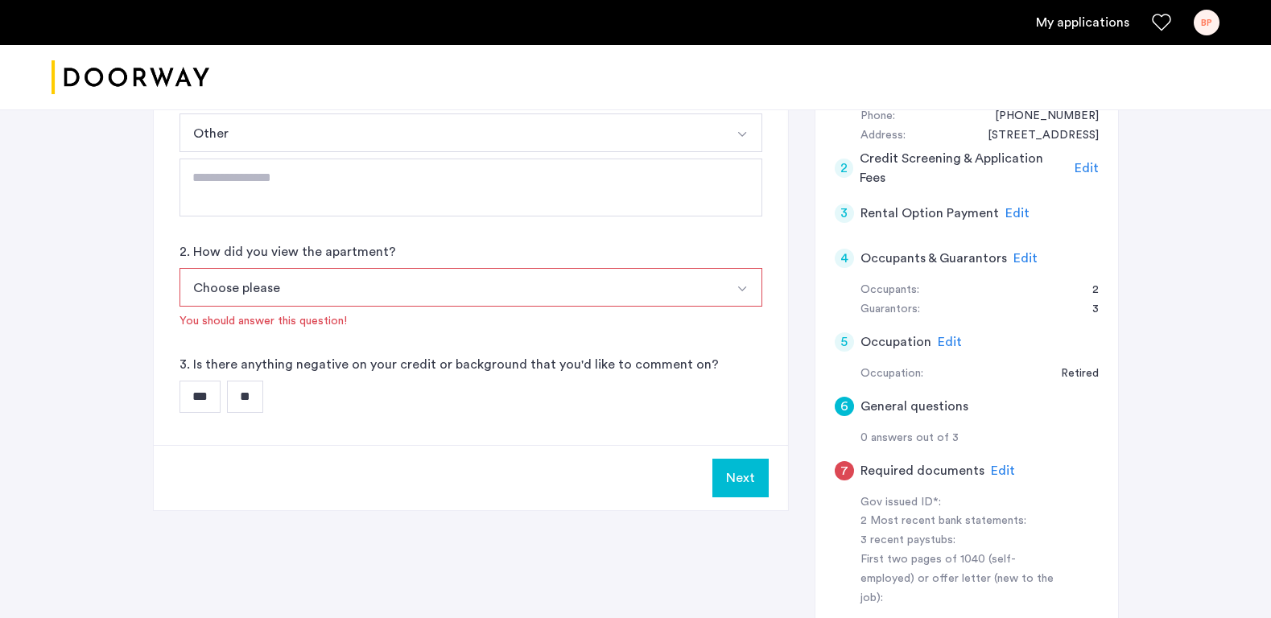
click at [289, 288] on button "Choose please" at bounding box center [451, 287] width 545 height 39
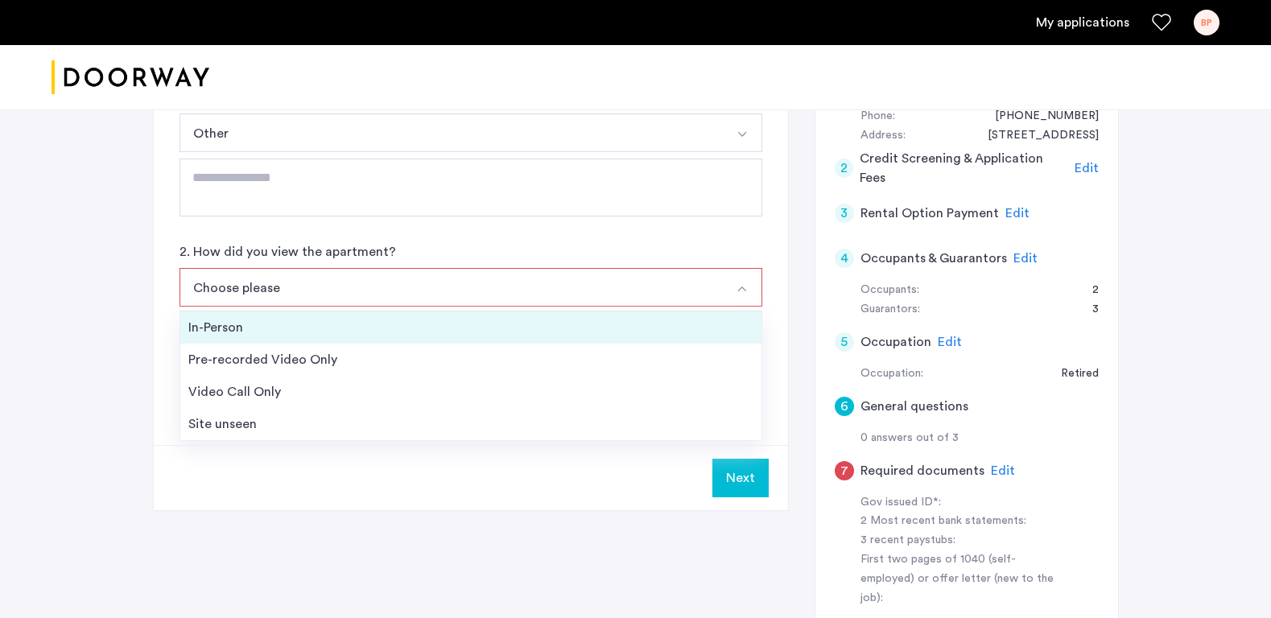
click at [260, 325] on div "In-Person" at bounding box center [470, 327] width 565 height 19
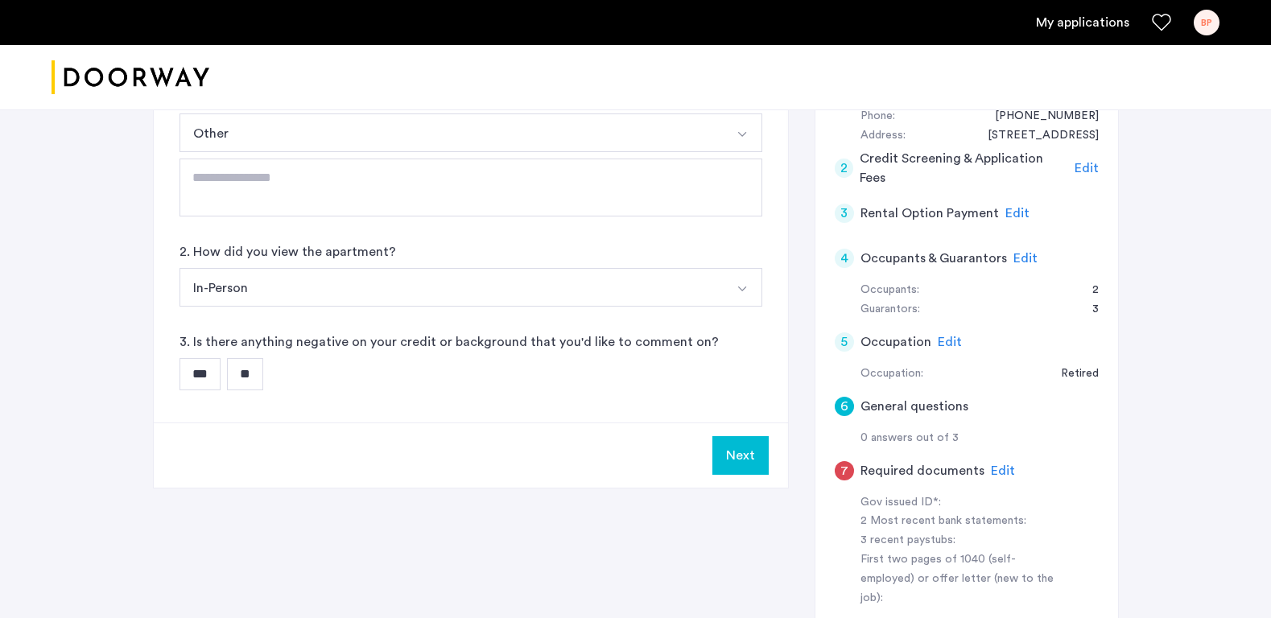
click at [256, 374] on input "**" at bounding box center [245, 374] width 36 height 32
click at [730, 452] on button "Next" at bounding box center [740, 455] width 56 height 39
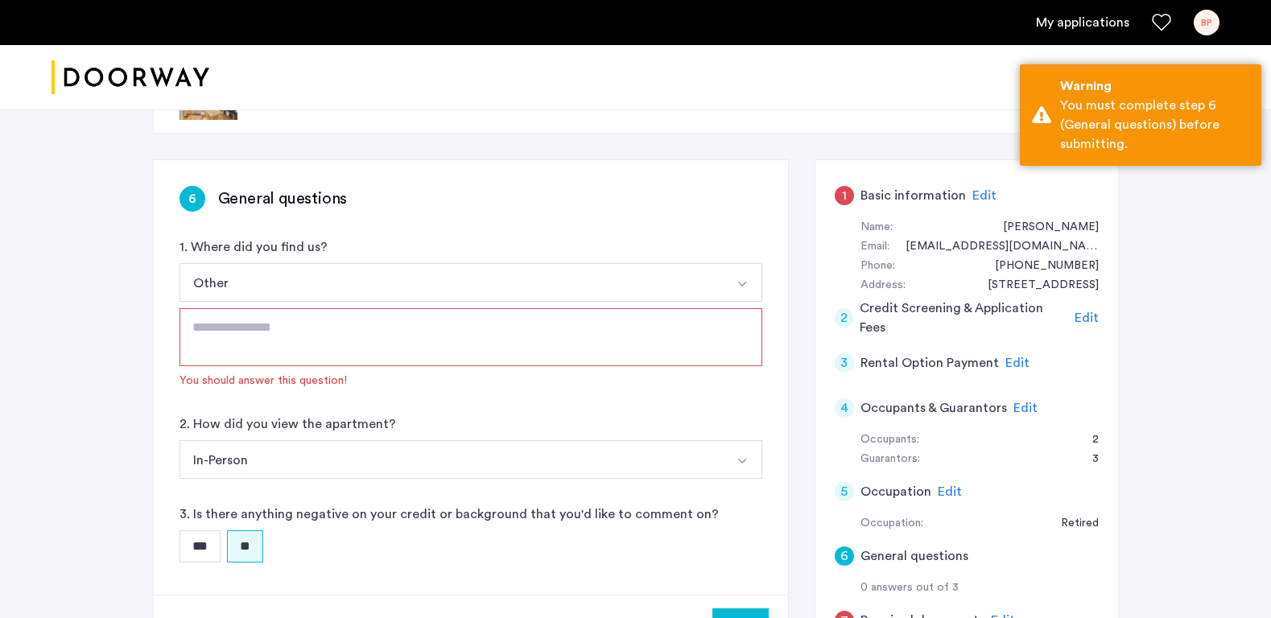
scroll to position [52, 0]
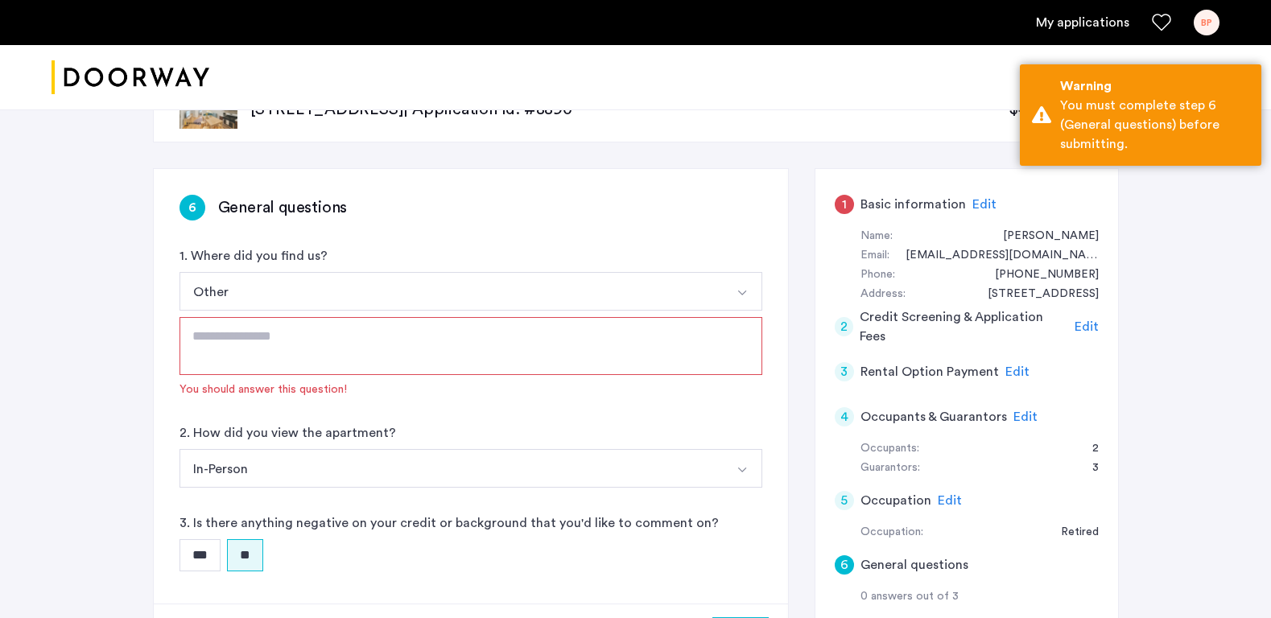
click at [403, 348] on textarea at bounding box center [470, 346] width 583 height 58
click at [313, 344] on textarea at bounding box center [470, 346] width 583 height 58
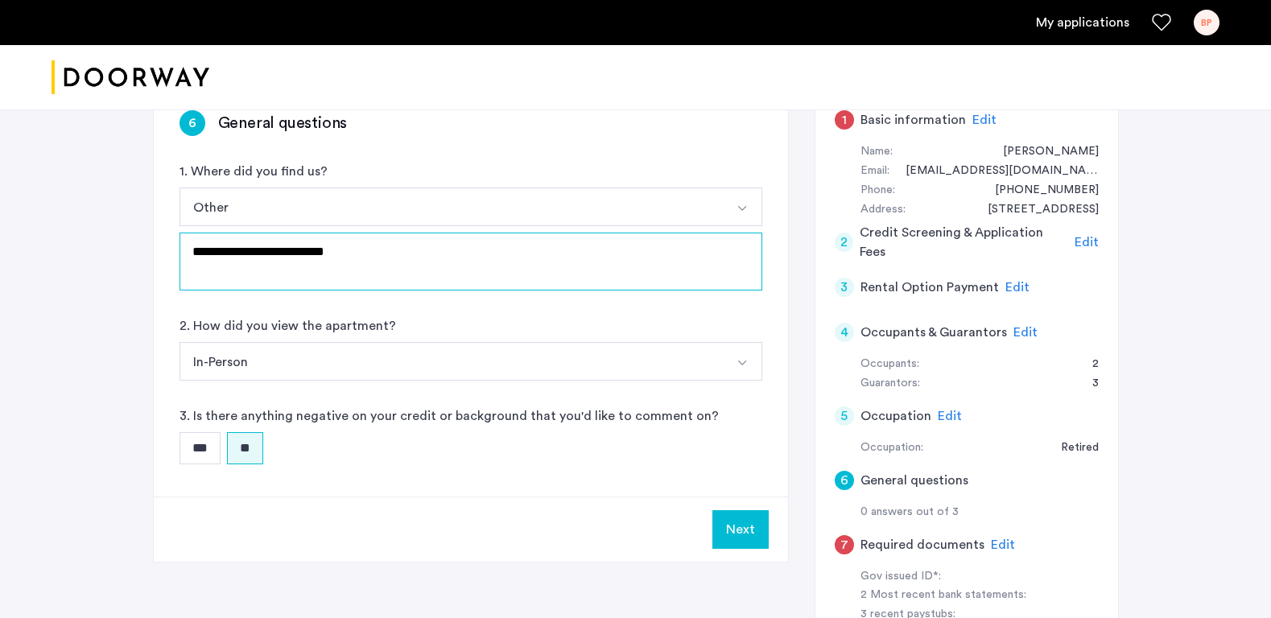
scroll to position [147, 0]
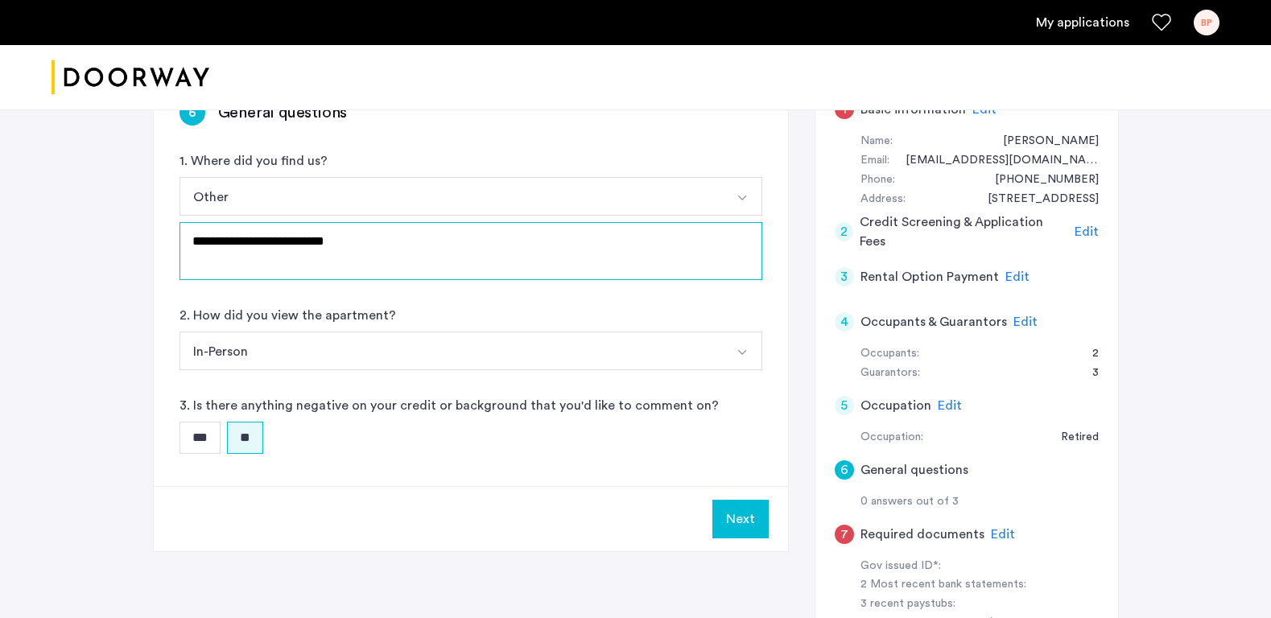
type textarea "**********"
click at [742, 513] on button "Next" at bounding box center [740, 519] width 56 height 39
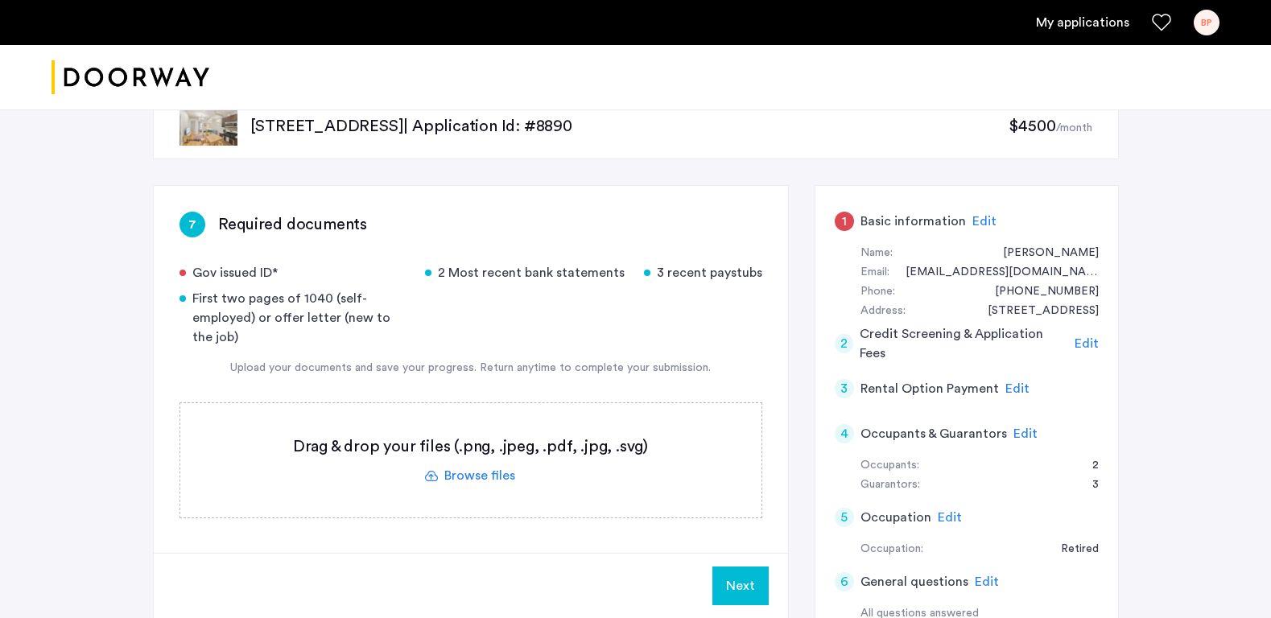
scroll to position [35, 0]
click at [492, 471] on label at bounding box center [470, 460] width 581 height 114
click at [0, 0] on input "file" at bounding box center [0, 0] width 0 height 0
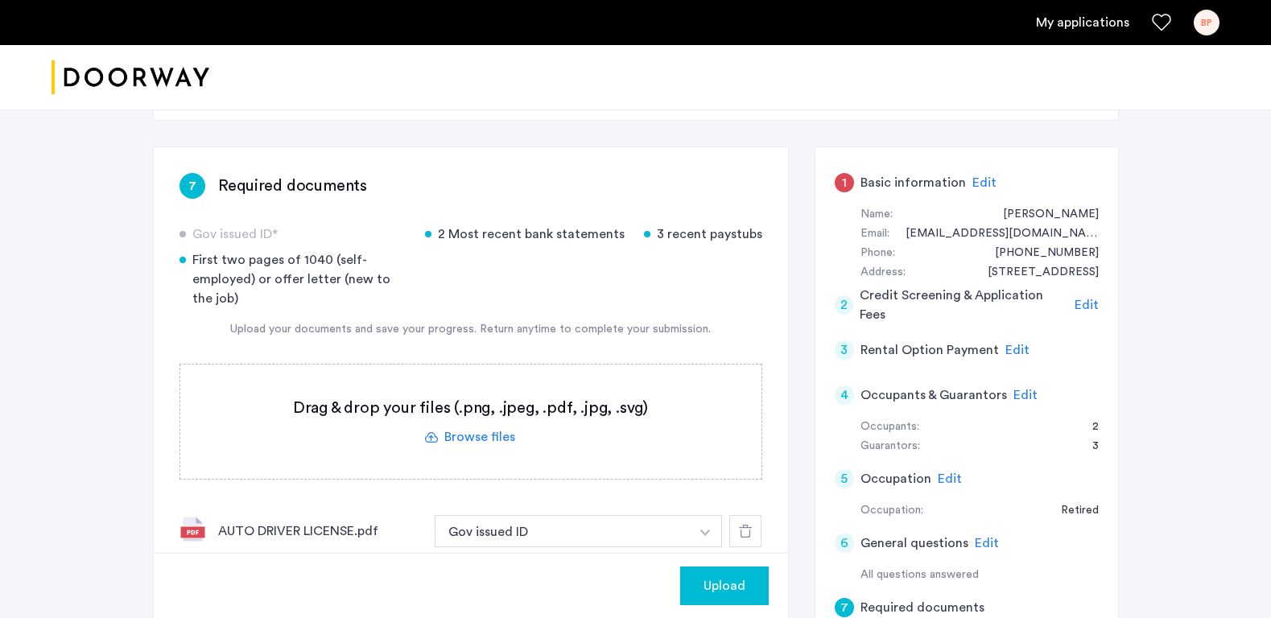
scroll to position [72, 0]
click at [480, 439] on label at bounding box center [470, 423] width 581 height 114
click at [0, 0] on input "file" at bounding box center [0, 0] width 0 height 0
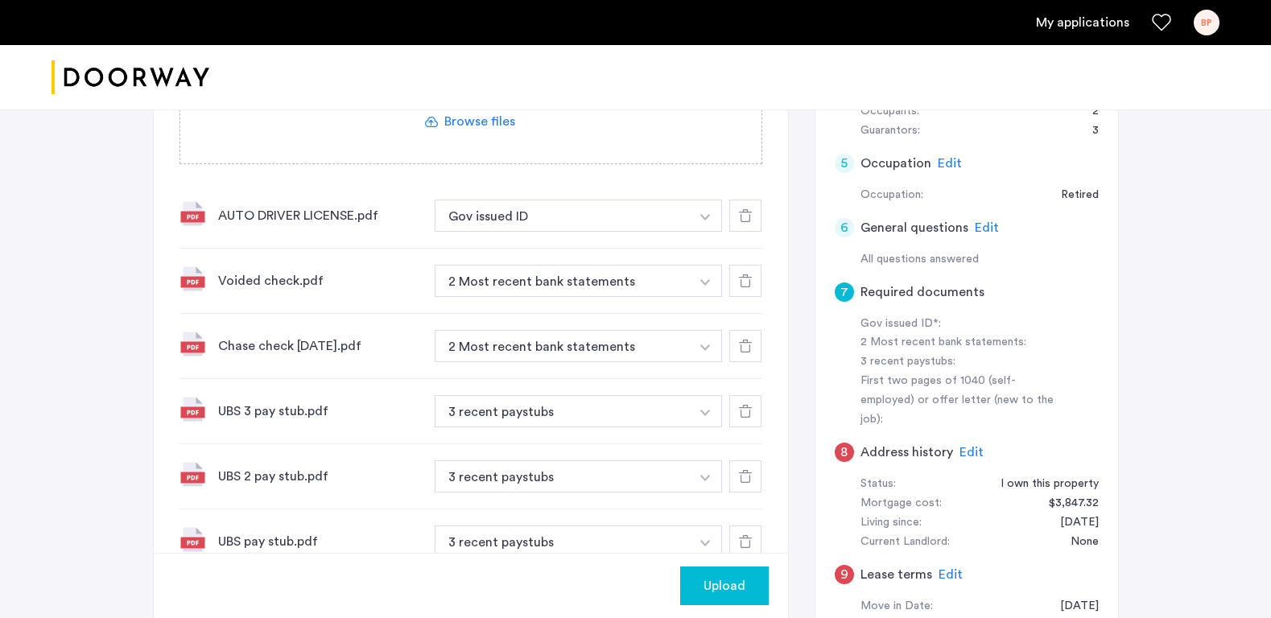
scroll to position [393, 0]
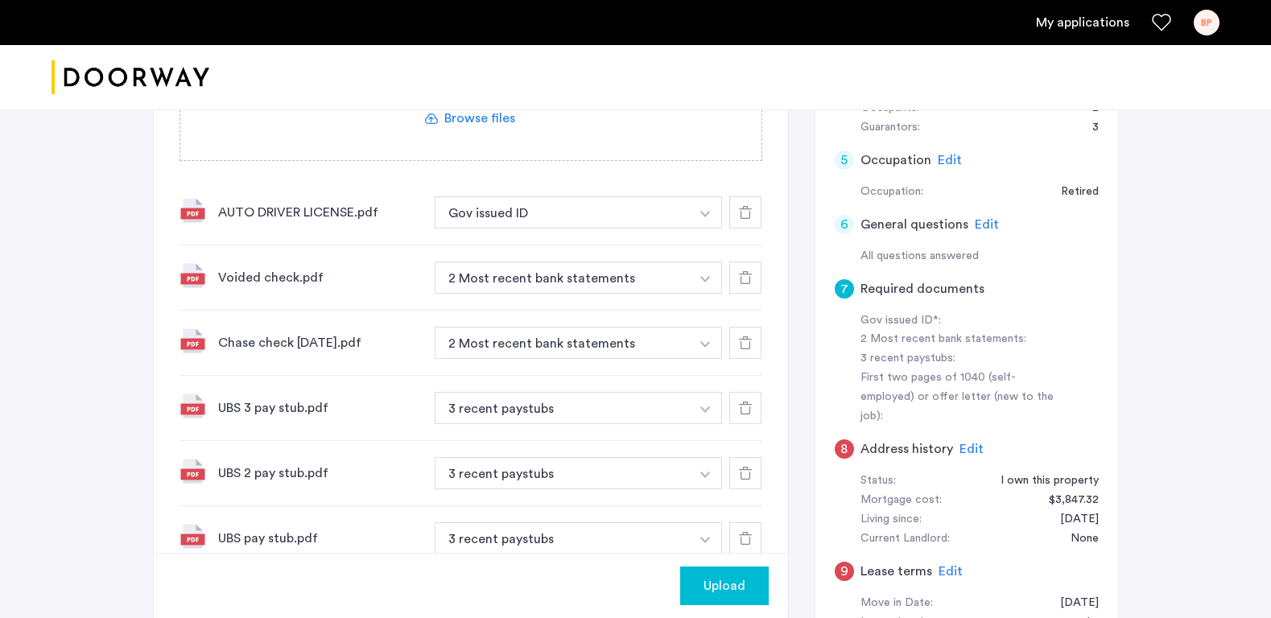
click at [711, 278] on button "button" at bounding box center [705, 278] width 33 height 32
click at [389, 307] on div "Voided check.pdf 2 Most recent bank statements + 2 Most recent bank statements" at bounding box center [470, 277] width 583 height 65
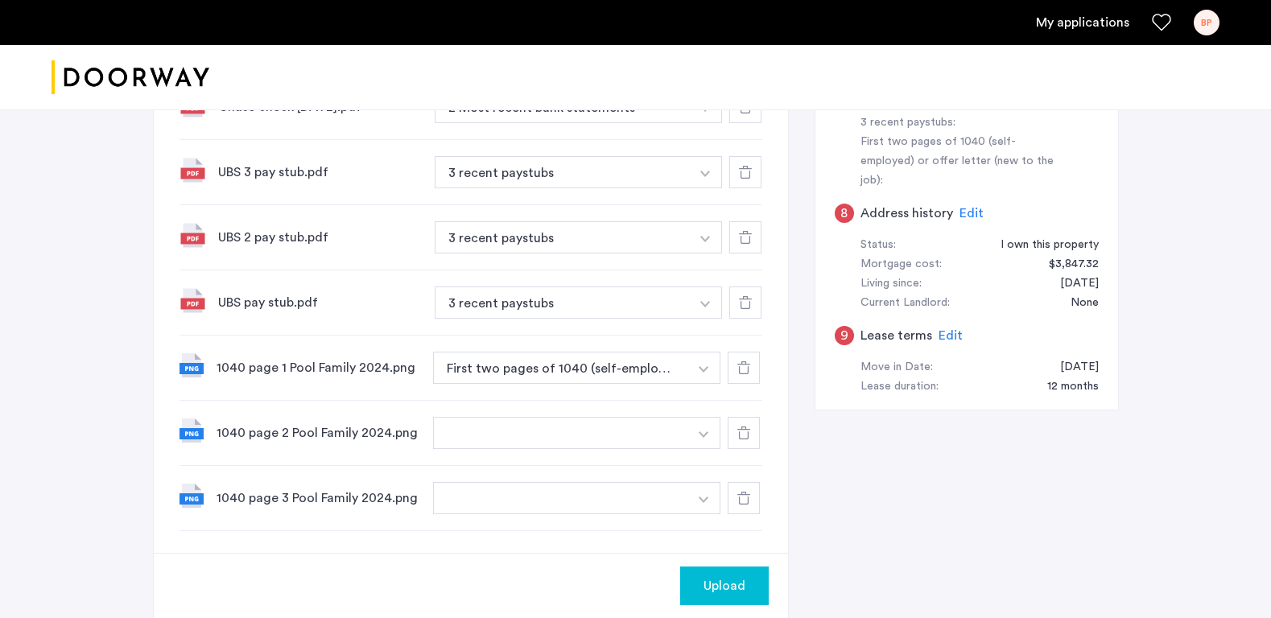
scroll to position [633, 0]
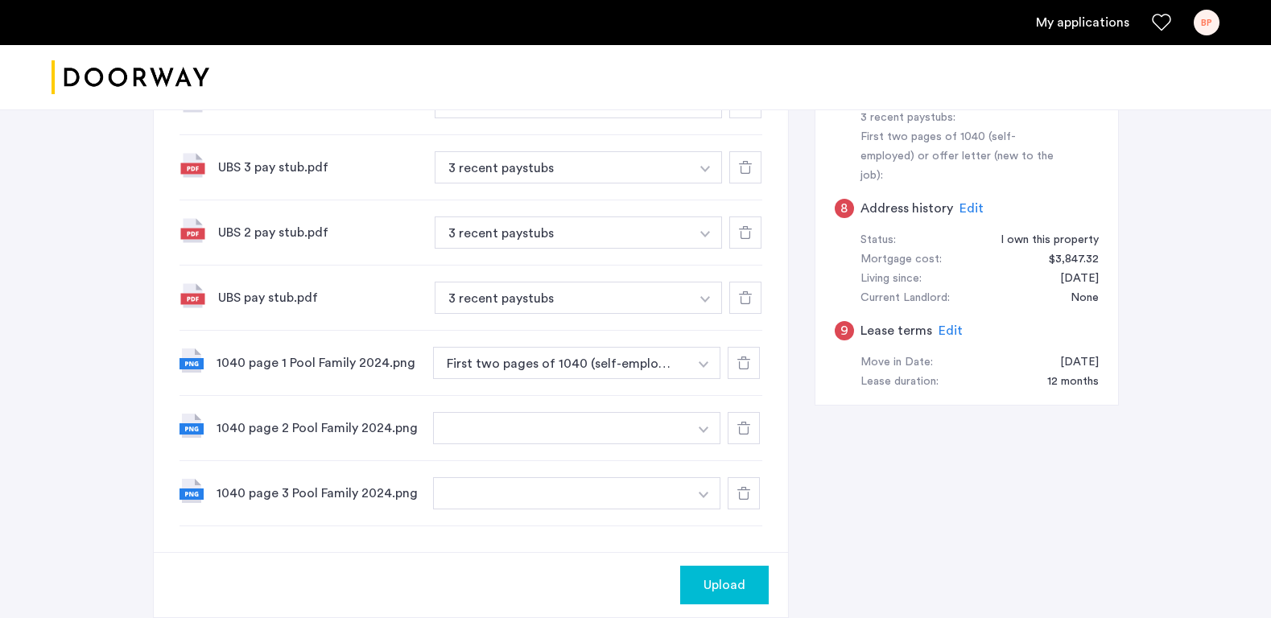
click at [517, 431] on button "button" at bounding box center [561, 428] width 256 height 32
click at [707, 428] on img "button" at bounding box center [704, 430] width 10 height 6
click at [593, 414] on button "button" at bounding box center [561, 428] width 256 height 32
click at [556, 453] on input at bounding box center [577, 461] width 287 height 28
click at [436, 546] on div "7 Required documents Gov issued ID* 2 Most recent bank statements 3 recent pays…" at bounding box center [471, 70] width 634 height 964
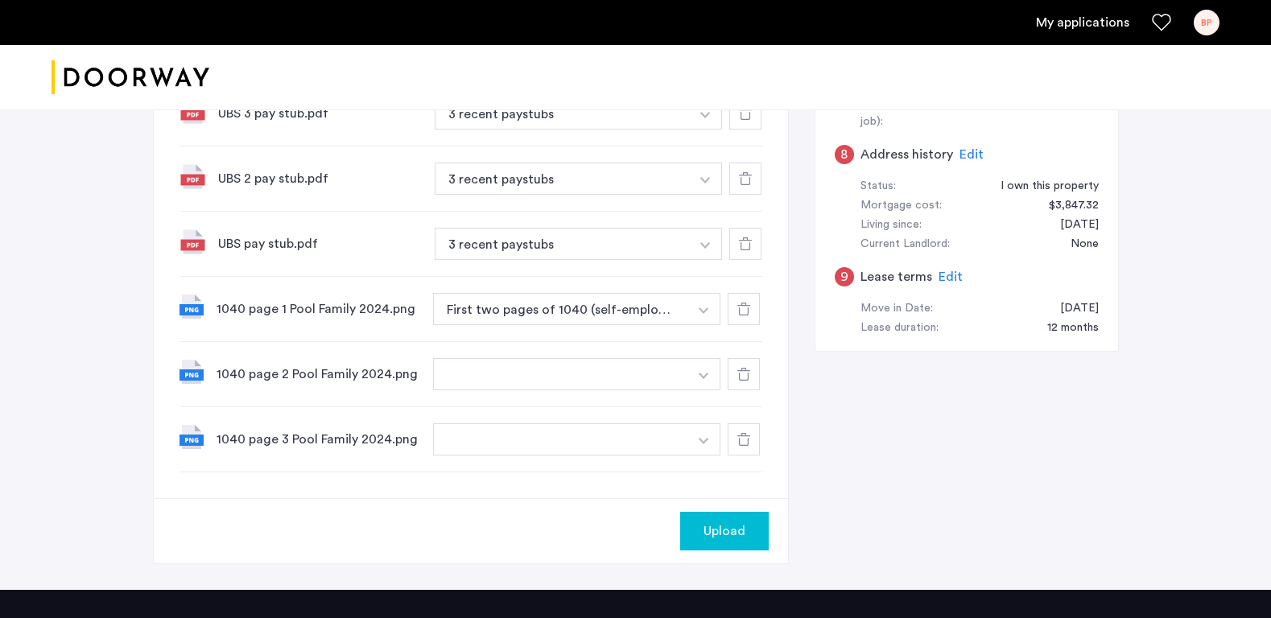
scroll to position [691, 0]
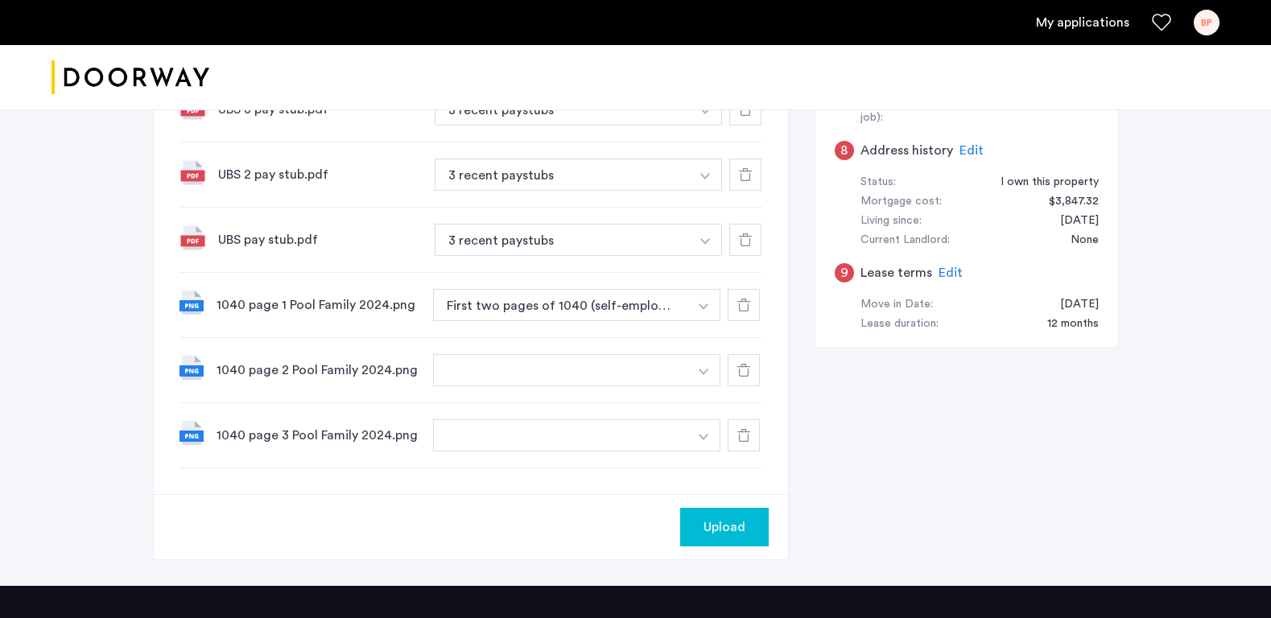
click at [728, 525] on span "Upload" at bounding box center [724, 526] width 42 height 19
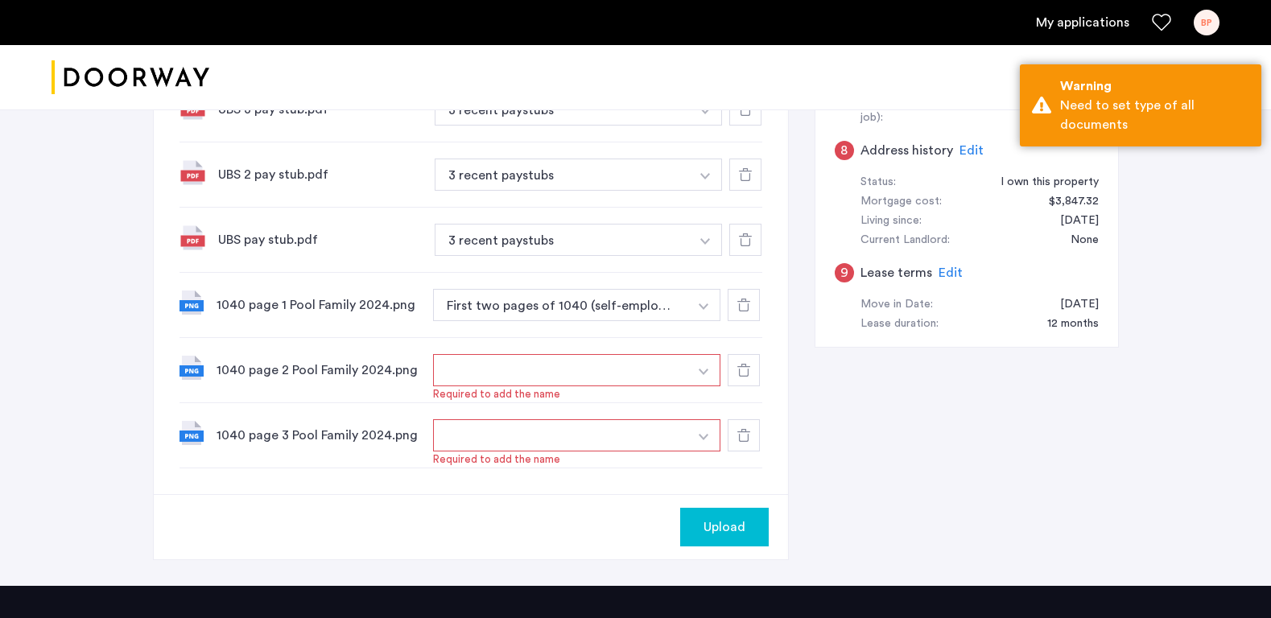
click at [678, 369] on button "button" at bounding box center [561, 370] width 256 height 32
click at [656, 368] on button "button" at bounding box center [561, 370] width 256 height 32
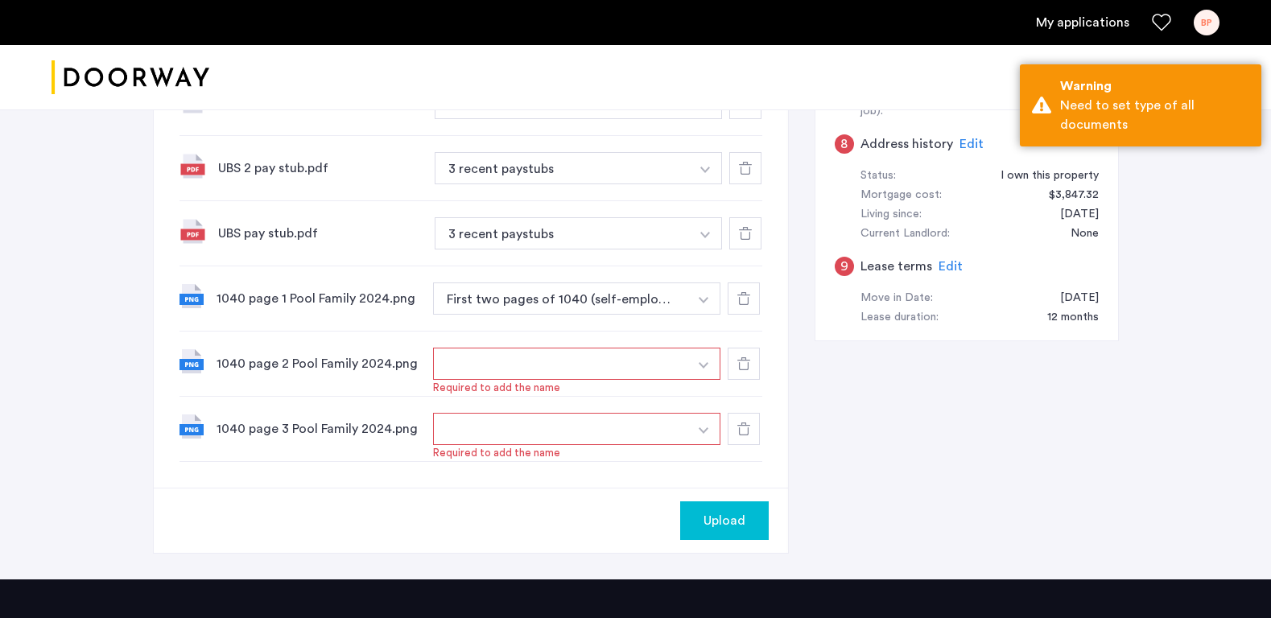
click at [633, 370] on button "button" at bounding box center [561, 364] width 256 height 32
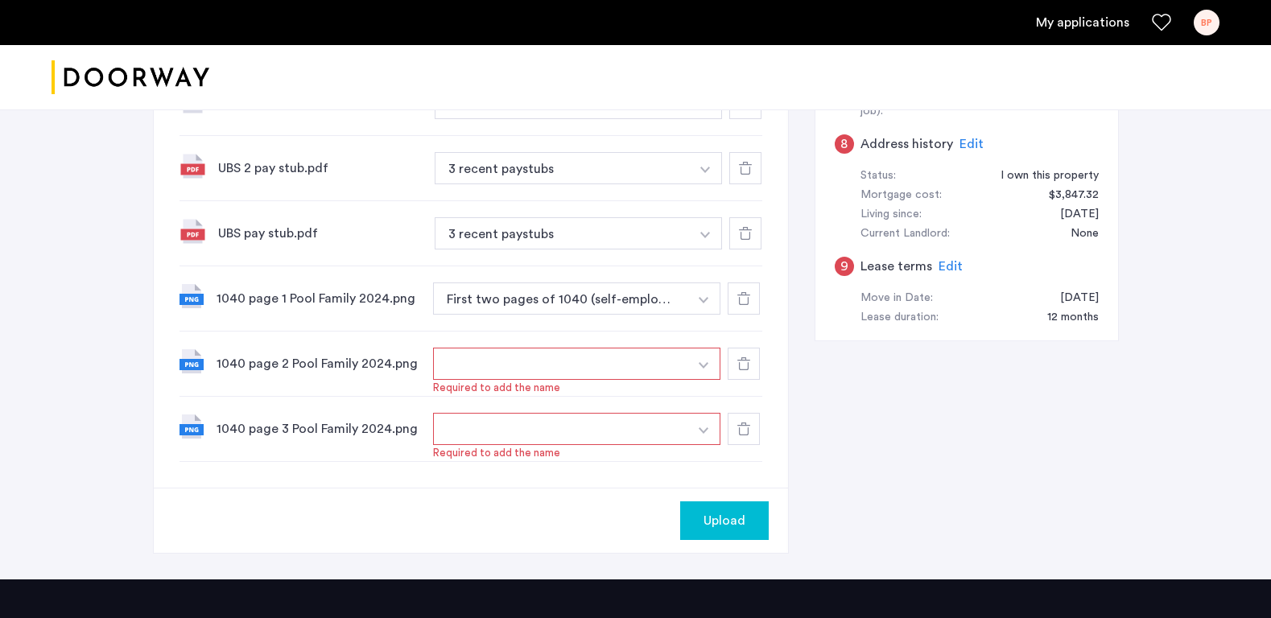
scroll to position [706, 3]
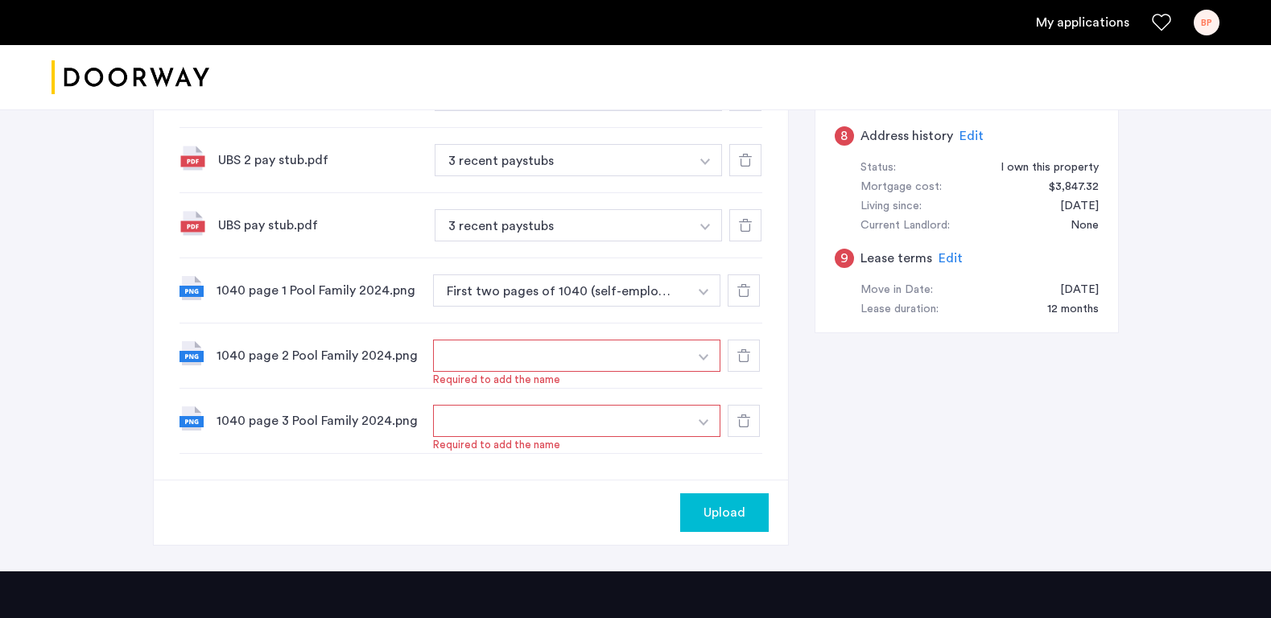
click at [695, 354] on button "button" at bounding box center [703, 356] width 33 height 32
click at [552, 380] on input at bounding box center [577, 388] width 287 height 28
type input "**********"
click at [546, 430] on button "button" at bounding box center [561, 421] width 256 height 32
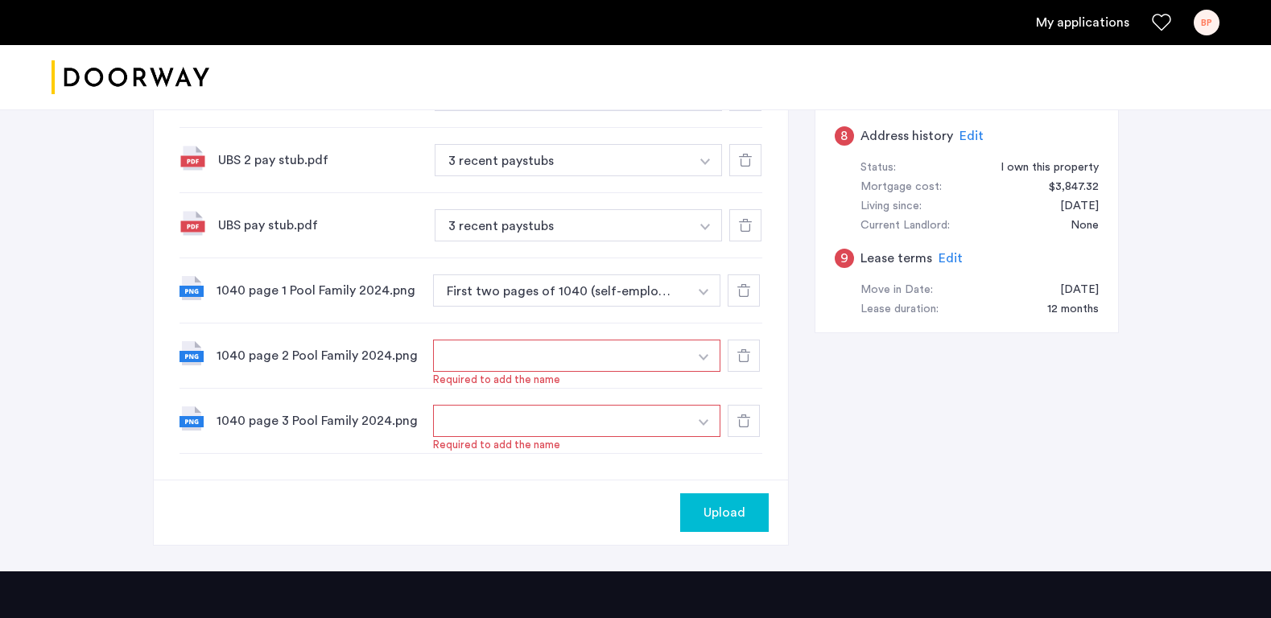
click at [645, 356] on button "button" at bounding box center [561, 356] width 256 height 32
click at [706, 356] on img "button" at bounding box center [704, 357] width 10 height 6
click at [574, 389] on input "**********" at bounding box center [577, 388] width 287 height 28
click at [703, 385] on button "+" at bounding box center [706, 387] width 19 height 19
click at [711, 425] on button "button" at bounding box center [703, 421] width 33 height 32
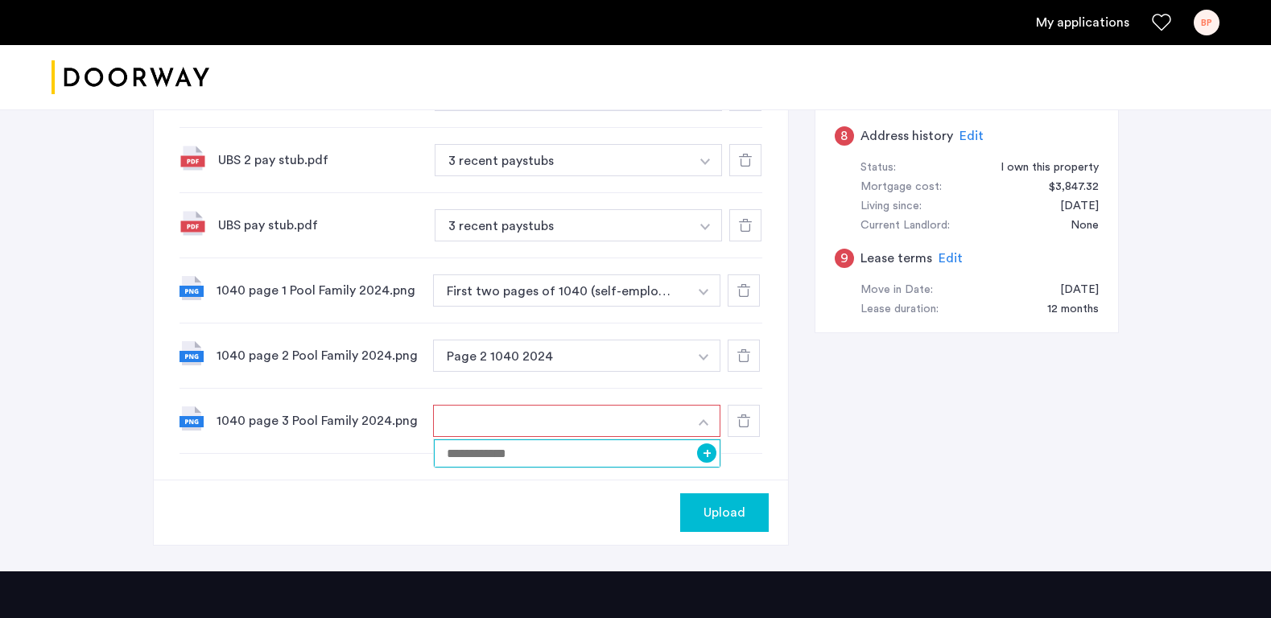
click at [653, 452] on input at bounding box center [577, 453] width 287 height 28
type input "**********"
click at [705, 452] on button "+" at bounding box center [706, 452] width 19 height 19
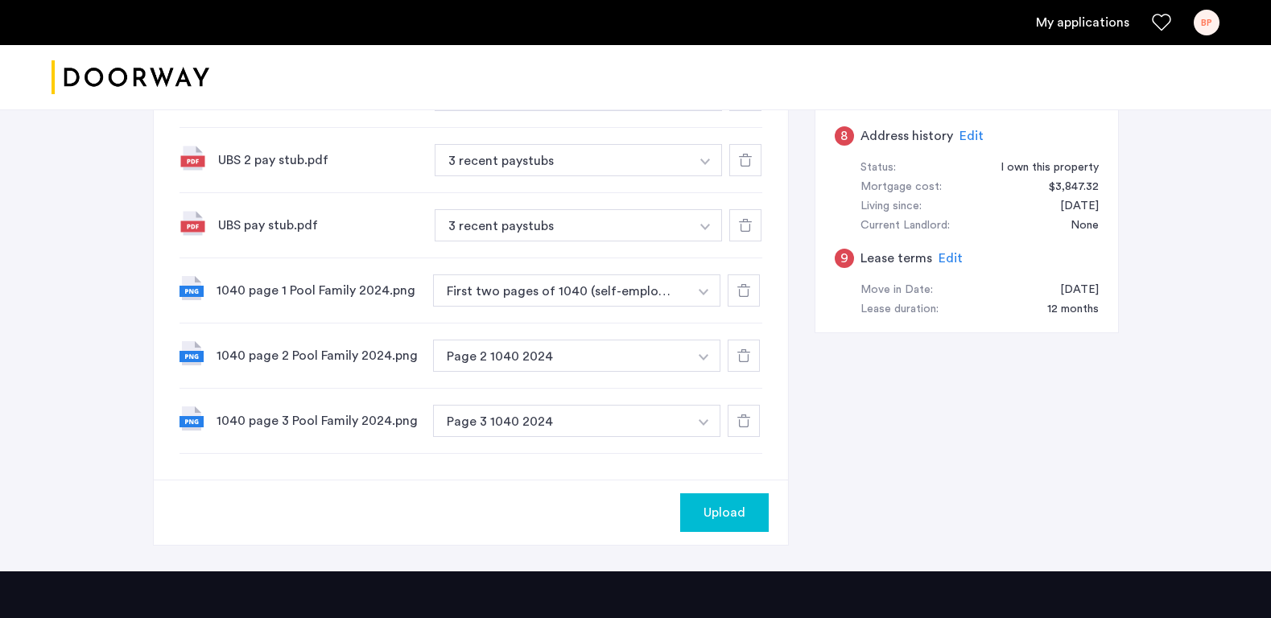
click at [724, 501] on button "Upload" at bounding box center [724, 512] width 89 height 39
click at [707, 291] on img "button" at bounding box center [704, 292] width 10 height 6
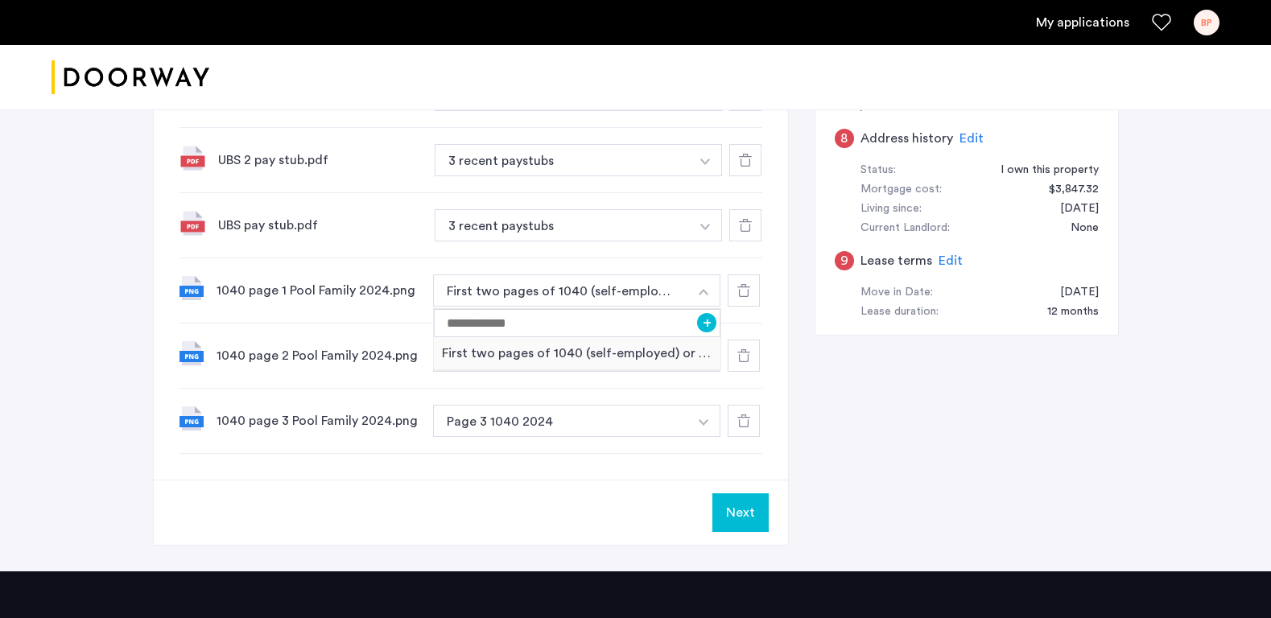
click at [707, 291] on img "button" at bounding box center [704, 292] width 10 height 6
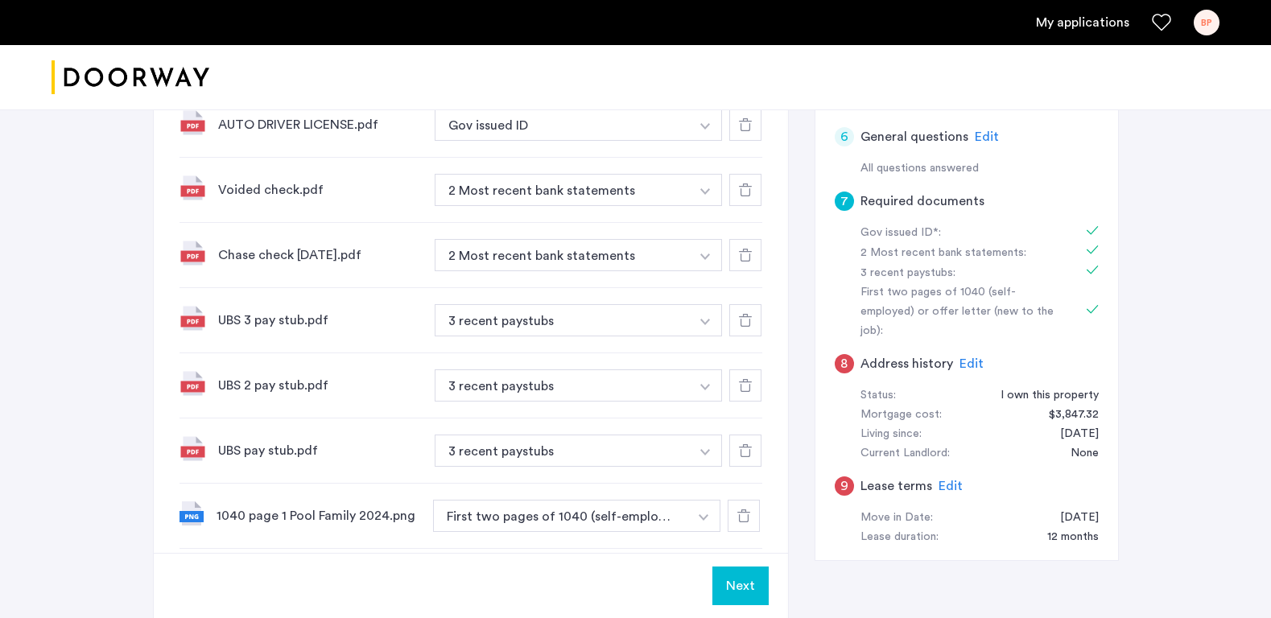
scroll to position [493, 0]
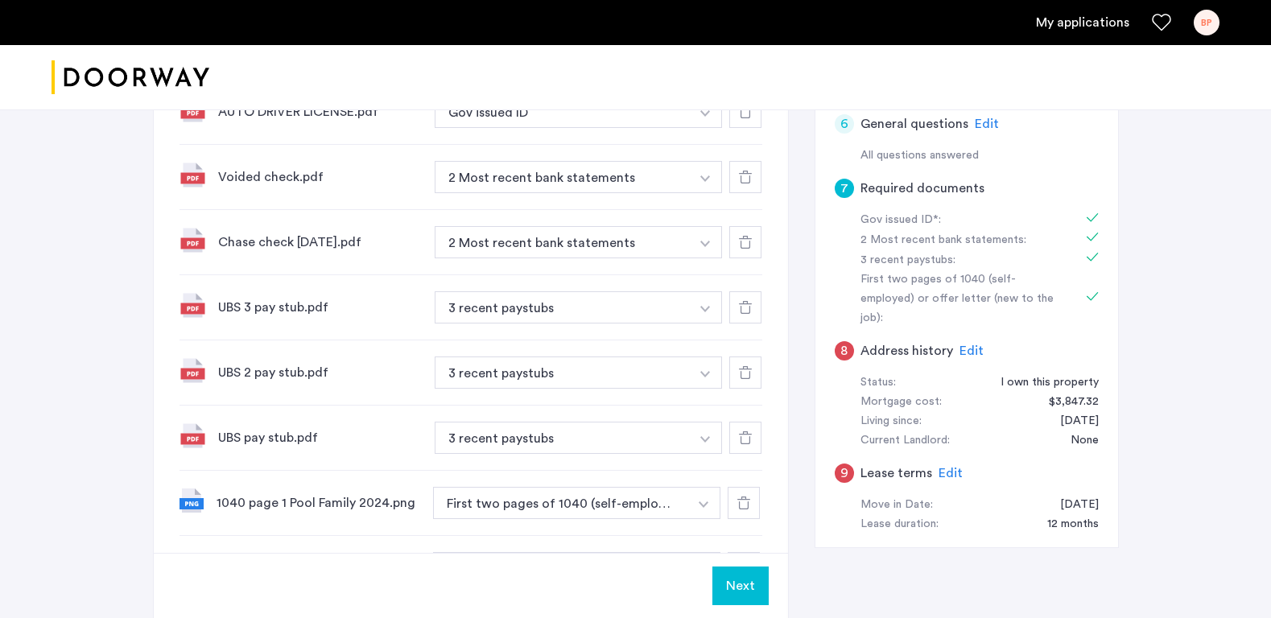
click at [969, 344] on span "Edit" at bounding box center [971, 350] width 24 height 13
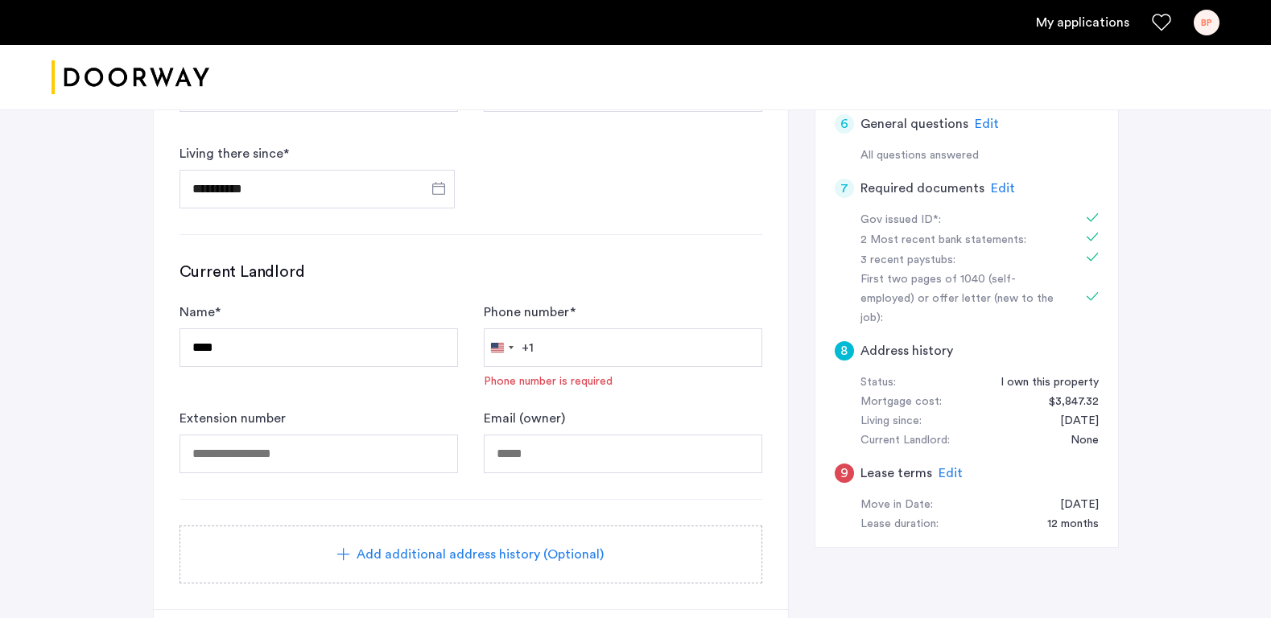
click at [691, 416] on div "Email (owner)" at bounding box center [623, 441] width 278 height 64
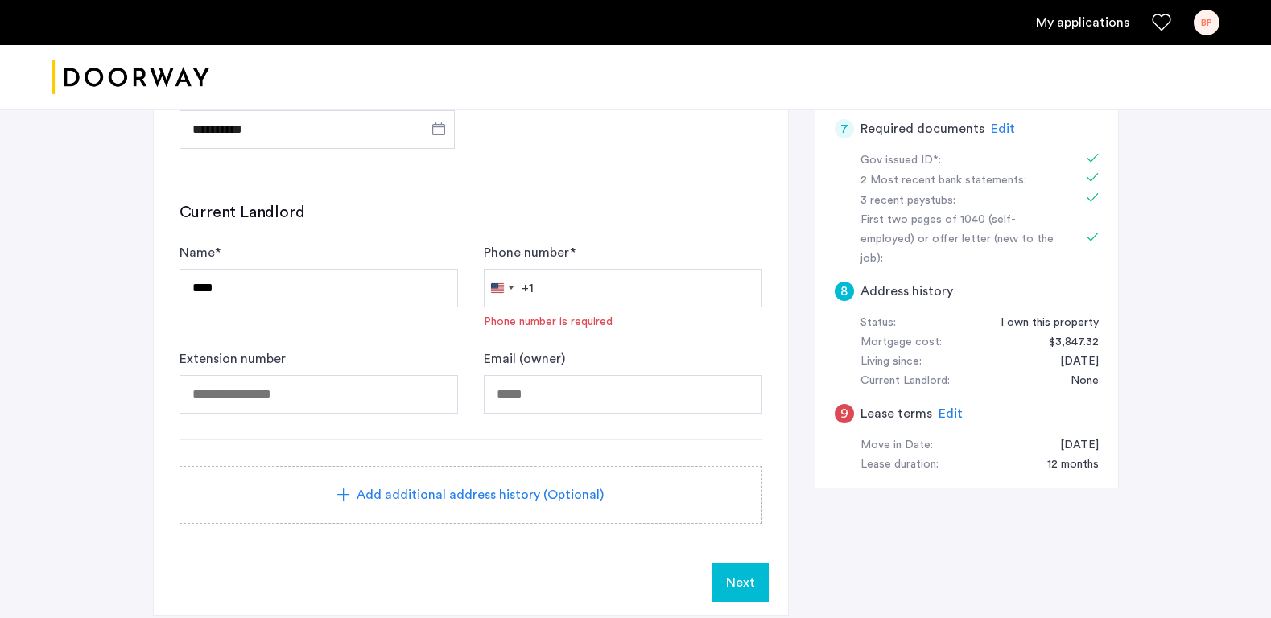
scroll to position [557, 0]
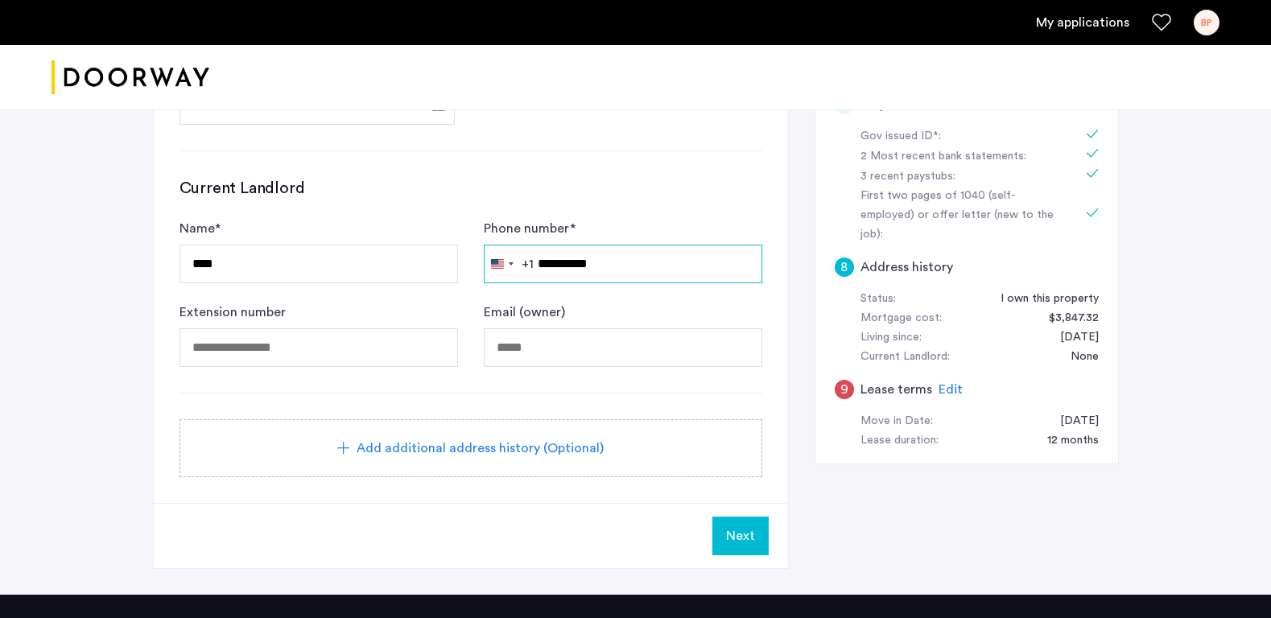
type input "**********"
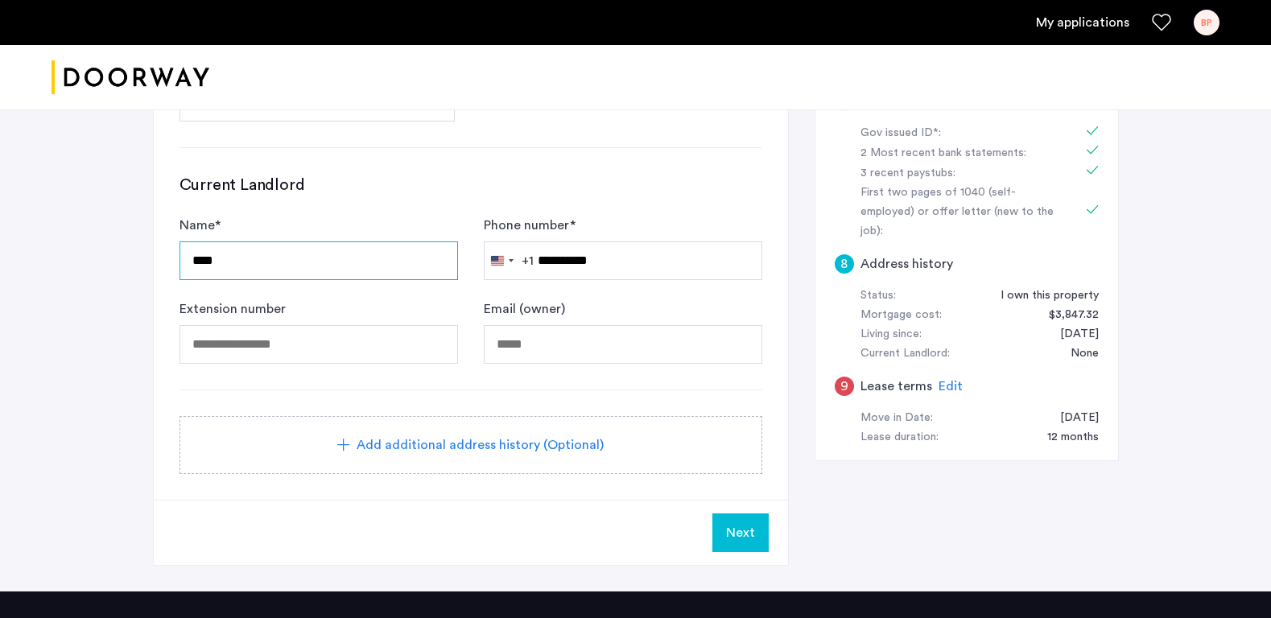
scroll to position [580, 0]
click at [744, 535] on span "Next" at bounding box center [740, 532] width 29 height 19
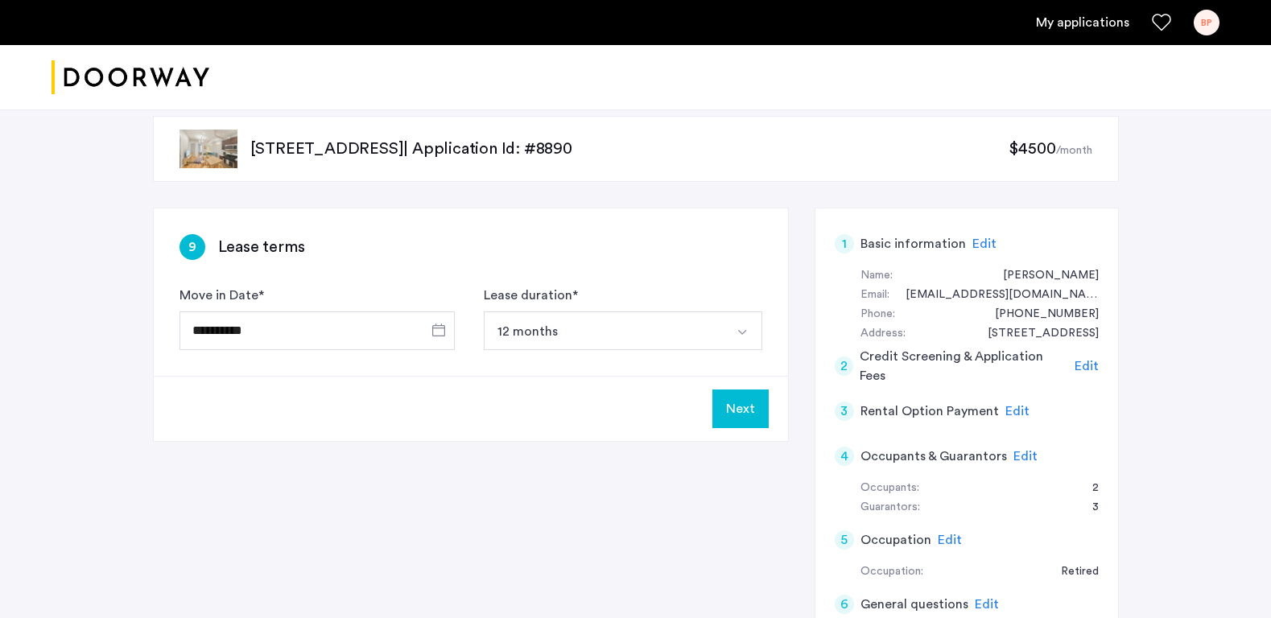
scroll to position [18, 0]
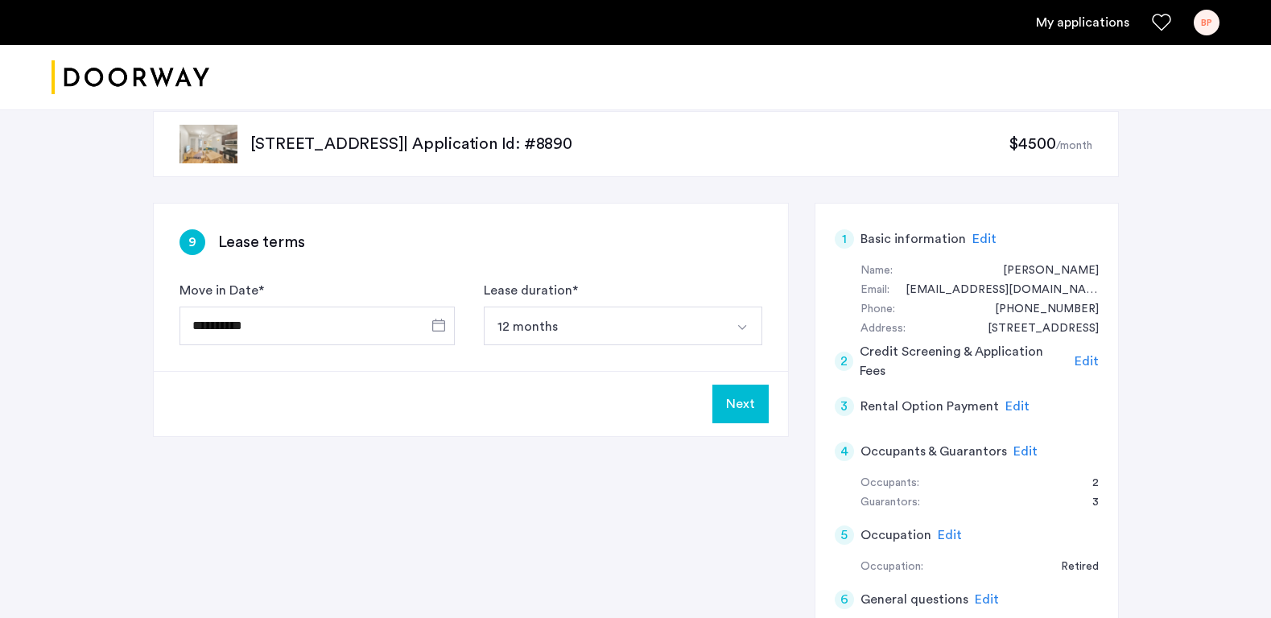
click at [746, 402] on button "Next" at bounding box center [740, 404] width 56 height 39
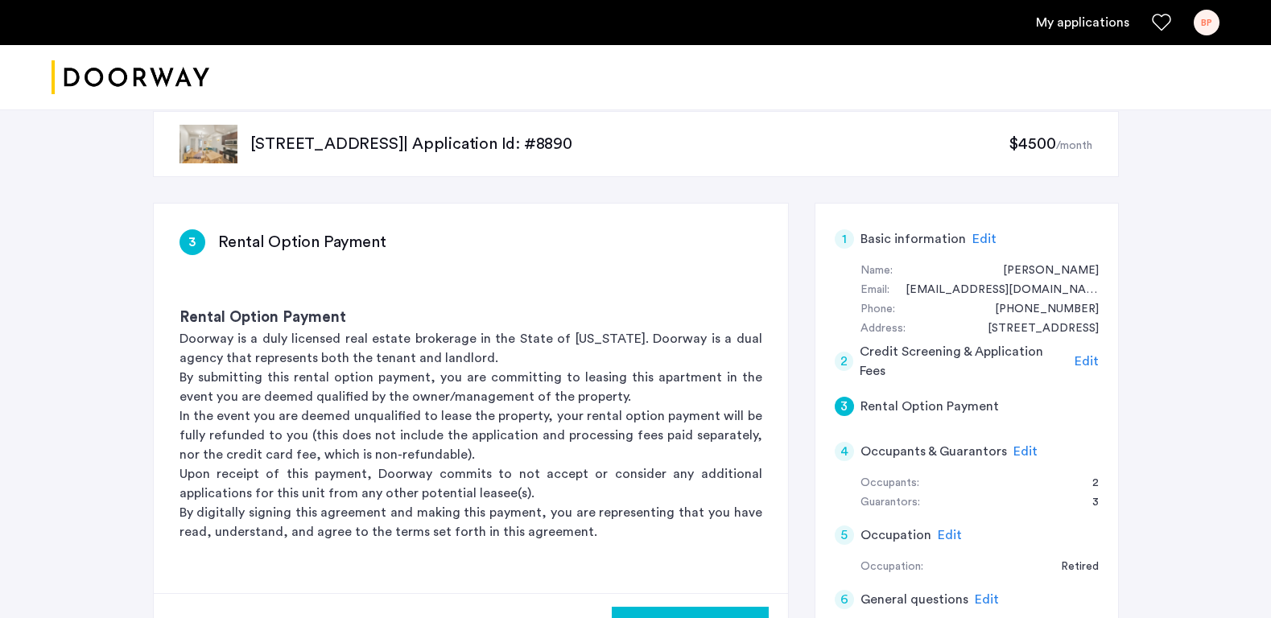
scroll to position [0, 0]
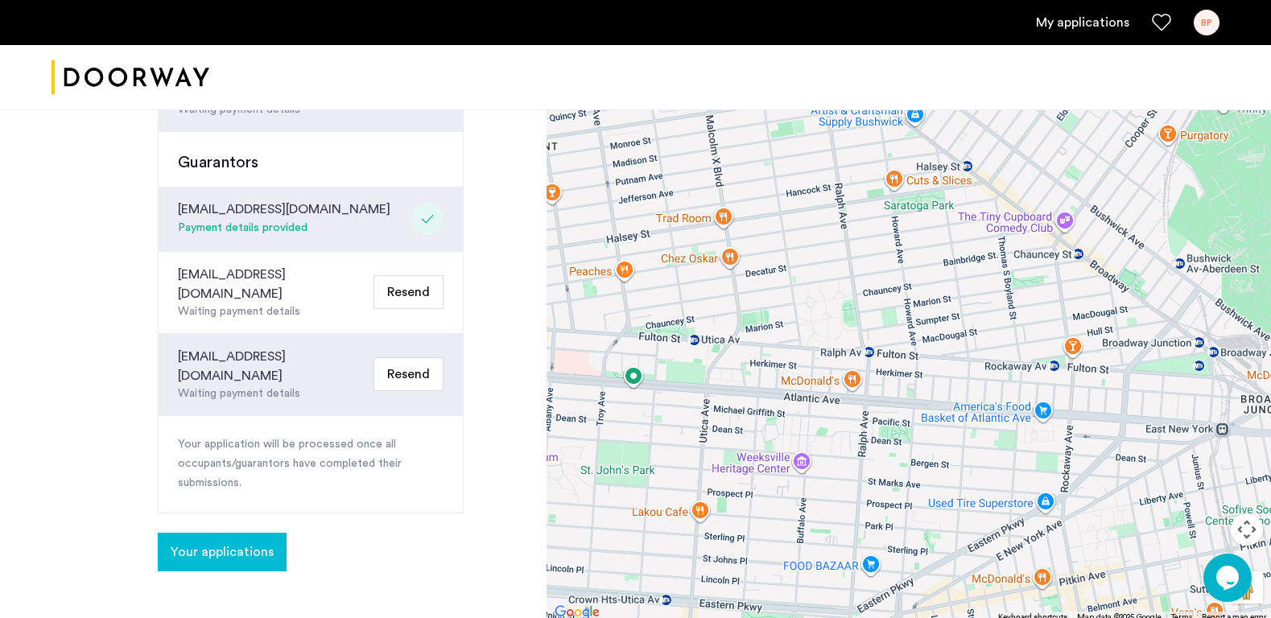
scroll to position [546, 0]
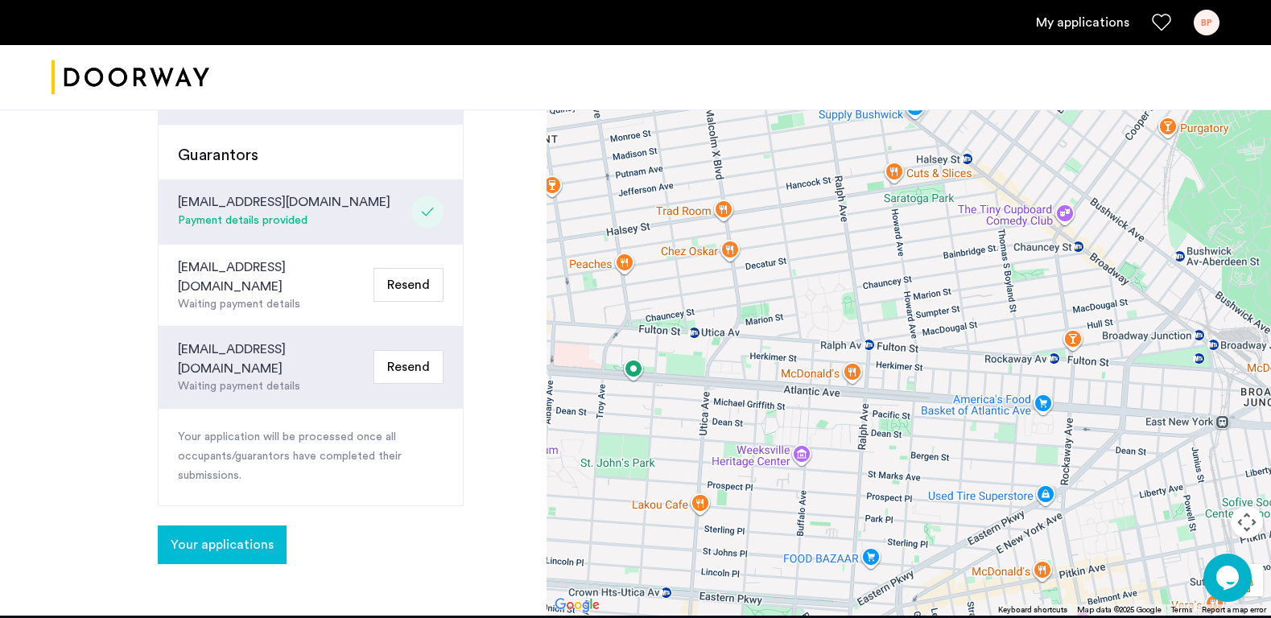
click at [225, 535] on span "Your applications" at bounding box center [222, 544] width 103 height 19
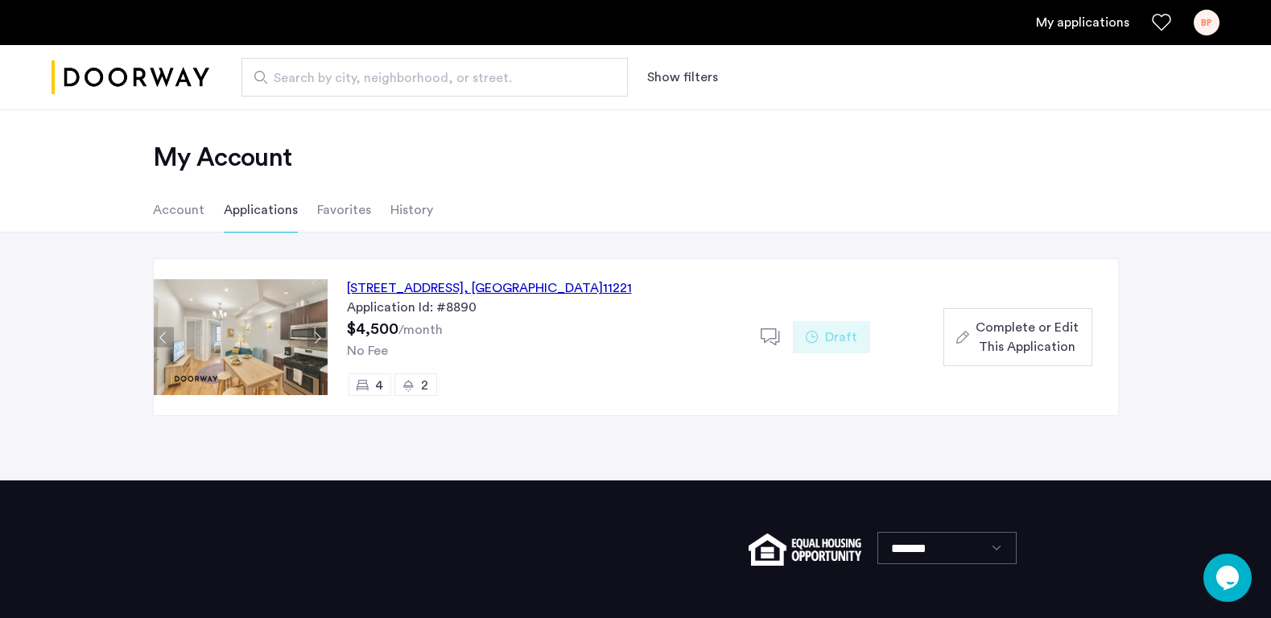
click at [522, 282] on div "[STREET_ADDRESS]" at bounding box center [489, 287] width 285 height 19
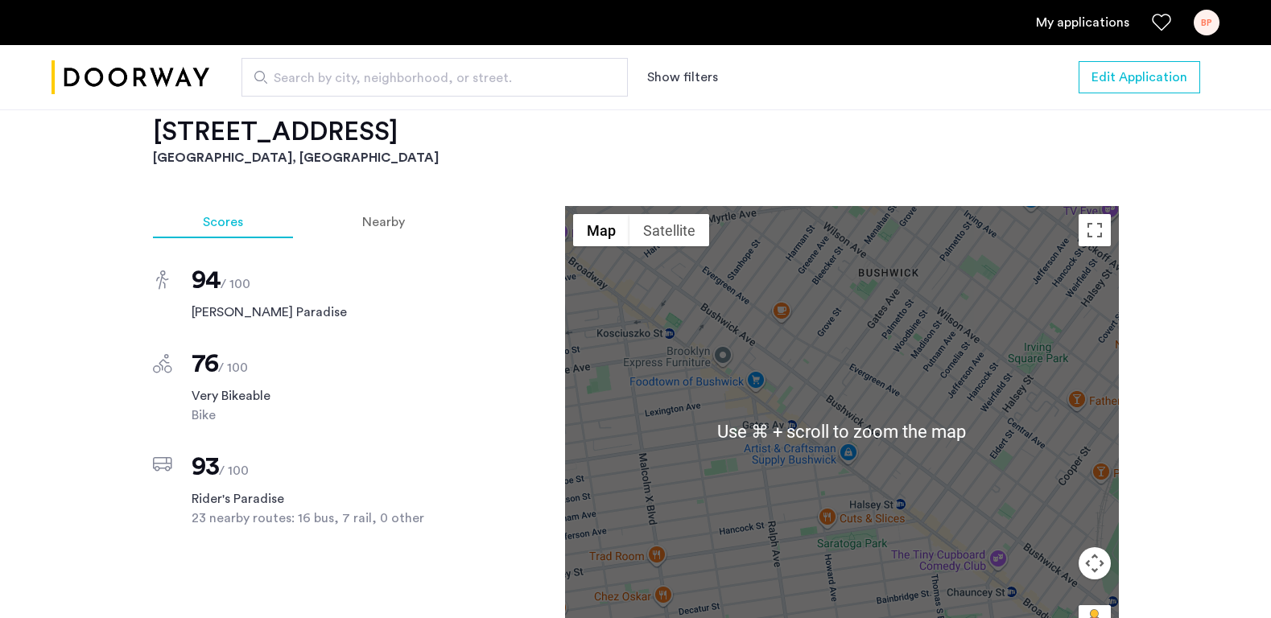
scroll to position [1354, 0]
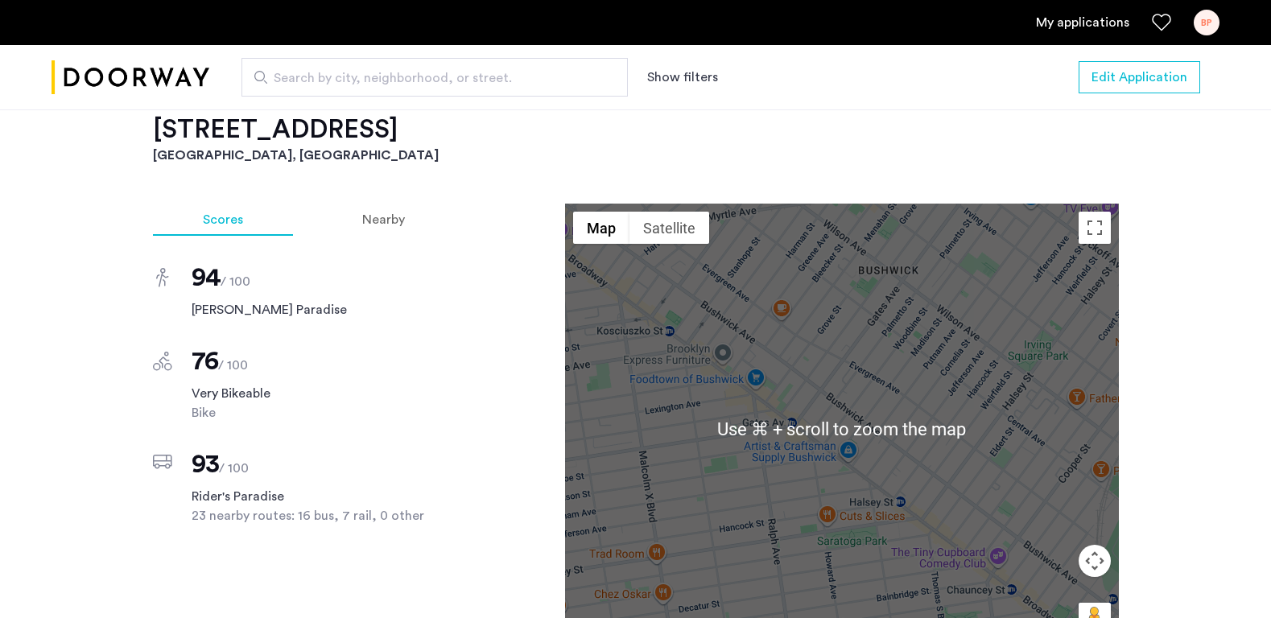
click at [843, 397] on div at bounding box center [842, 429] width 554 height 451
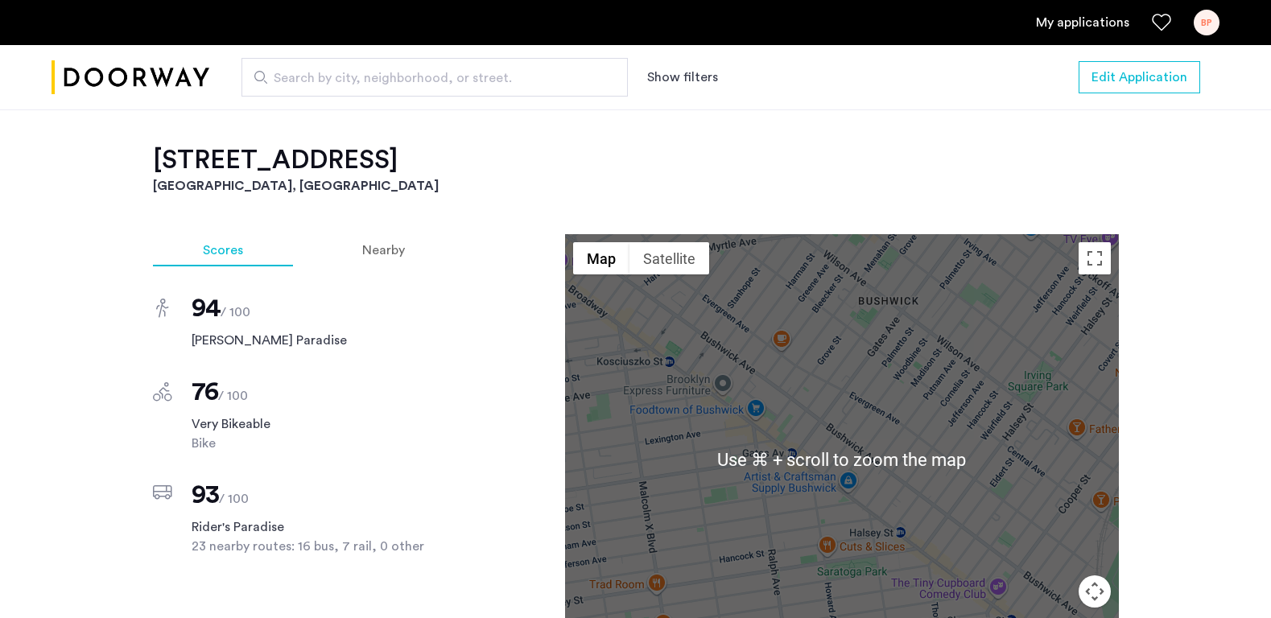
scroll to position [1317, 0]
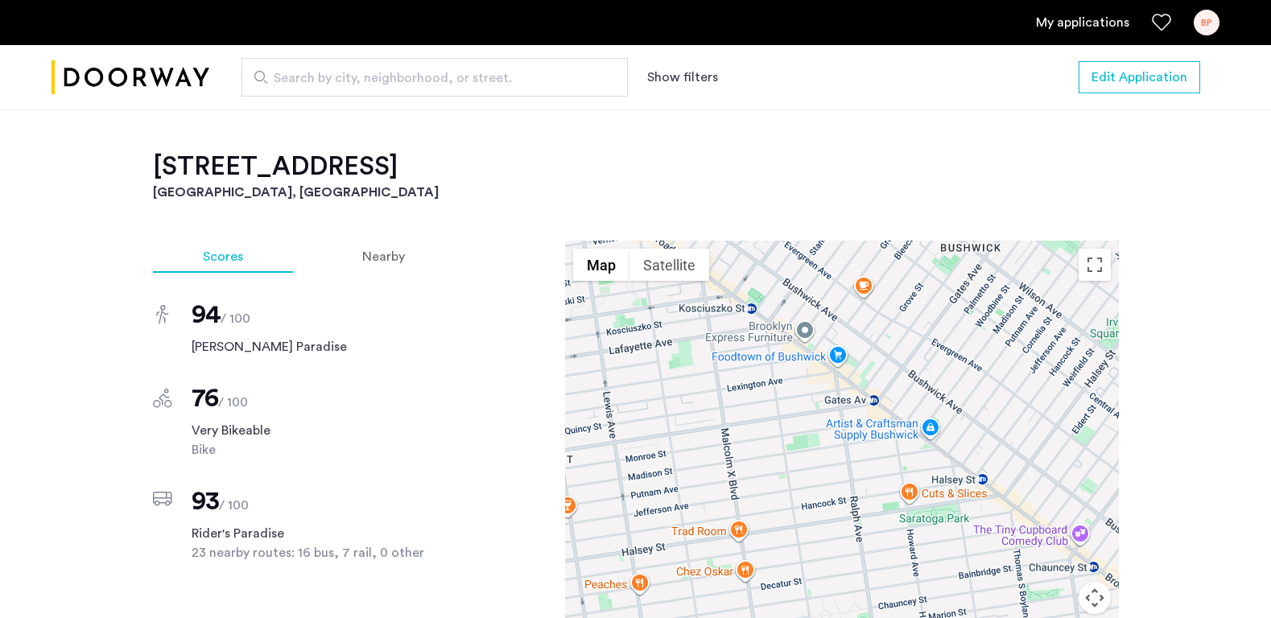
drag, startPoint x: 880, startPoint y: 406, endPoint x: 961, endPoint y: 347, distance: 99.6
click at [961, 347] on div at bounding box center [842, 466] width 554 height 451
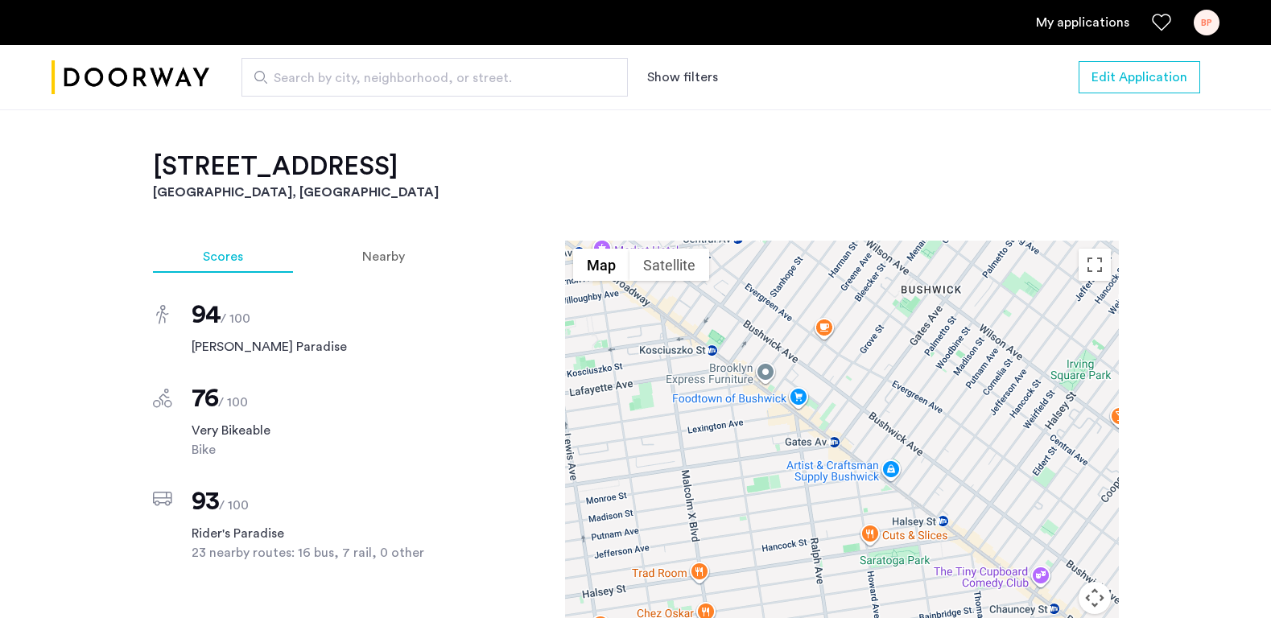
drag, startPoint x: 830, startPoint y: 500, endPoint x: 798, endPoint y: 518, distance: 36.4
click at [791, 540] on div at bounding box center [842, 466] width 554 height 451
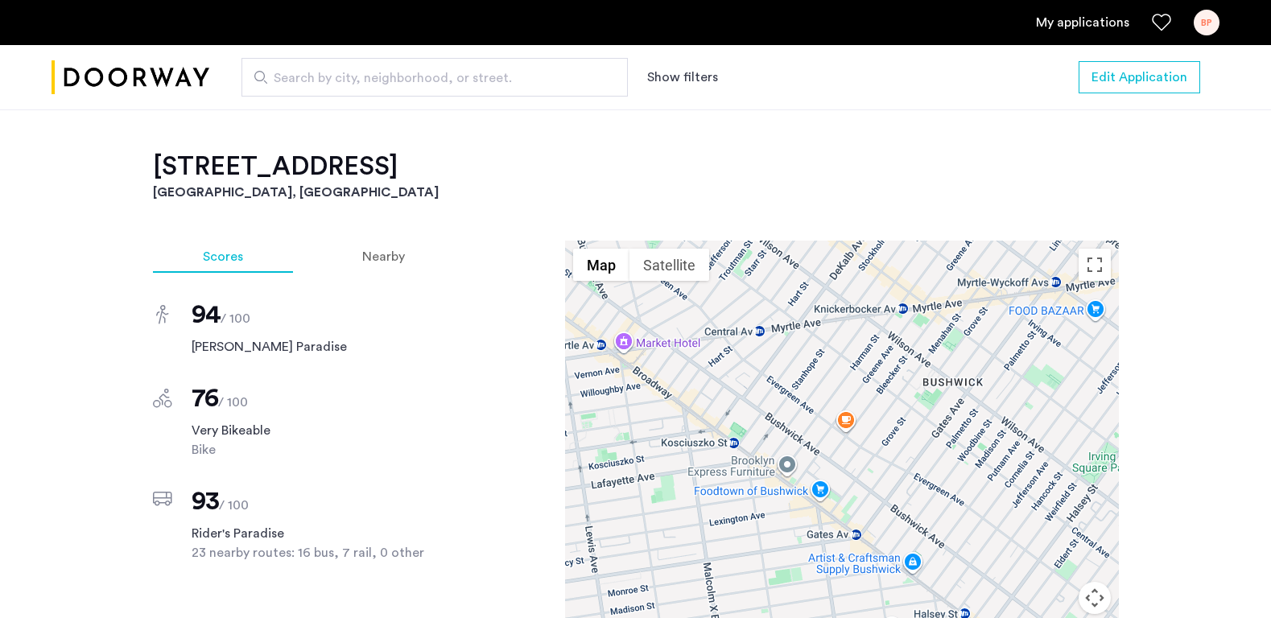
drag, startPoint x: 927, startPoint y: 371, endPoint x: 949, endPoint y: 466, distance: 97.4
click at [949, 466] on div at bounding box center [842, 466] width 554 height 451
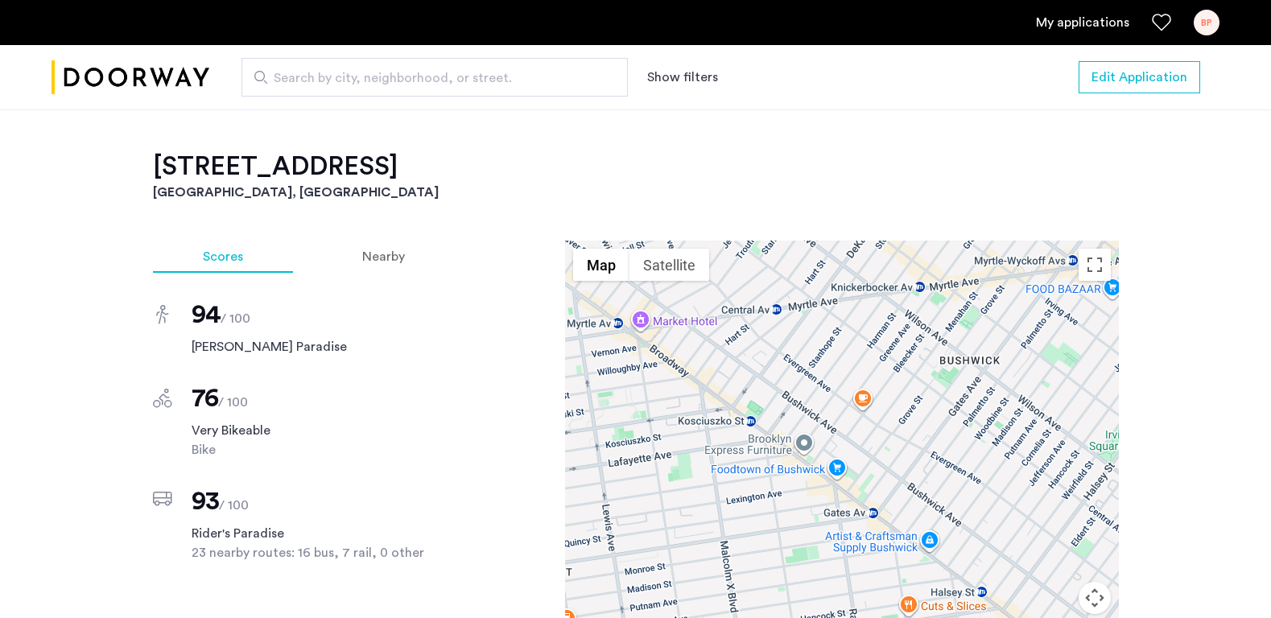
drag, startPoint x: 907, startPoint y: 391, endPoint x: 925, endPoint y: 372, distance: 26.8
click at [925, 372] on div at bounding box center [842, 466] width 554 height 451
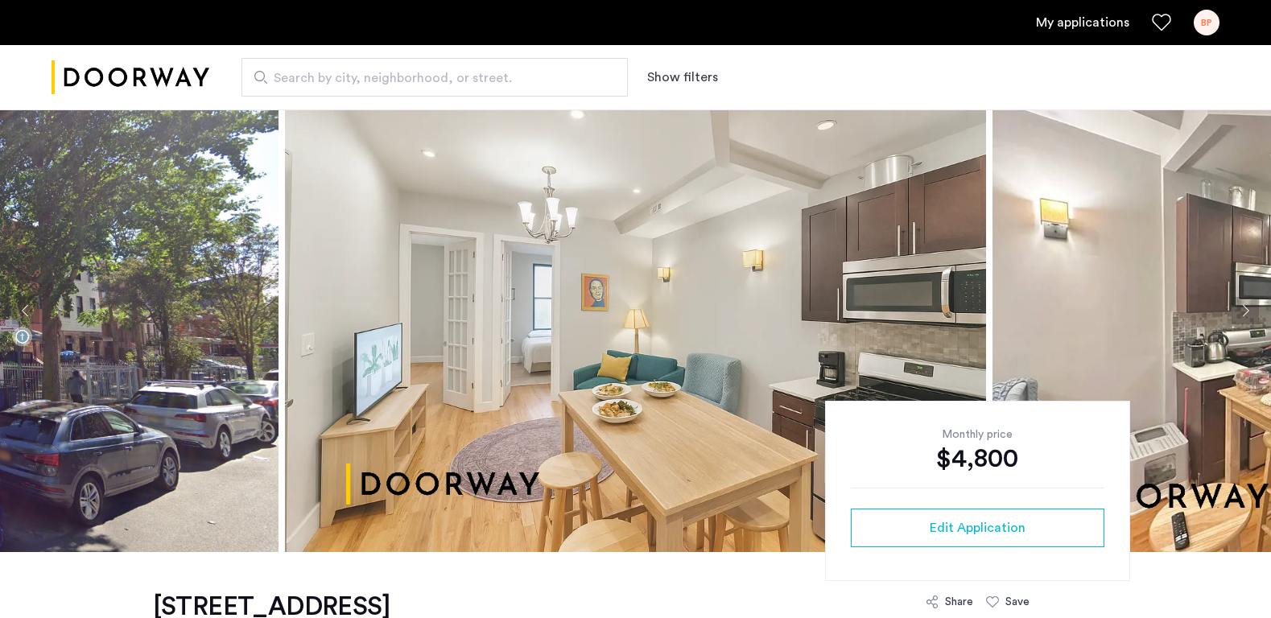
scroll to position [17, 0]
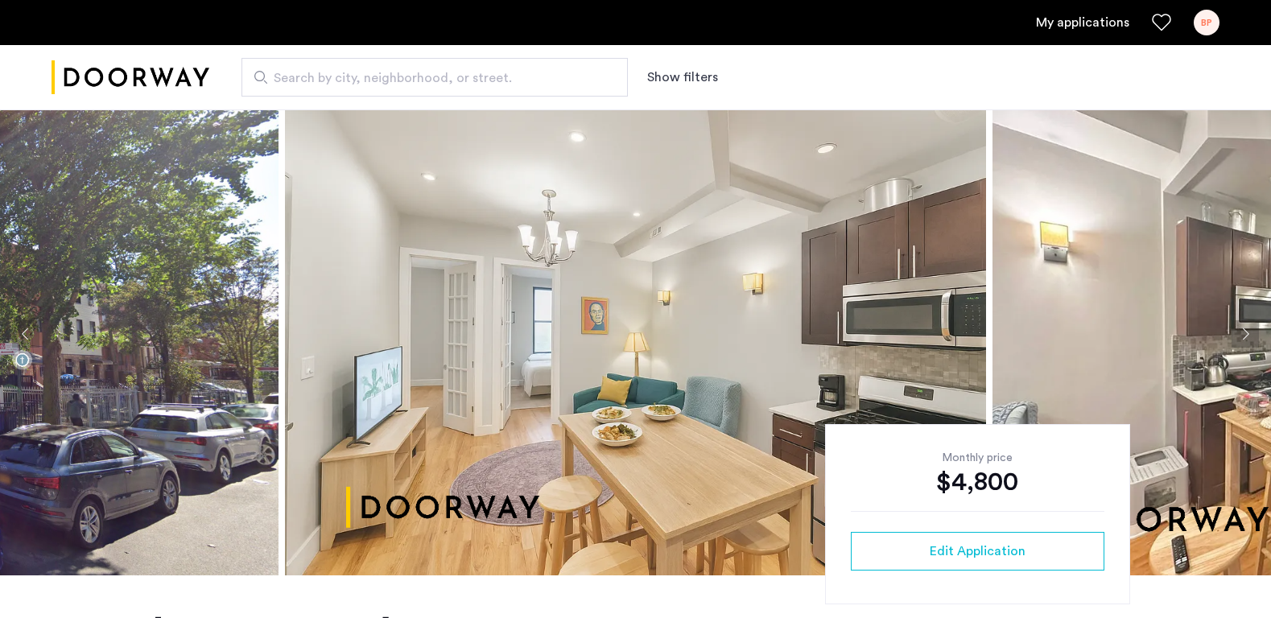
click at [544, 324] on img at bounding box center [635, 334] width 701 height 483
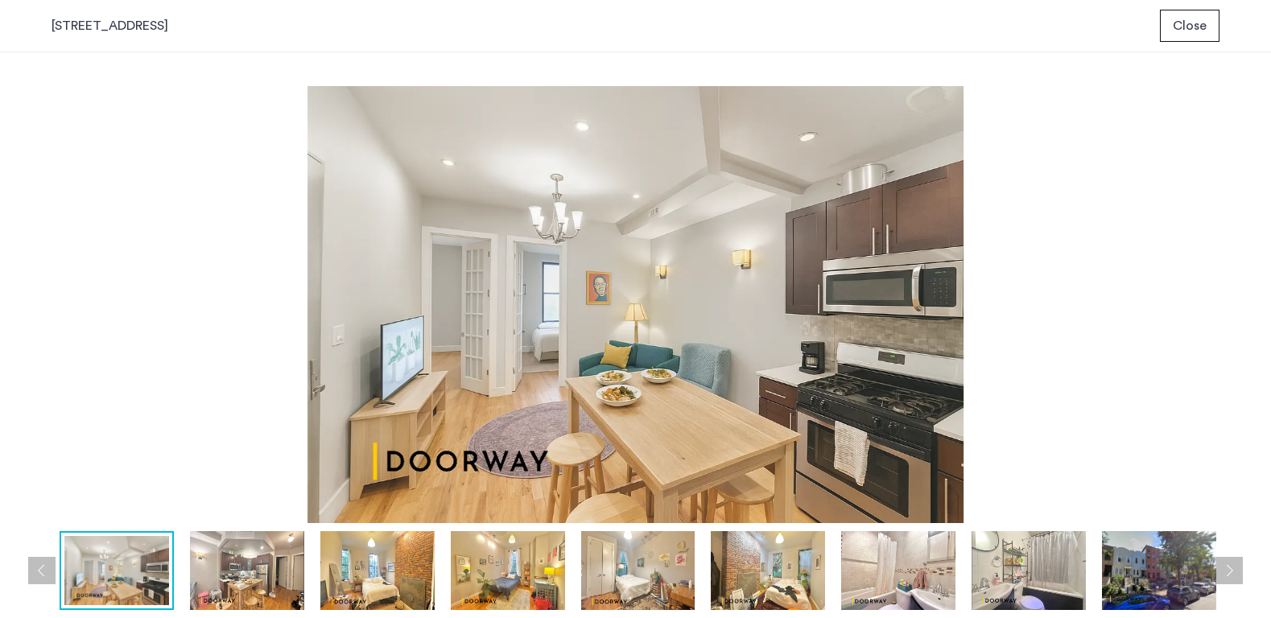
scroll to position [0, 0]
click at [255, 563] on img at bounding box center [247, 570] width 114 height 79
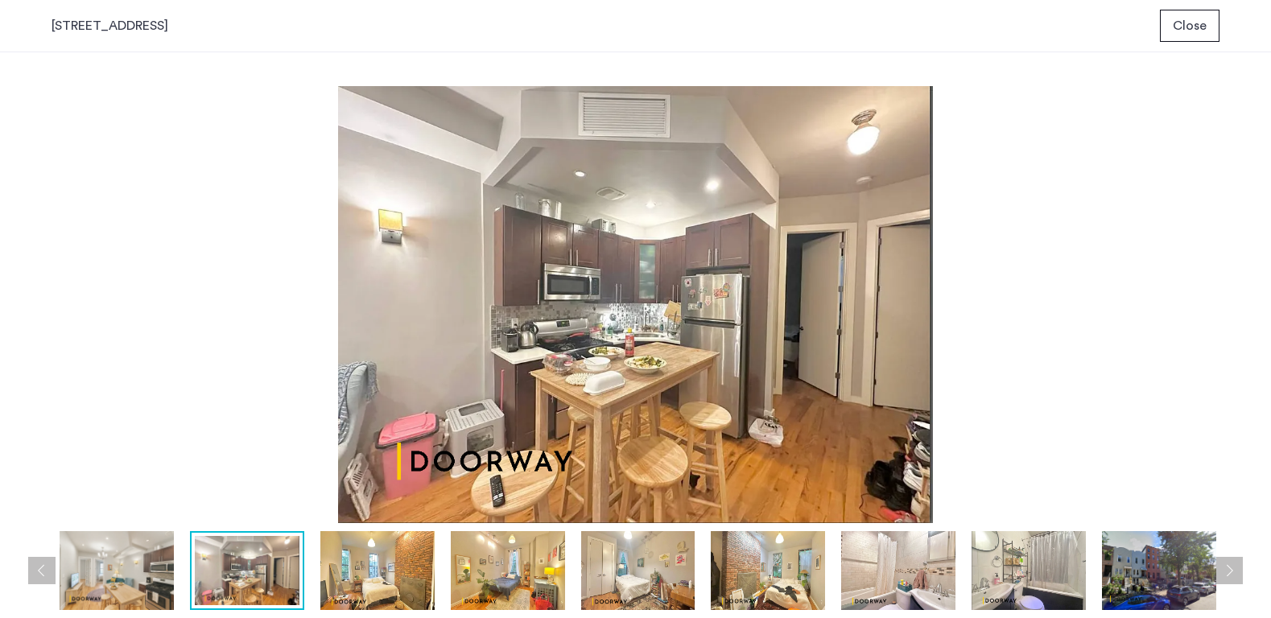
click at [365, 574] on img at bounding box center [377, 570] width 114 height 79
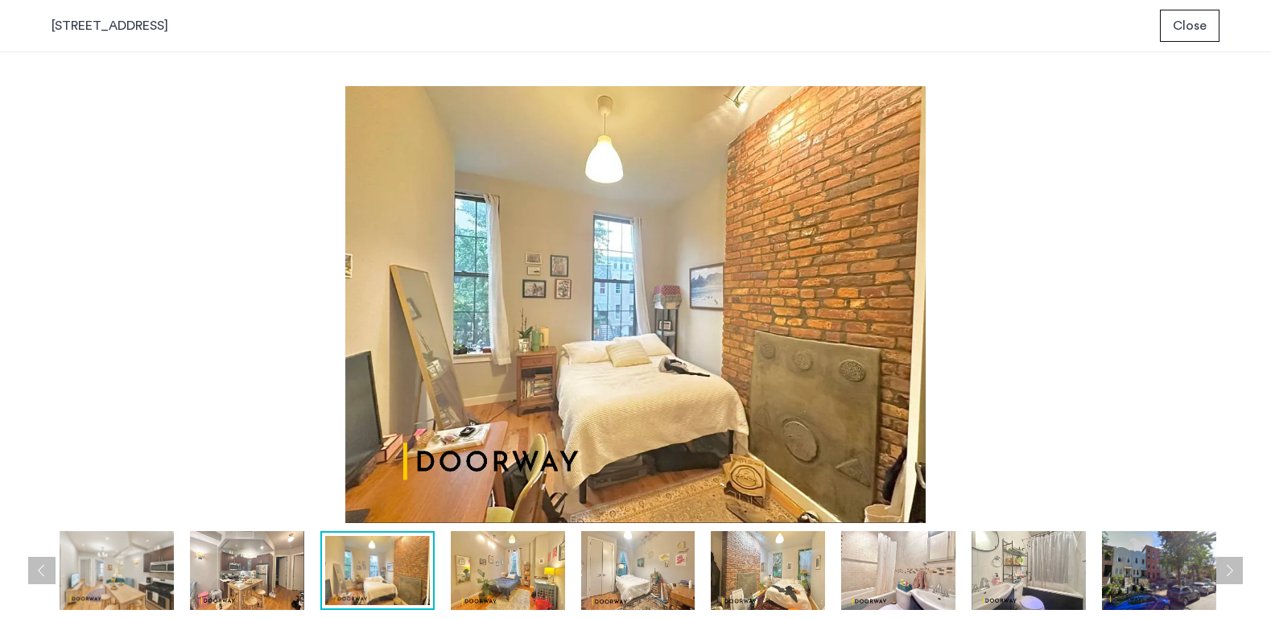
click at [499, 564] on img at bounding box center [508, 570] width 114 height 79
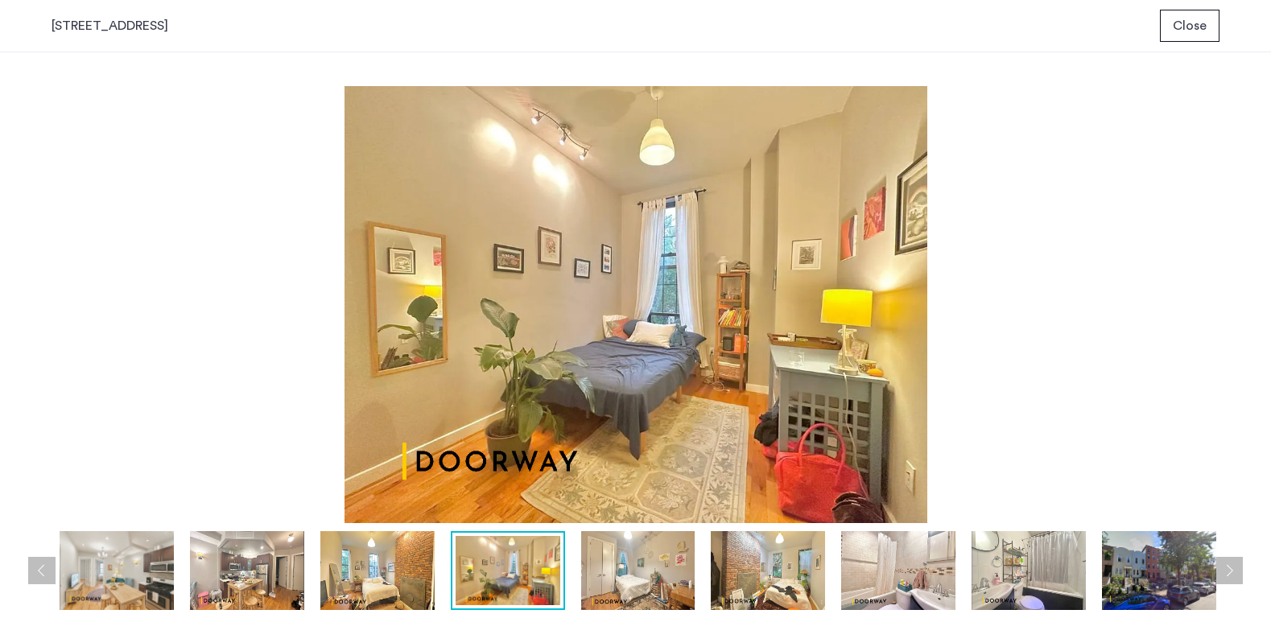
click at [634, 567] on img at bounding box center [638, 570] width 114 height 79
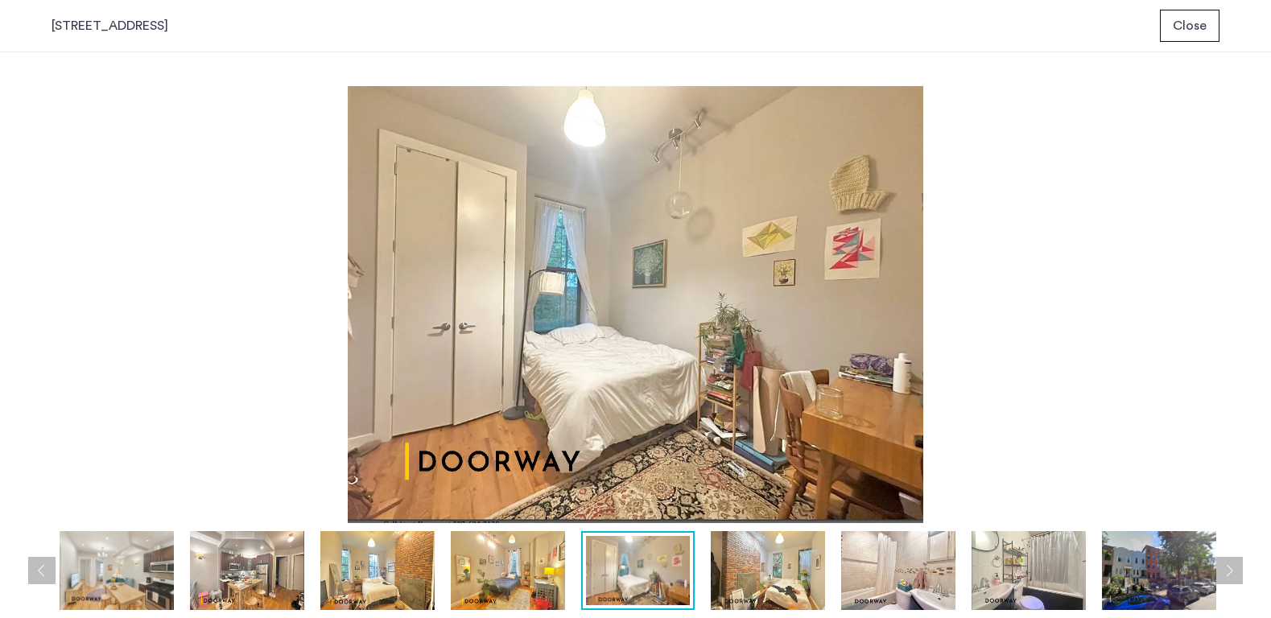
click at [766, 567] on img at bounding box center [768, 570] width 114 height 79
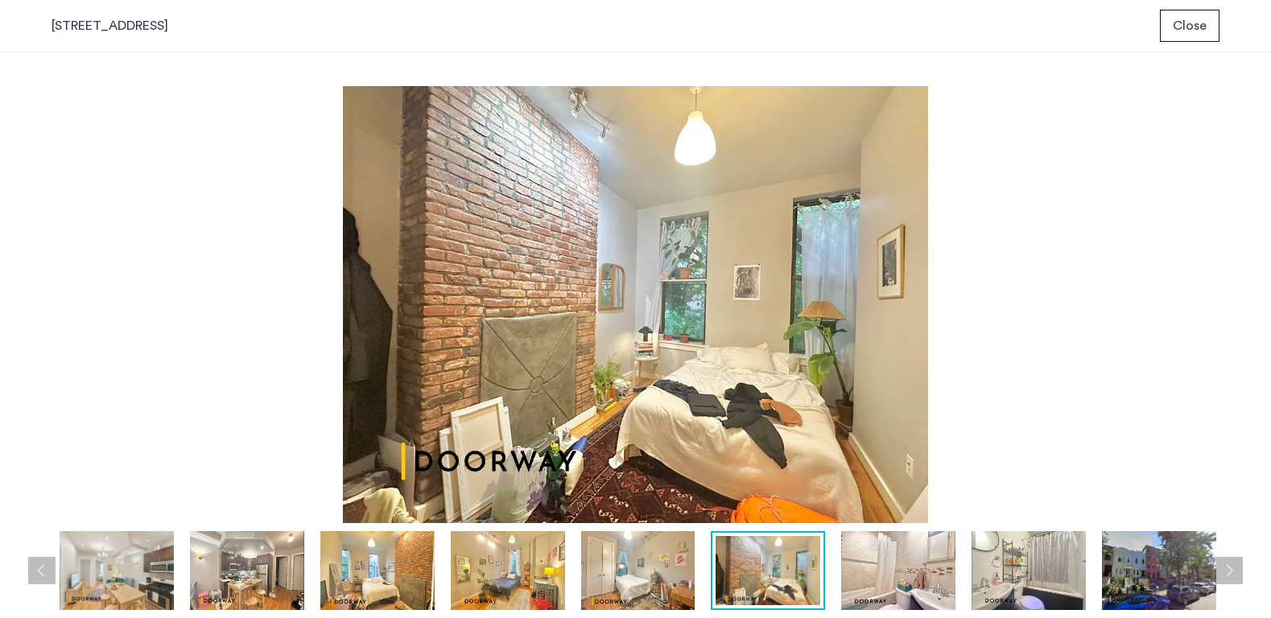
click at [890, 560] on img at bounding box center [898, 570] width 114 height 79
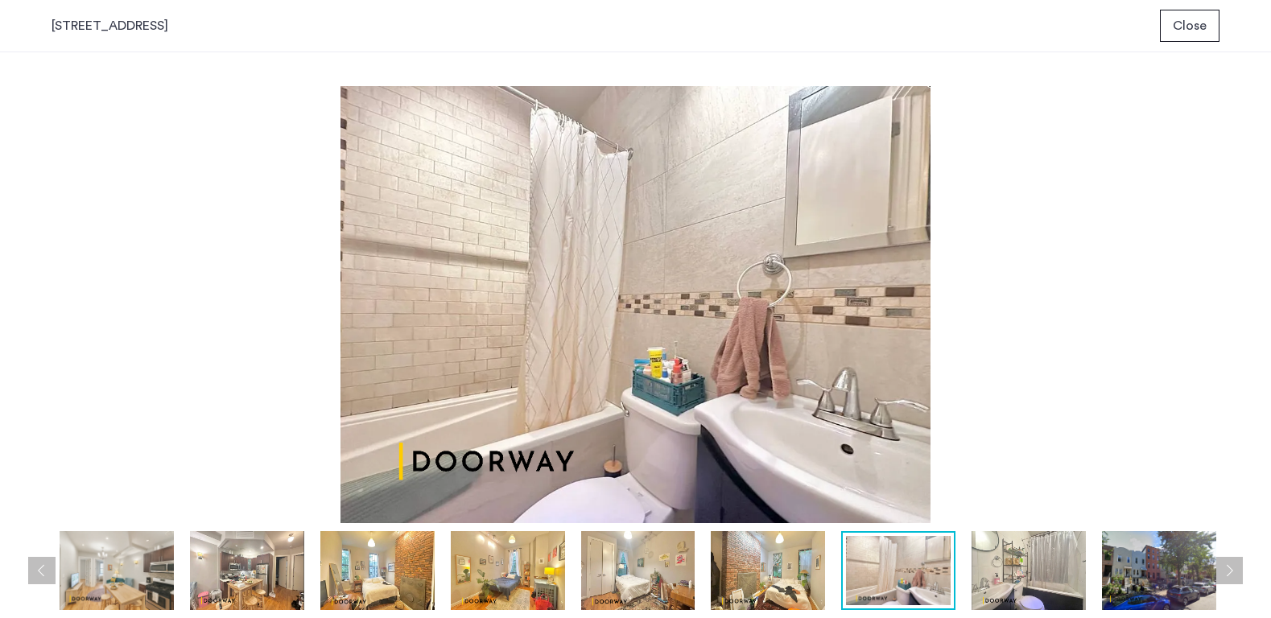
click at [1015, 565] on img at bounding box center [1028, 570] width 114 height 79
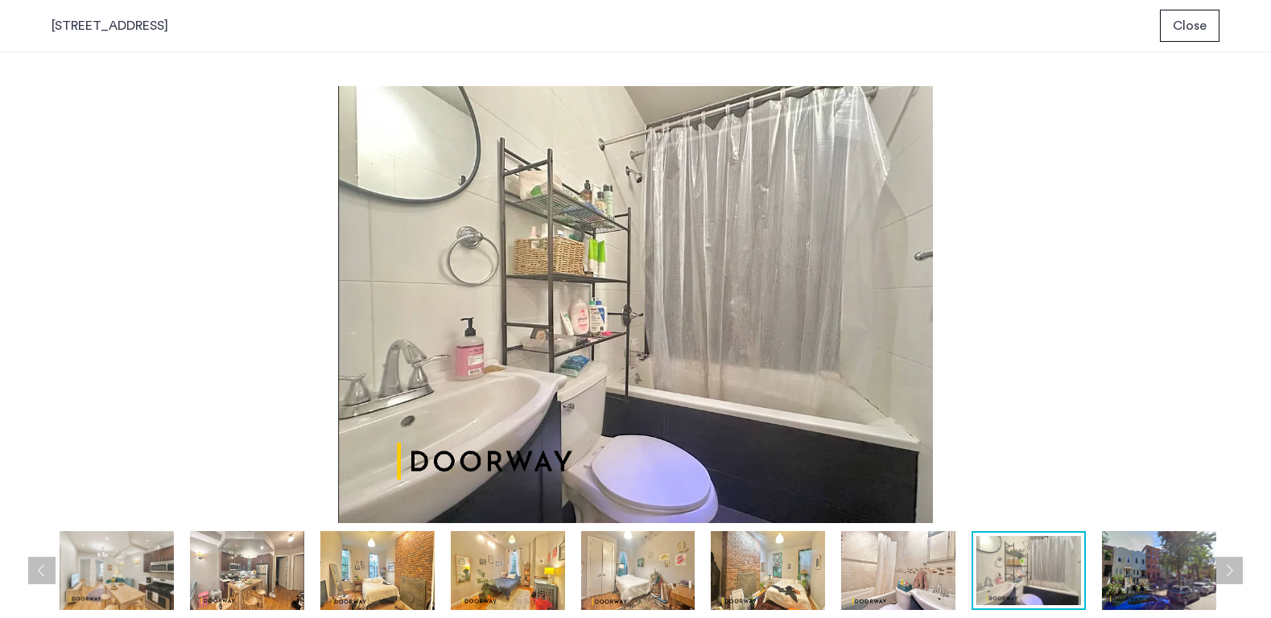
click at [1137, 561] on img at bounding box center [1159, 570] width 114 height 79
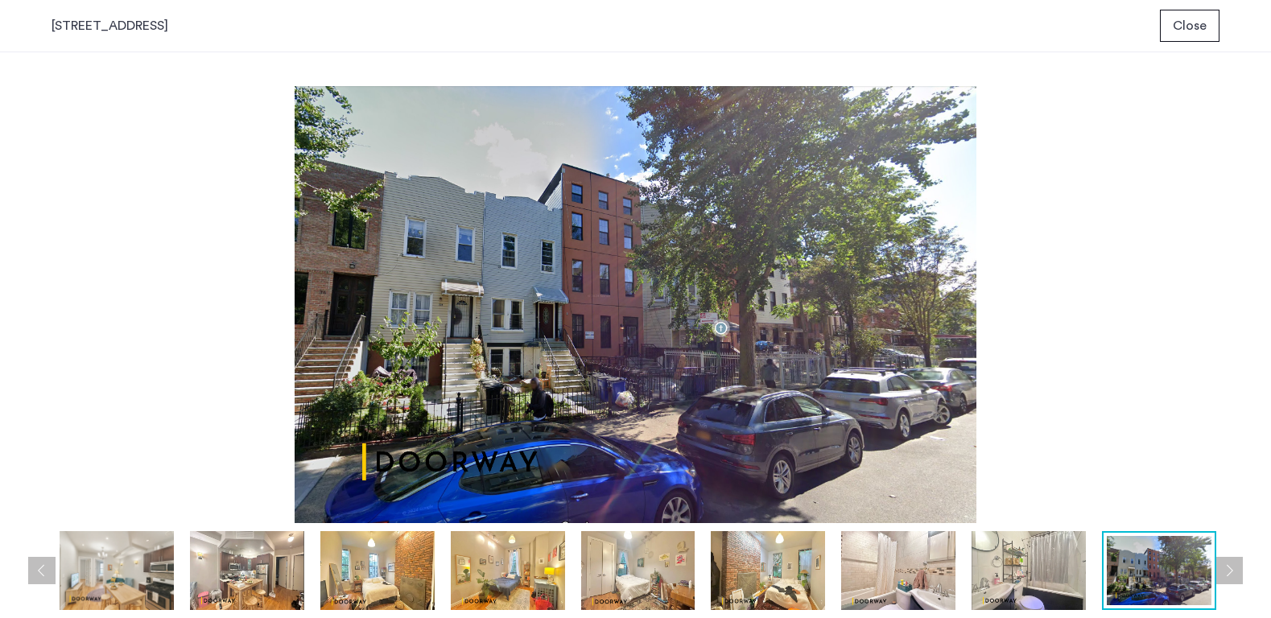
click at [1160, 564] on img at bounding box center [1159, 570] width 105 height 69
click at [1185, 19] on span "Close" at bounding box center [1190, 25] width 34 height 19
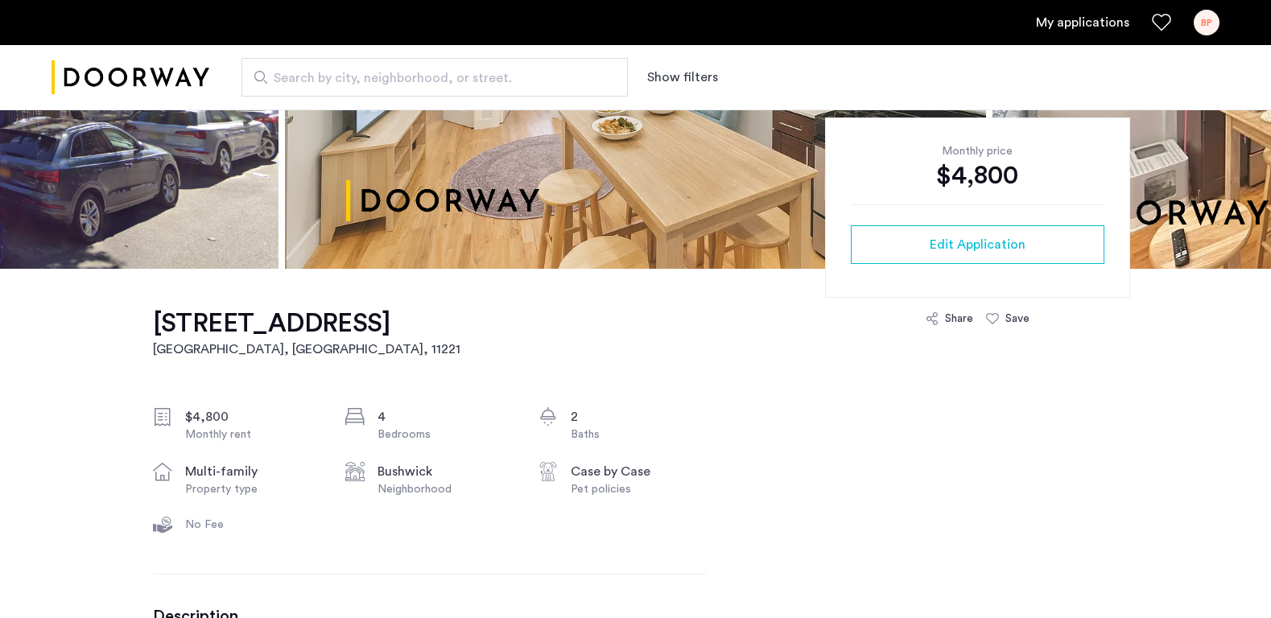
scroll to position [296, 0]
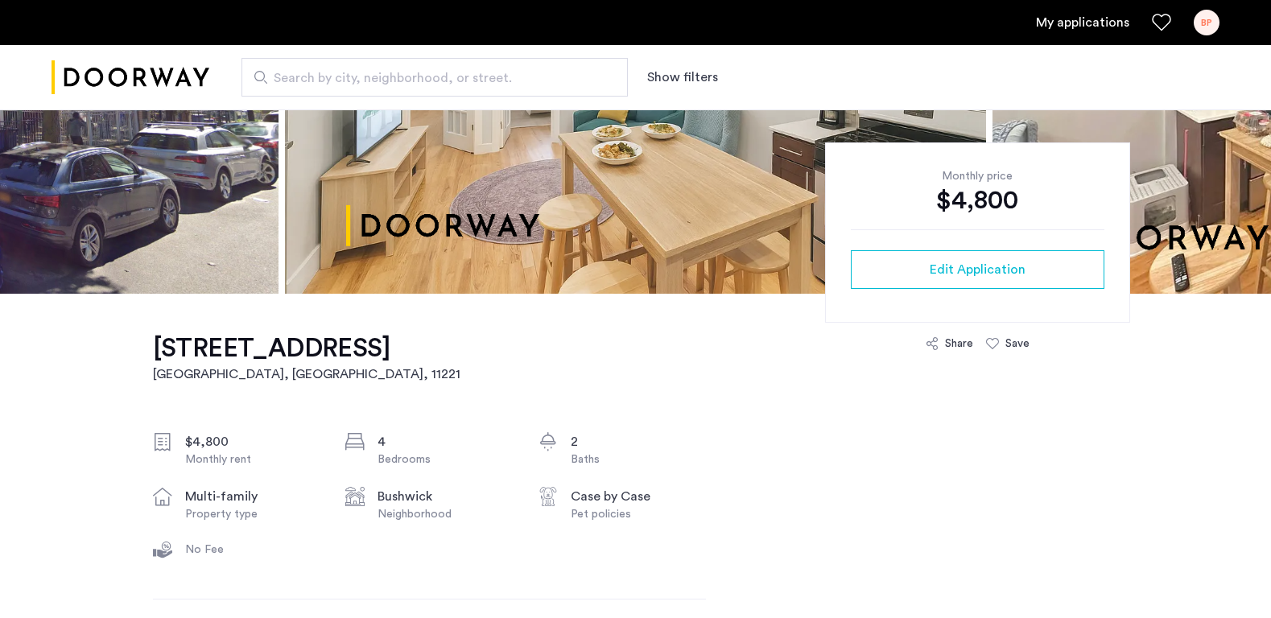
click at [1067, 20] on link "My applications" at bounding box center [1082, 22] width 93 height 19
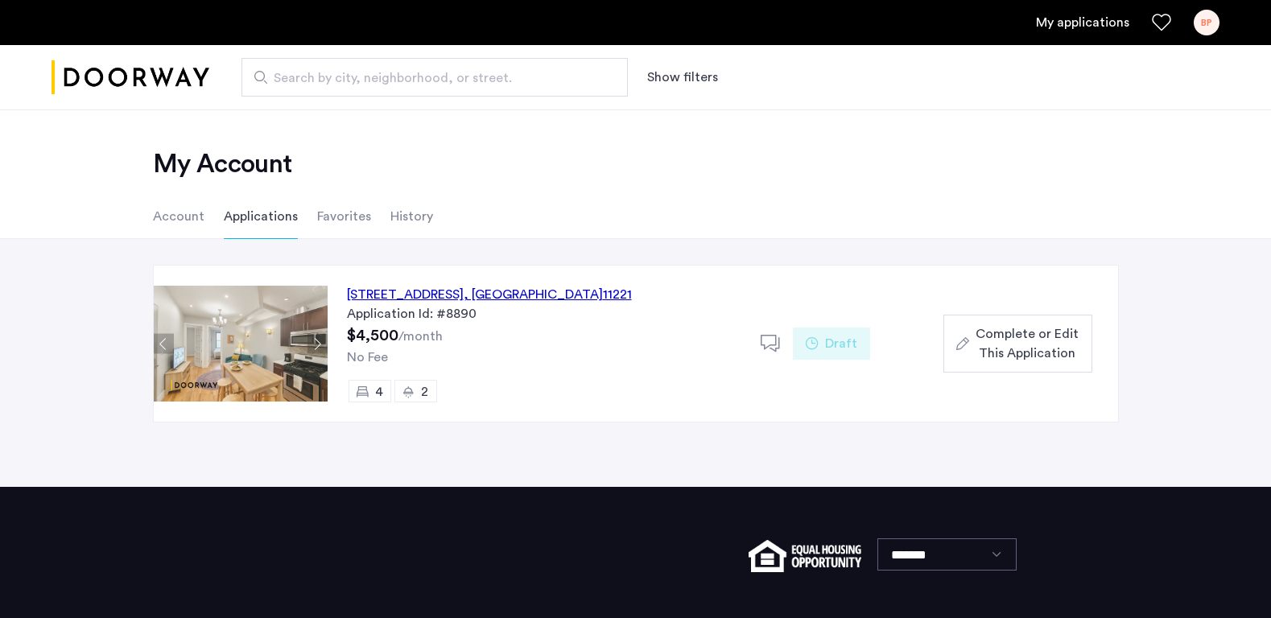
click at [1037, 343] on span "Complete or Edit This Application" at bounding box center [1026, 343] width 103 height 39
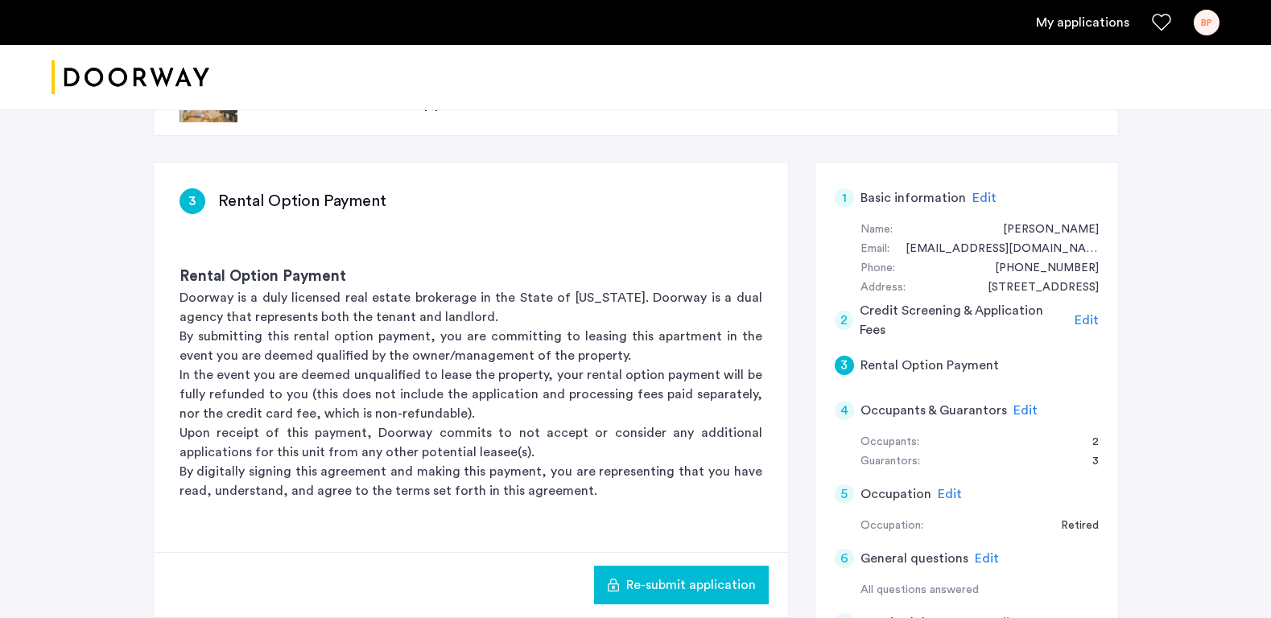
scroll to position [68, 0]
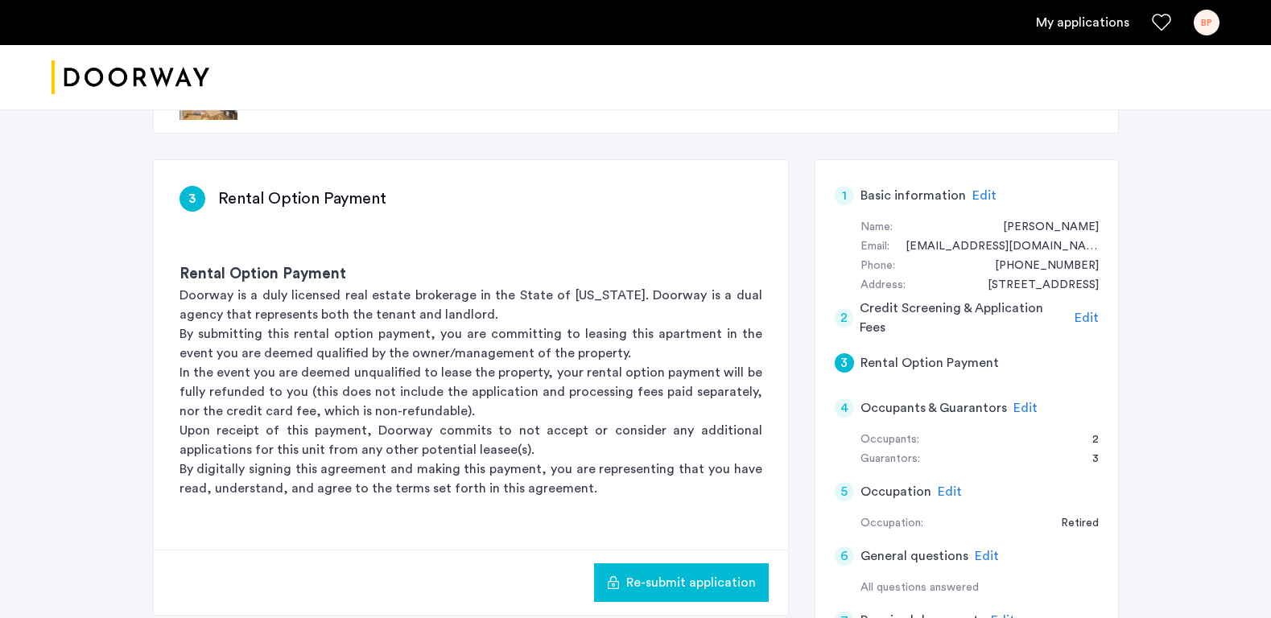
click at [847, 356] on div "3" at bounding box center [844, 362] width 19 height 19
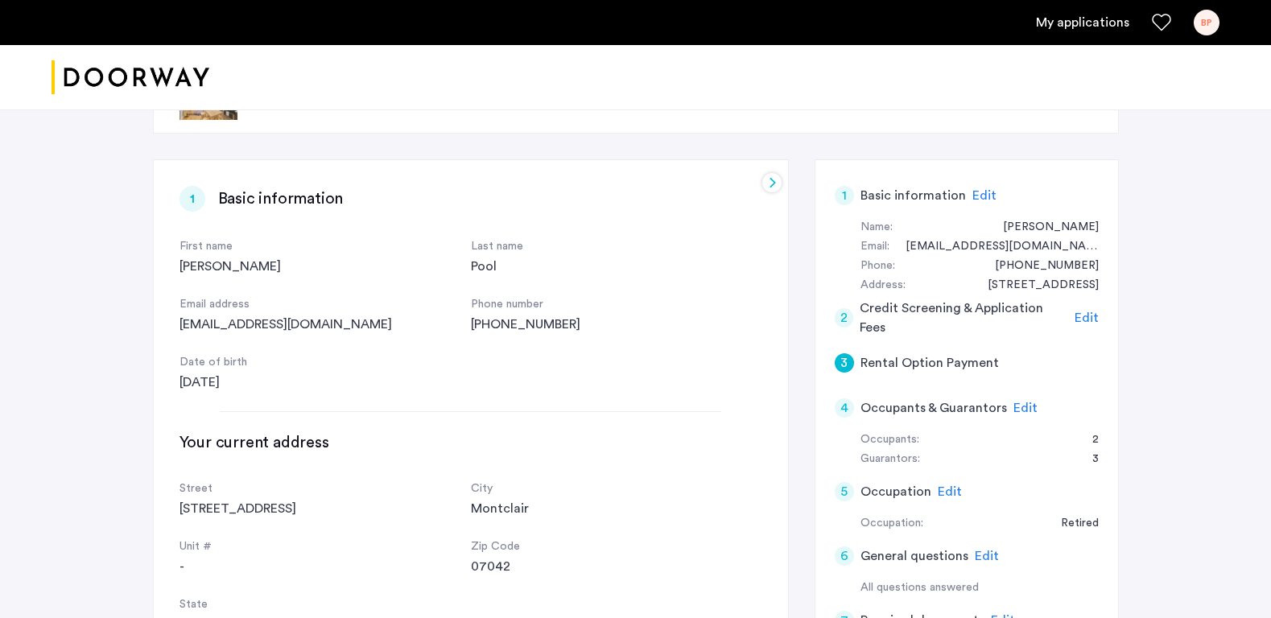
scroll to position [0, 608]
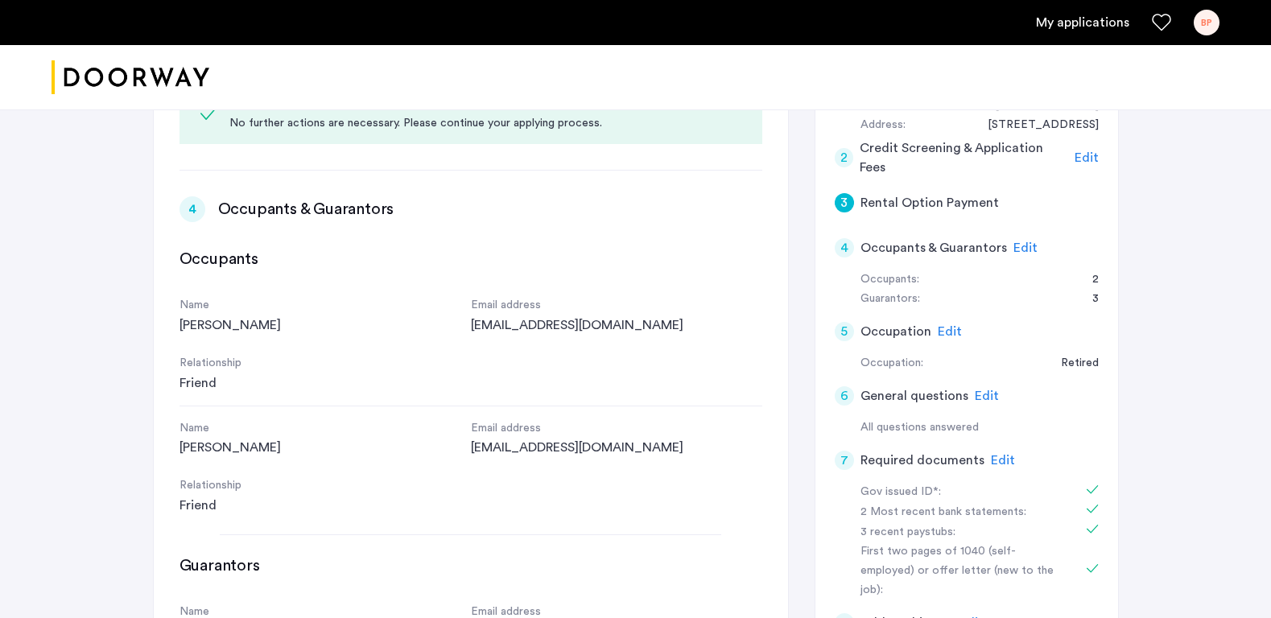
click at [1015, 245] on span "Edit" at bounding box center [1025, 247] width 24 height 13
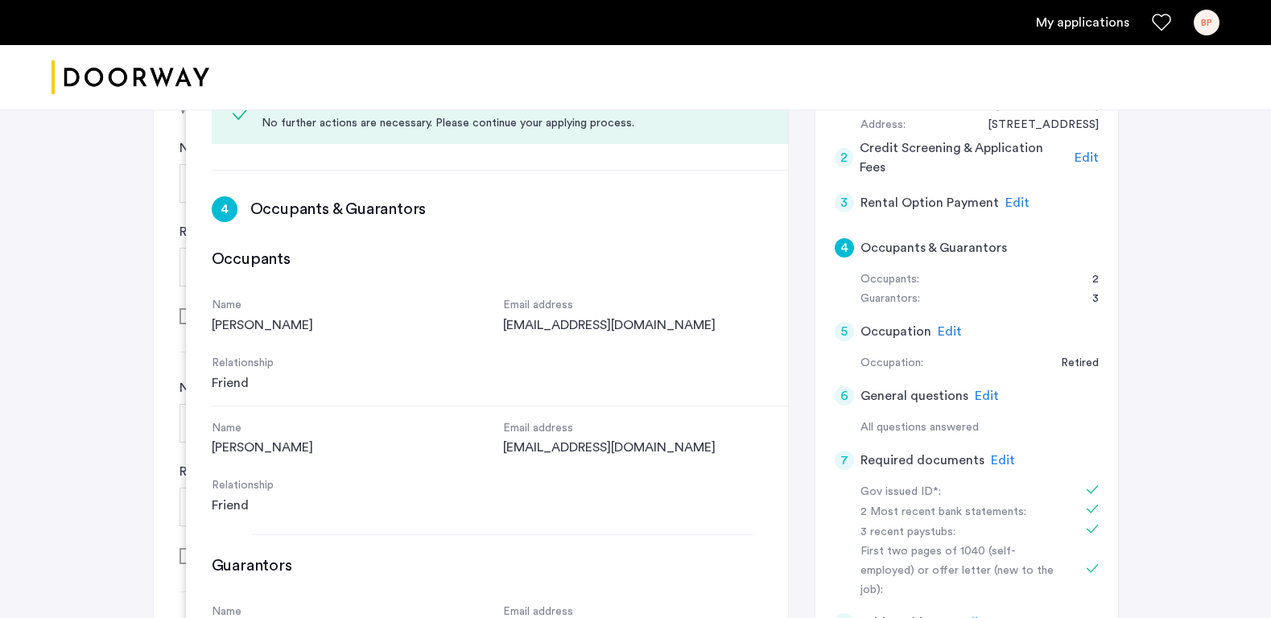
type input "**********"
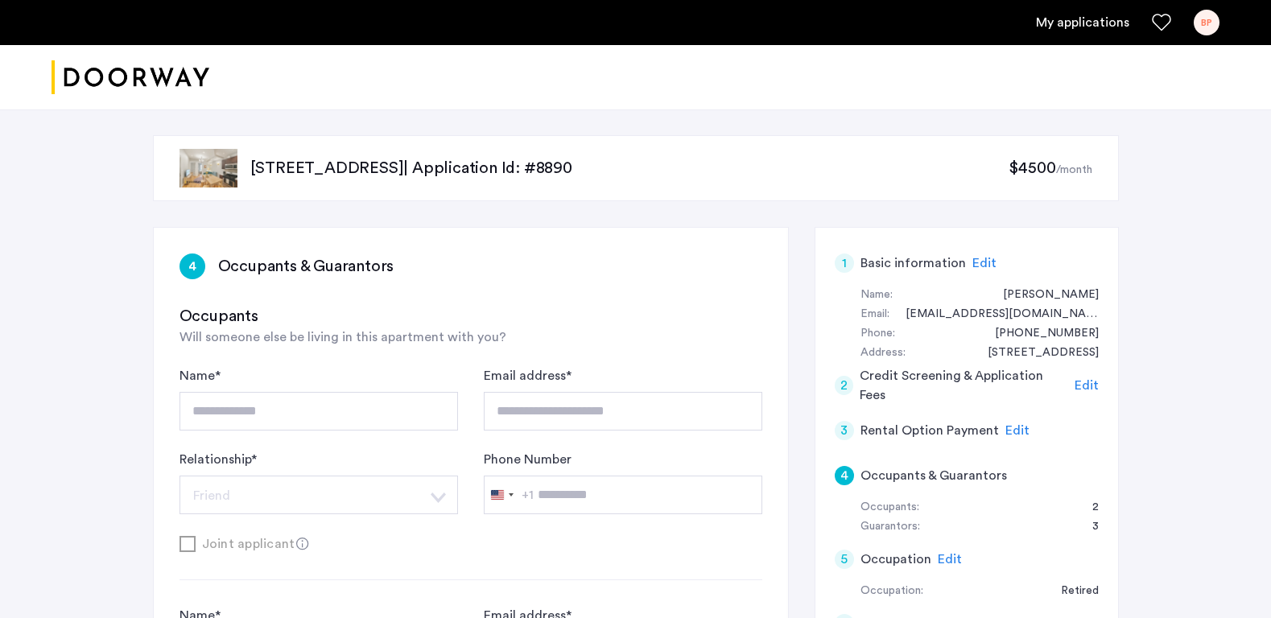
scroll to position [-4, 0]
click at [1203, 28] on div "BP" at bounding box center [1206, 23] width 26 height 26
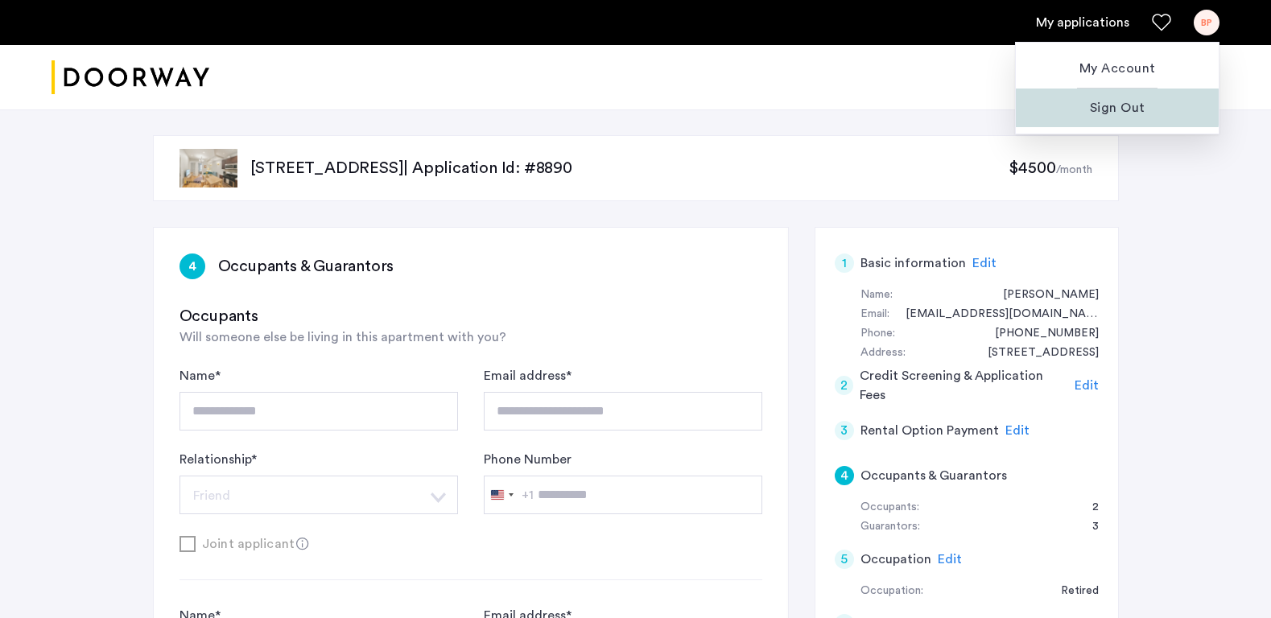
click at [1113, 107] on span "Sign Out" at bounding box center [1116, 107] width 177 height 19
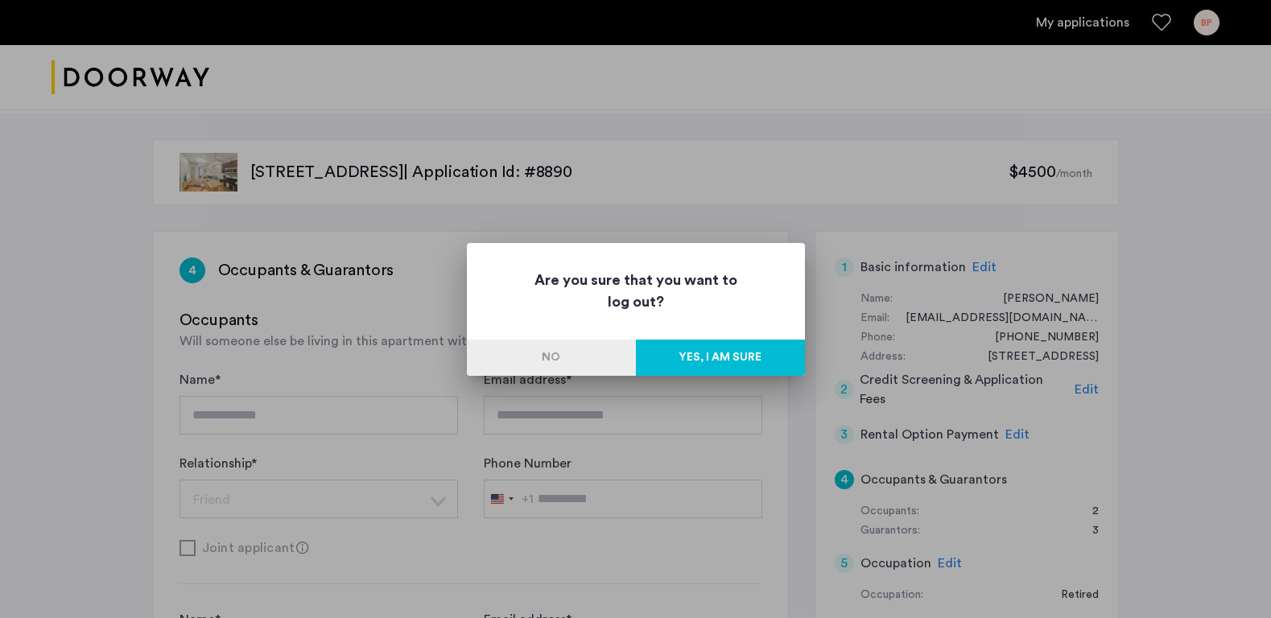
click at [702, 357] on button "Yes, I am sure" at bounding box center [720, 358] width 169 height 36
